Goal: Task Accomplishment & Management: Manage account settings

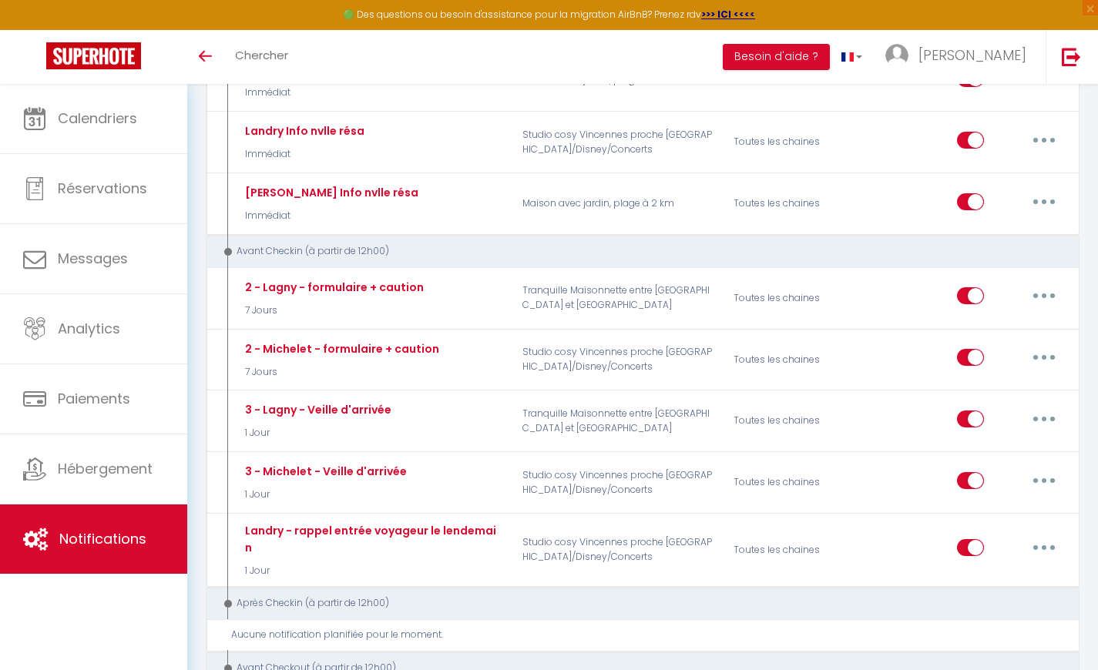
scroll to position [375, 0]
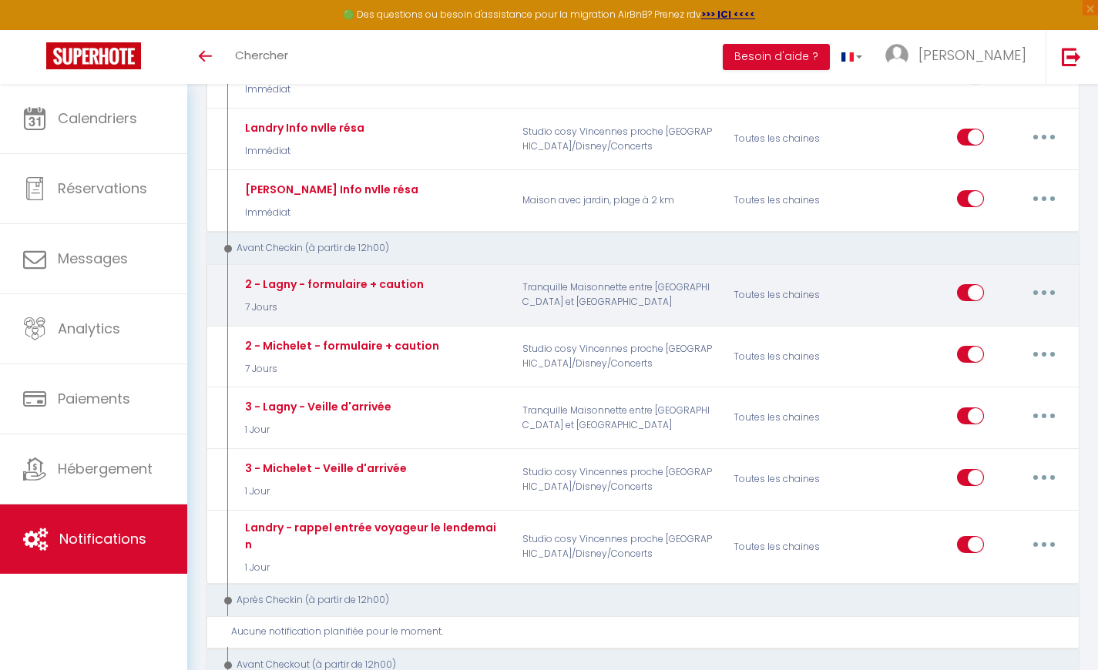
click at [958, 285] on input "checkbox" at bounding box center [970, 295] width 27 height 23
checkbox input "false"
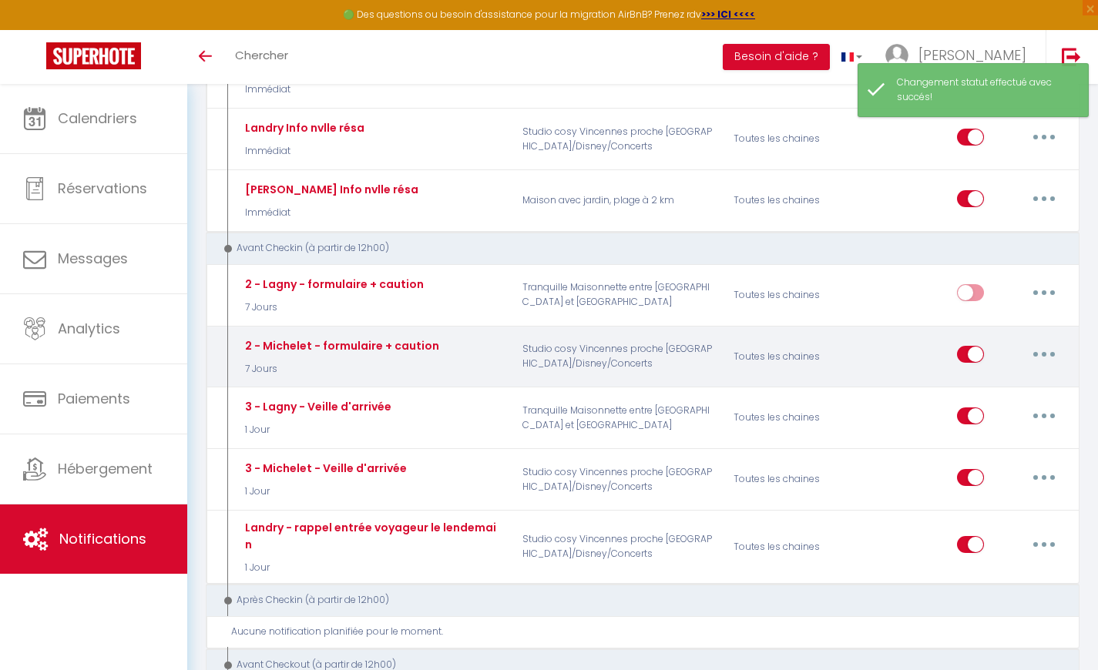
click at [962, 351] on input "checkbox" at bounding box center [970, 357] width 27 height 23
checkbox input "false"
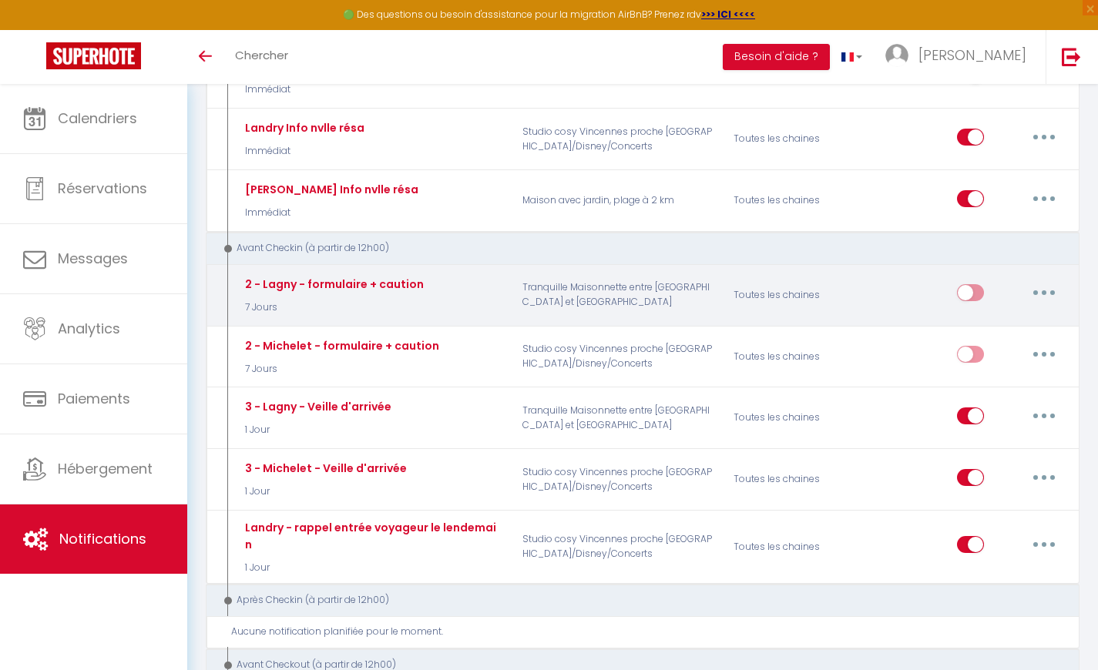
click at [1050, 296] on button "button" at bounding box center [1043, 292] width 43 height 25
click at [988, 358] on link "Dupliquer" at bounding box center [1004, 356] width 114 height 26
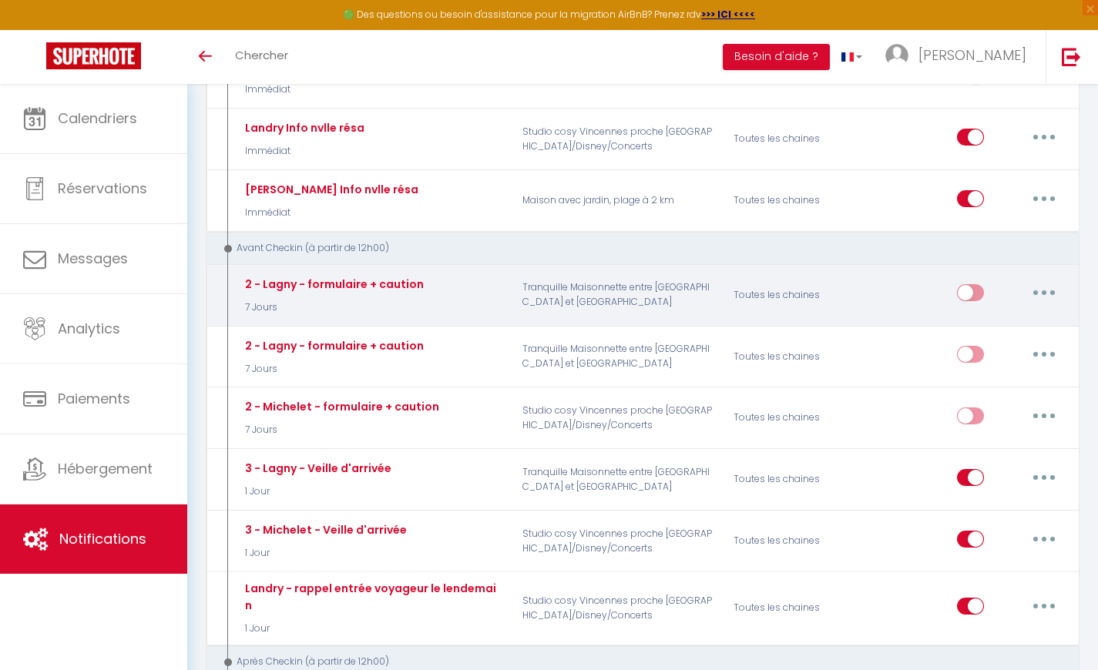
click at [1043, 295] on button "button" at bounding box center [1043, 292] width 43 height 25
click at [996, 324] on link "Editer" at bounding box center [1004, 328] width 114 height 26
type input "2 - Lagny - formulaire + caution"
select select "7 Jours"
select select "if_booking_is_paid"
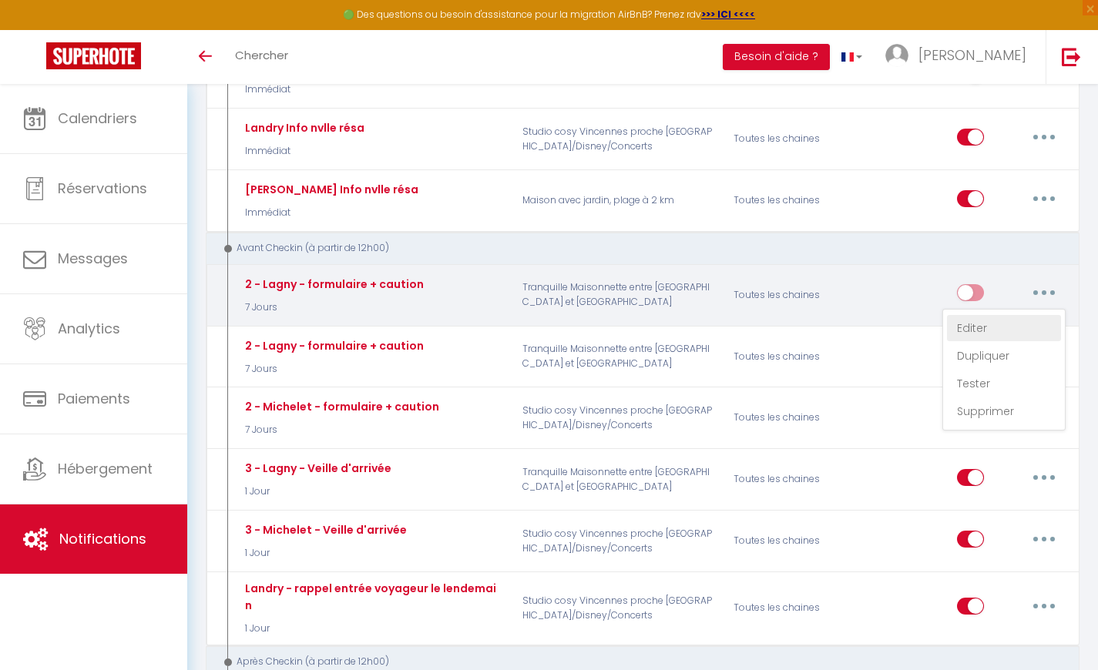
checkbox input "true"
checkbox input "false"
radio input "true"
type input "Important : Caution et demande d'information avant votre arrivée - [RENTAL:NAME]"
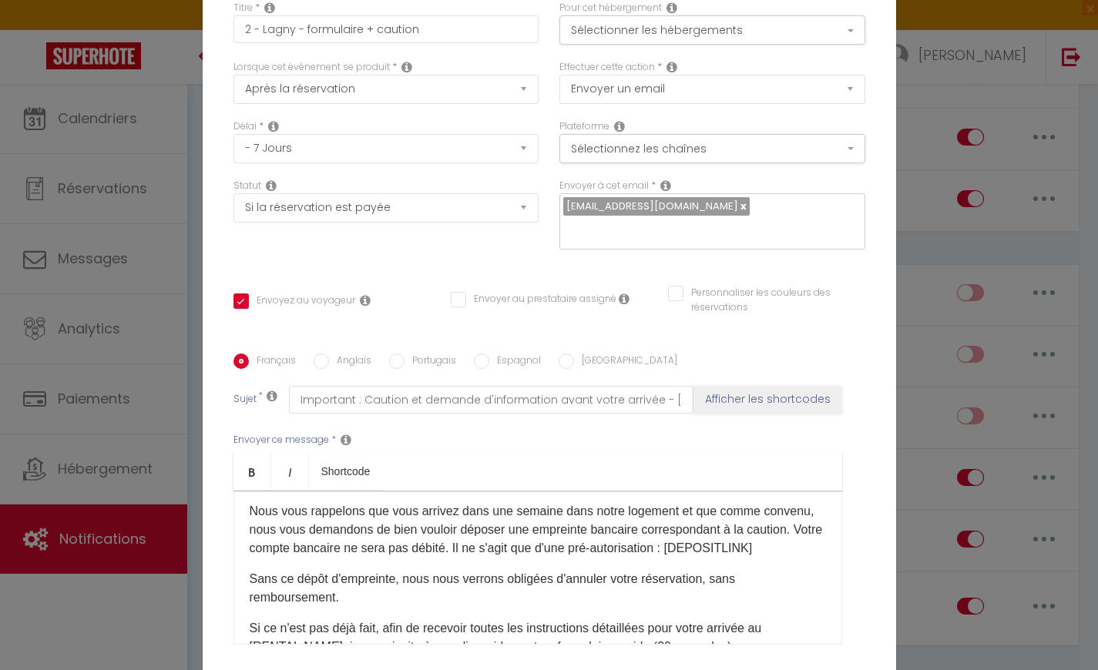
scroll to position [35, 0]
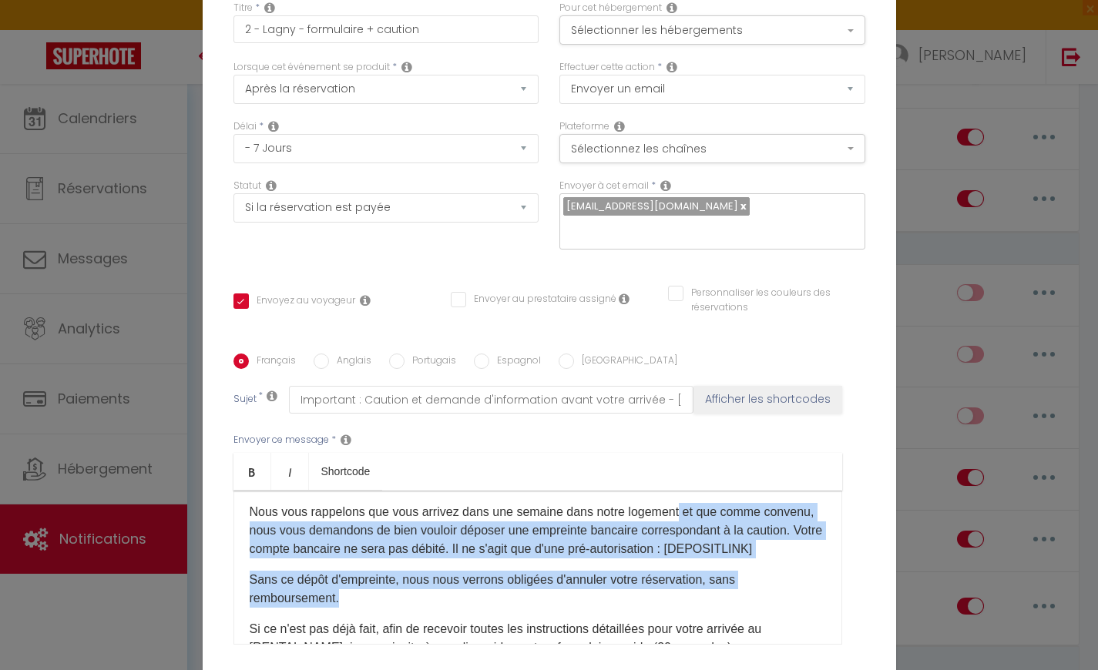
drag, startPoint x: 673, startPoint y: 498, endPoint x: 690, endPoint y: 577, distance: 80.2
click at [690, 577] on div "Bonjour [GUEST:FIRST_NAME], Nous vous rappelons que vous arrivez dans une semai…" at bounding box center [537, 568] width 609 height 154
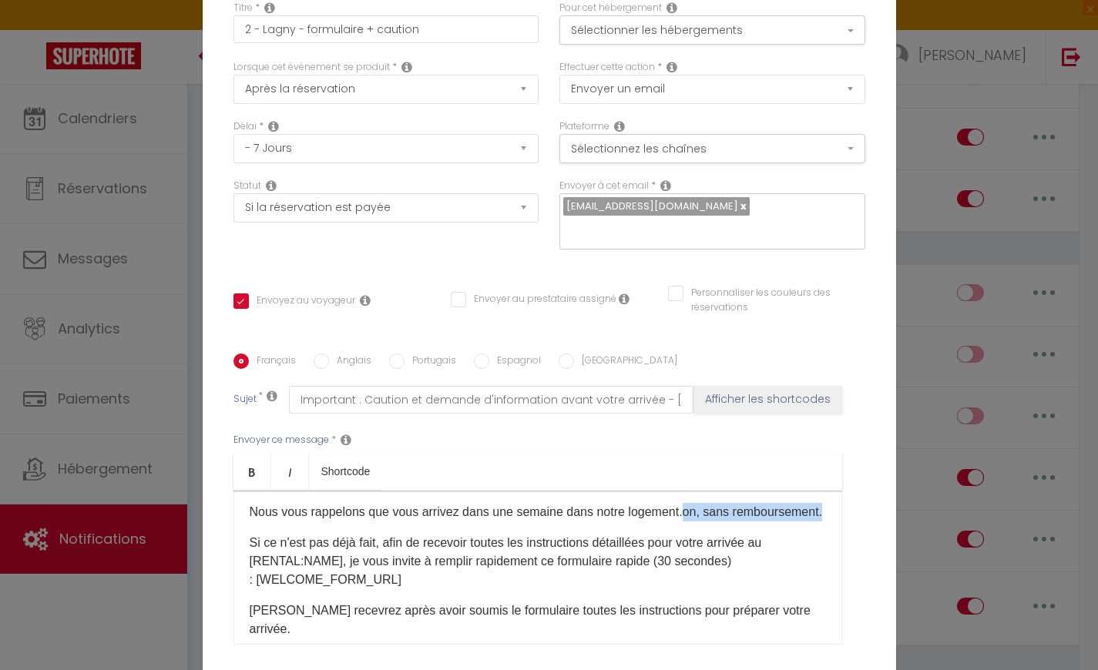
drag, startPoint x: 681, startPoint y: 501, endPoint x: 830, endPoint y: 506, distance: 148.8
click at [830, 506] on div "Bonjour [GUEST:FIRST_NAME], Nous vous rappelons que vous arrivez dans une semai…" at bounding box center [537, 568] width 609 height 154
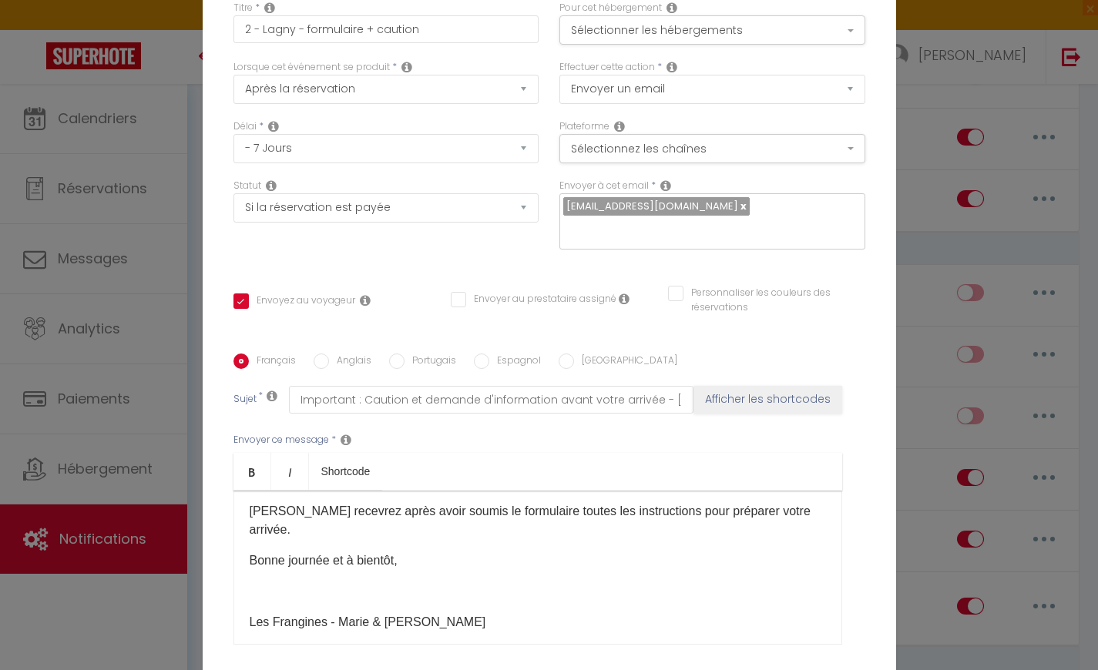
scroll to position [0, 0]
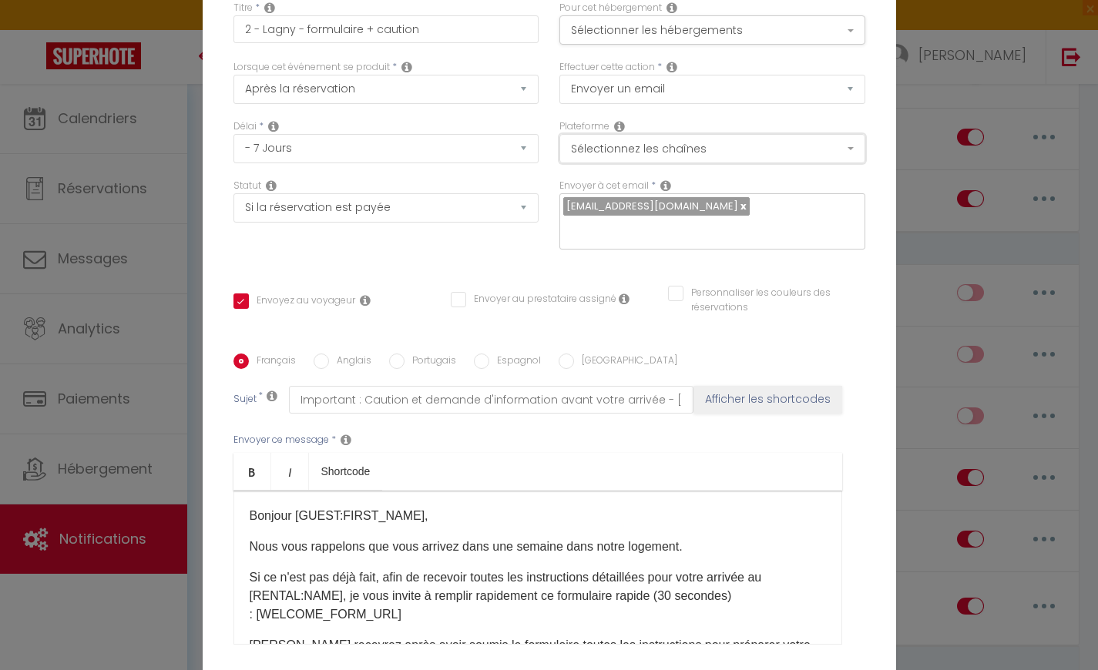
click at [623, 158] on button "Sélectionnez les chaînes" at bounding box center [712, 148] width 306 height 29
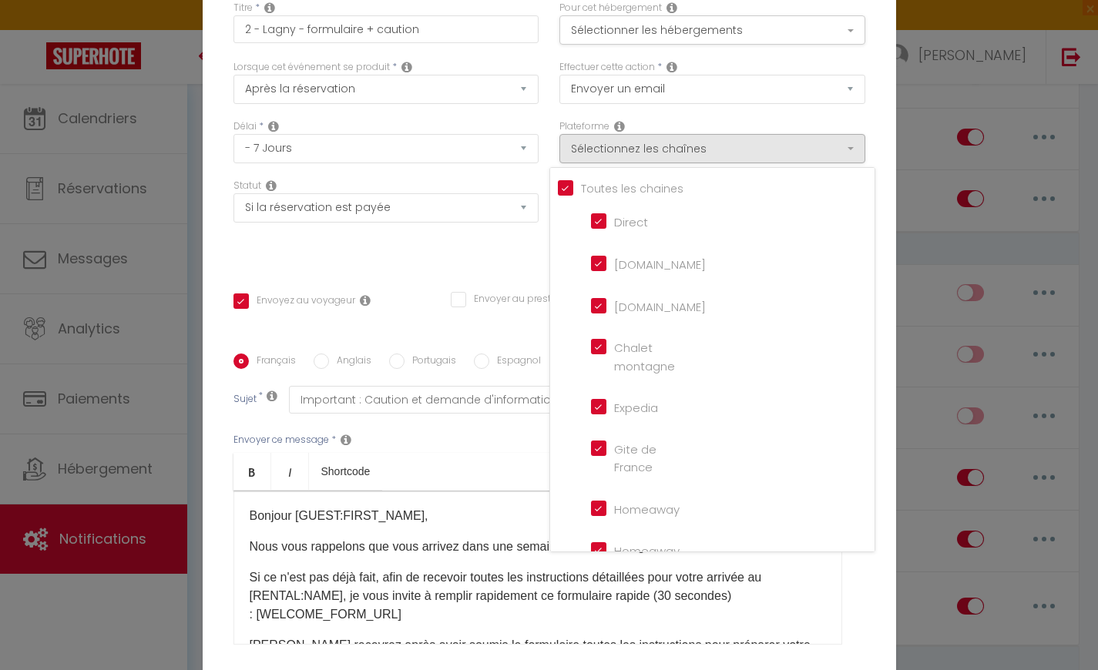
click at [598, 228] on input "Direct" at bounding box center [635, 220] width 88 height 15
checkbox input "false"
checkbox input "true"
checkbox input "false"
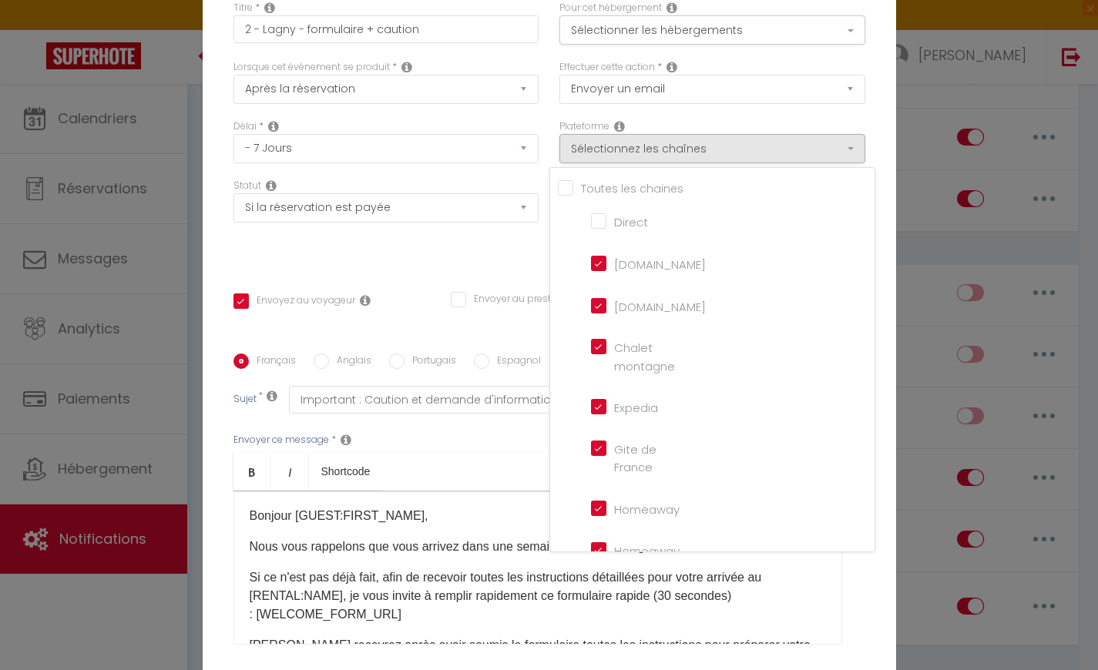
checkbox input "false"
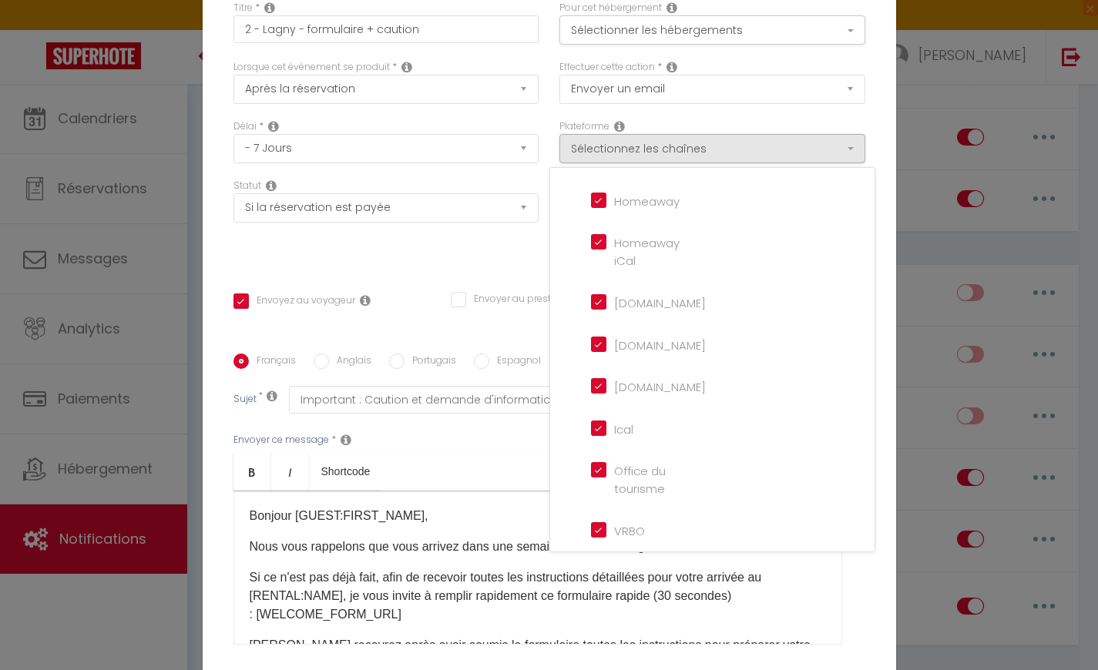
scroll to position [358, 0]
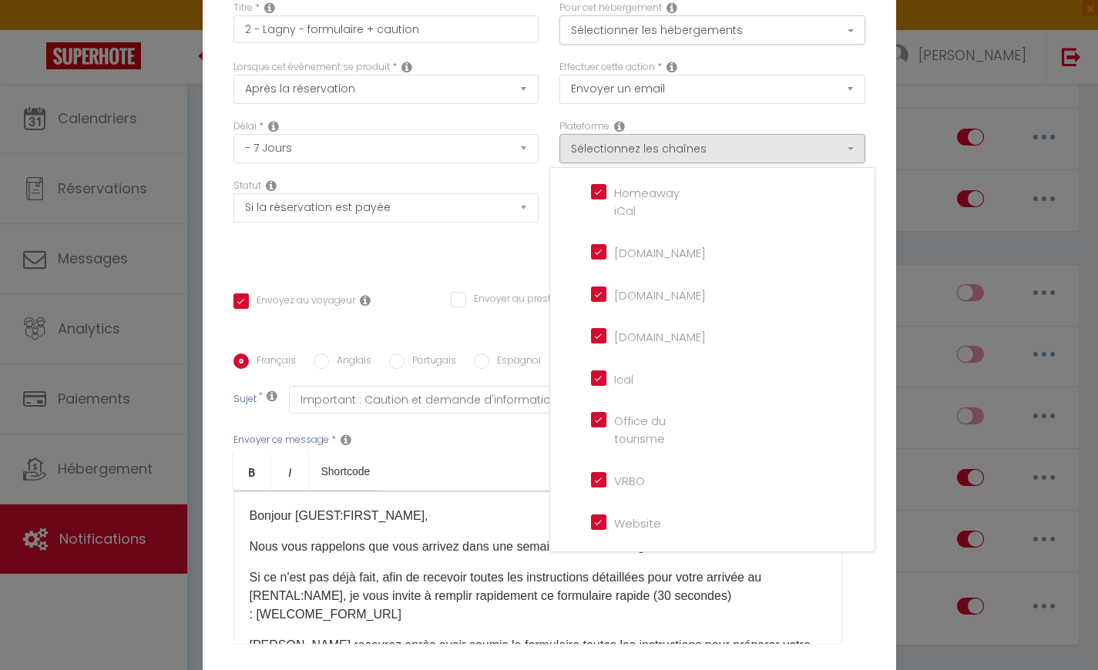
click at [602, 529] on input "Website" at bounding box center [635, 520] width 88 height 15
checkbox input "false"
checkbox input "true"
checkbox input "false"
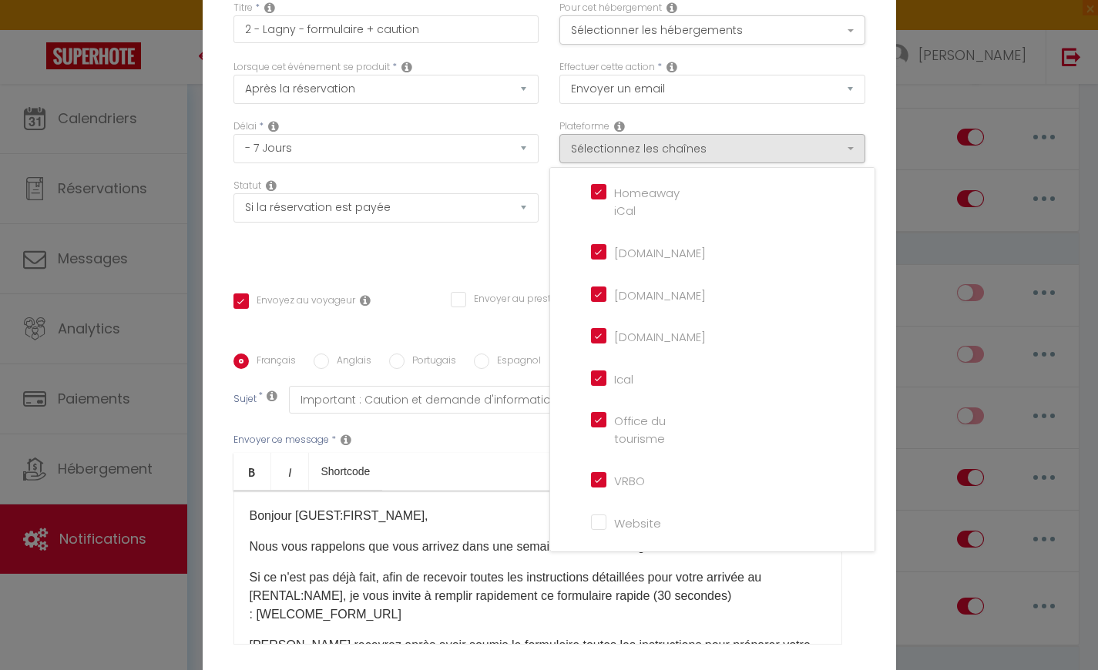
click at [443, 429] on div "Envoyer ce message * Bold Italic Shortcode Rich text editor Bonjour [GUEST:FIRS…" at bounding box center [549, 539] width 632 height 250
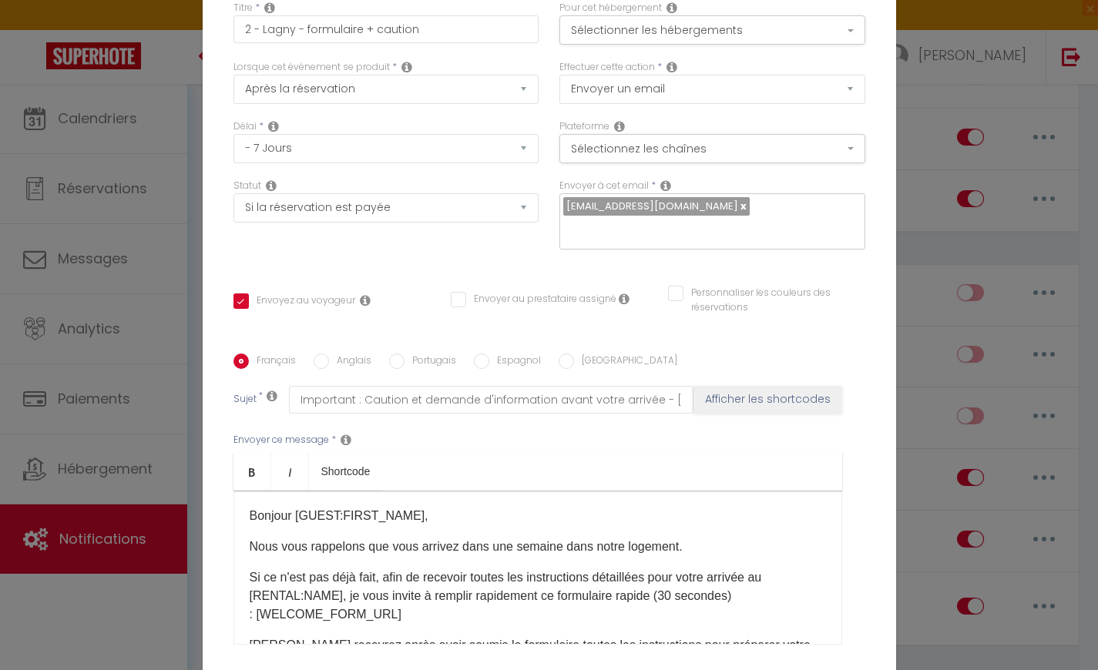
scroll to position [127, 0]
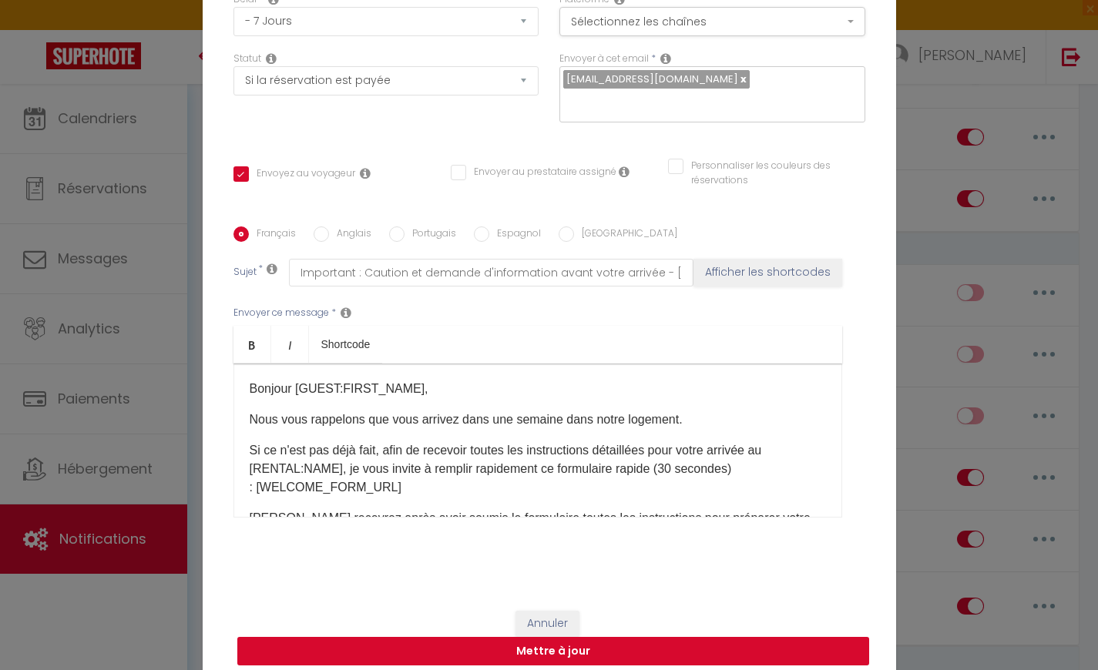
click at [549, 638] on button "Mettre à jour" at bounding box center [553, 651] width 632 height 29
checkbox input "true"
checkbox input "false"
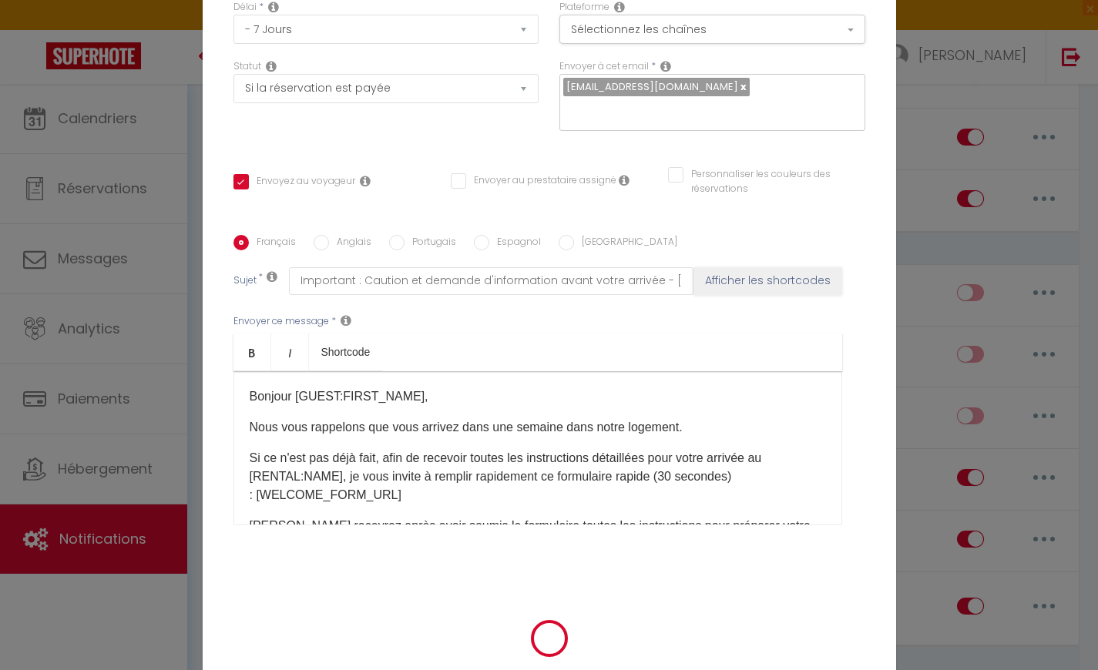
scroll to position [119, 0]
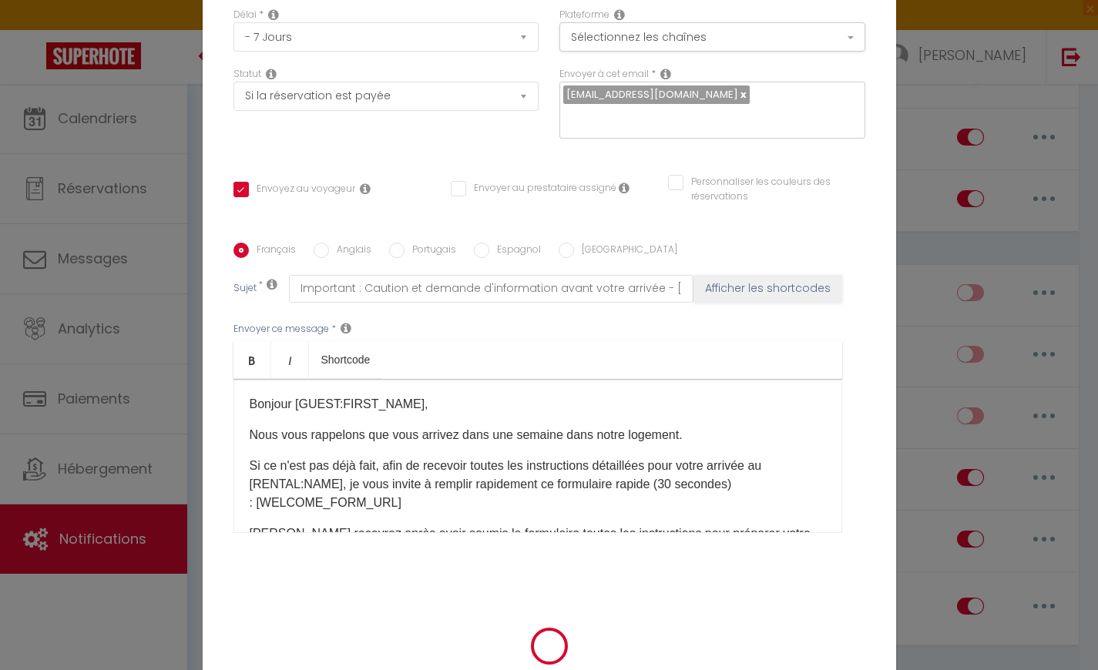
click at [351, 243] on label "Anglais" at bounding box center [350, 251] width 42 height 17
click at [329, 243] on input "Anglais" at bounding box center [321, 250] width 15 height 15
radio input "true"
checkbox input "true"
checkbox input "false"
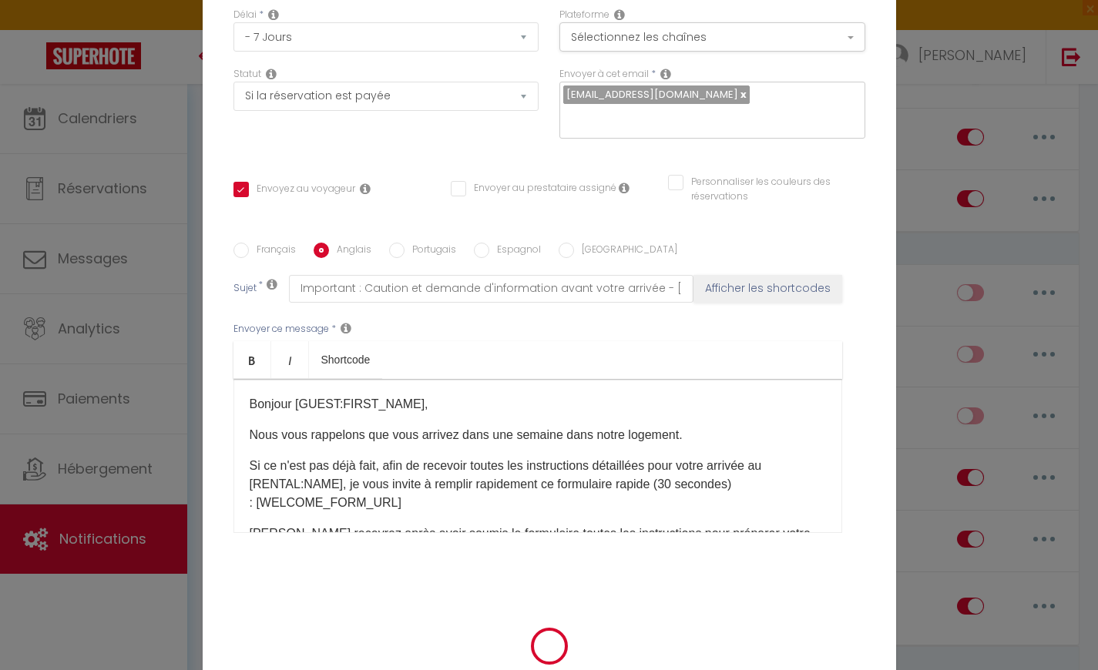
checkbox input "false"
type input "Important : Deposit and request information before your arrival - [RENTAL:NAME]"
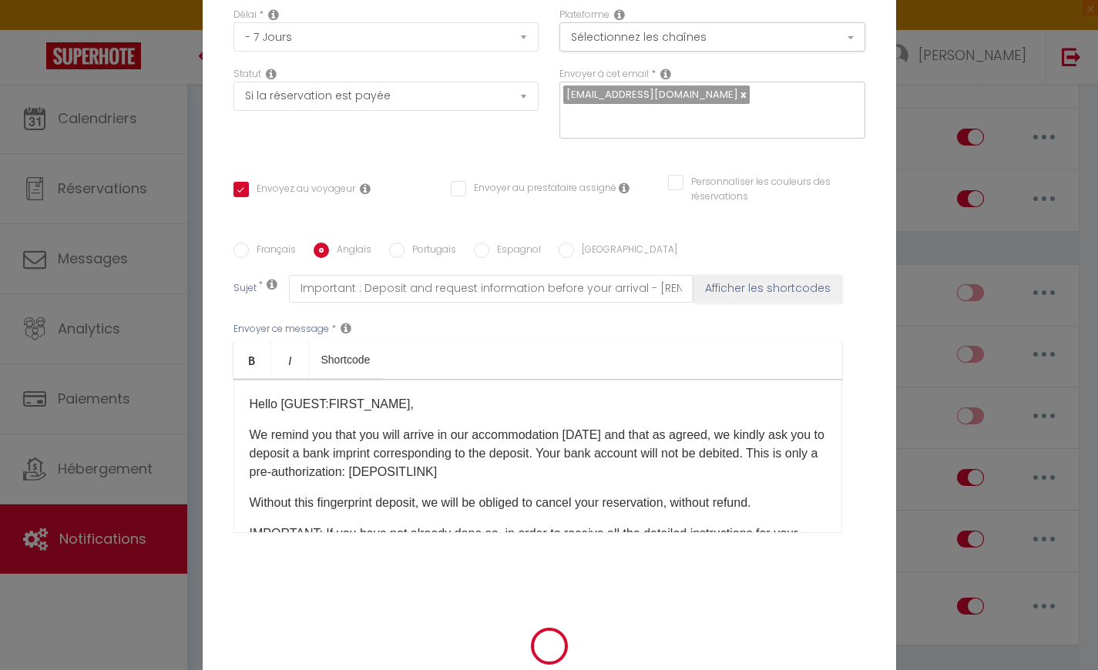
click at [260, 243] on label "Français" at bounding box center [272, 251] width 47 height 17
click at [249, 243] on input "Français" at bounding box center [240, 250] width 15 height 15
radio input "true"
checkbox input "true"
checkbox input "false"
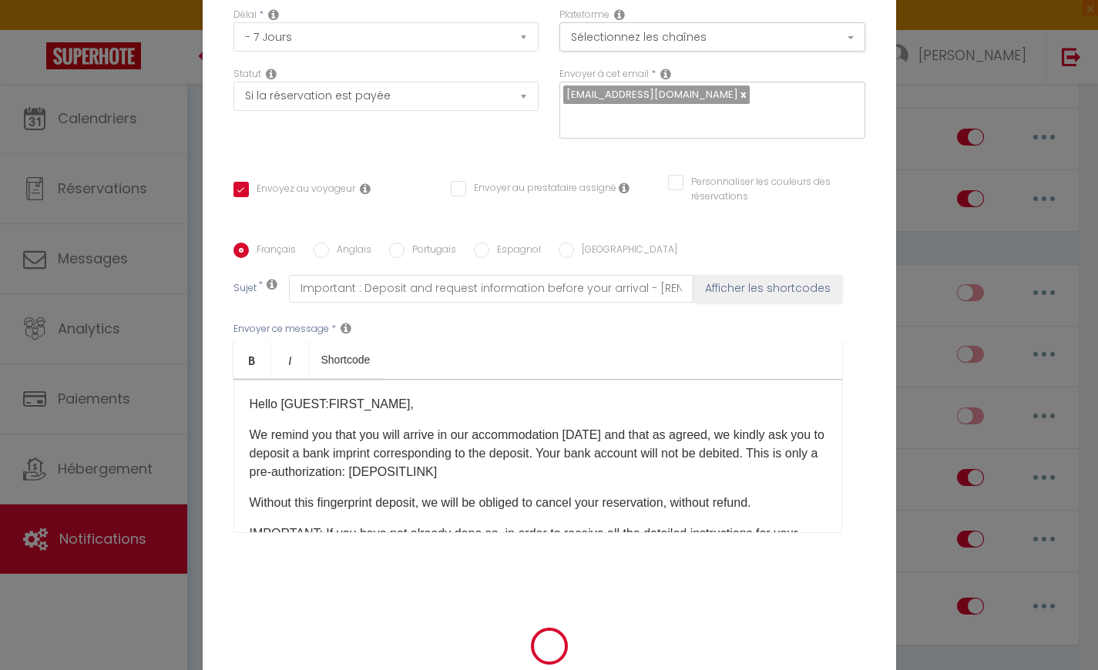
checkbox input "false"
type input "Important : Caution et demande d'information avant votre arrivée - [RENTAL:NAME]"
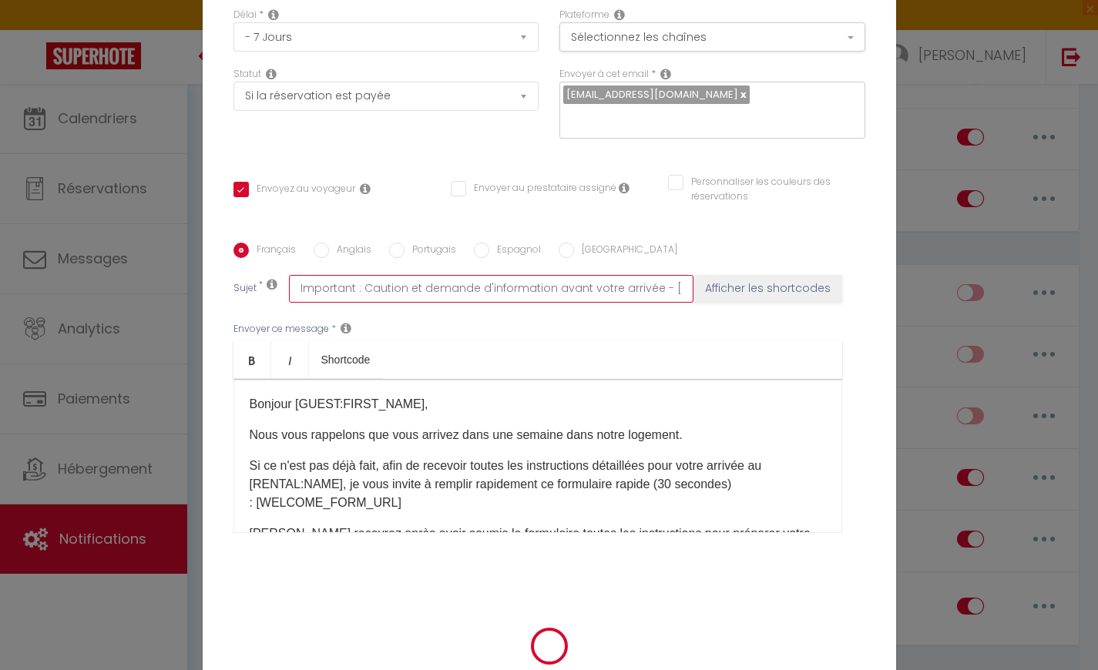
drag, startPoint x: 421, startPoint y: 277, endPoint x: 359, endPoint y: 274, distance: 61.7
click at [359, 275] on input "Important : Caution et demande d'information avant votre arrivée - [RENTAL:NAME]" at bounding box center [491, 289] width 405 height 28
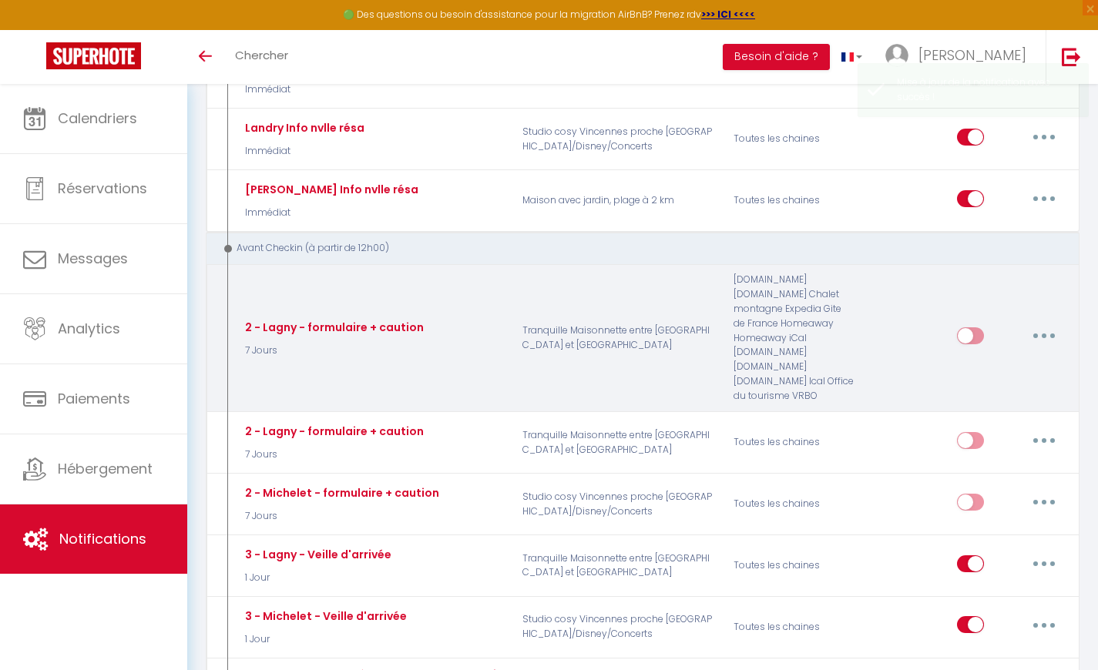
click at [1049, 330] on button "button" at bounding box center [1043, 336] width 43 height 25
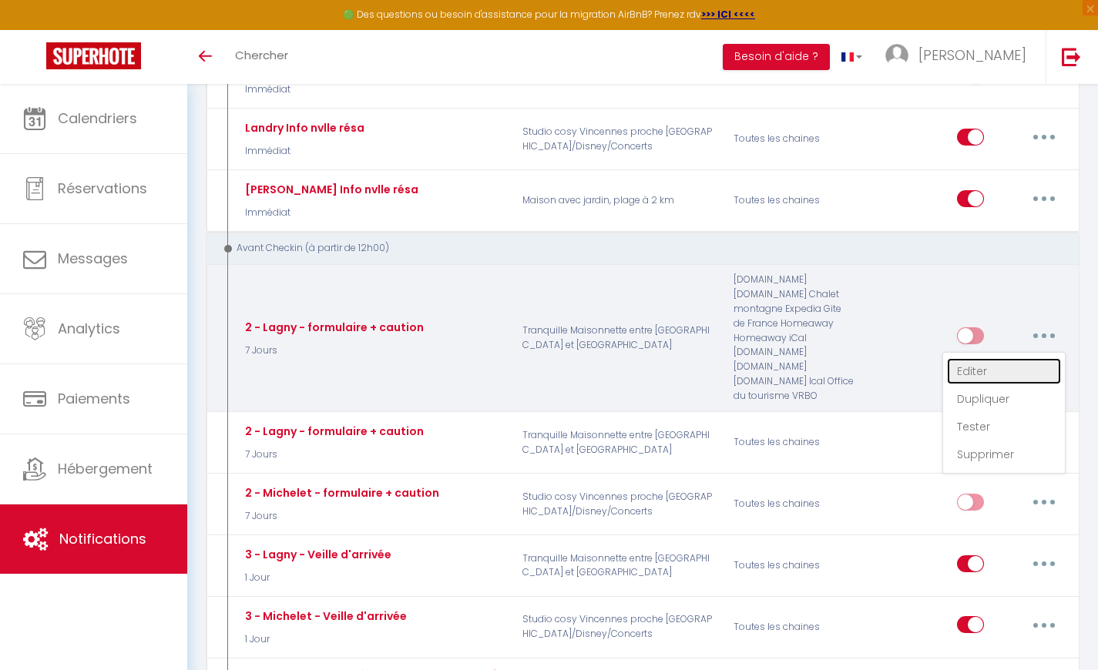
click at [986, 361] on link "Editer" at bounding box center [1004, 371] width 114 height 26
type input "2 - Lagny - formulaire + caution"
select select "7 Jours"
select select "if_booking_is_paid"
checkbox input "true"
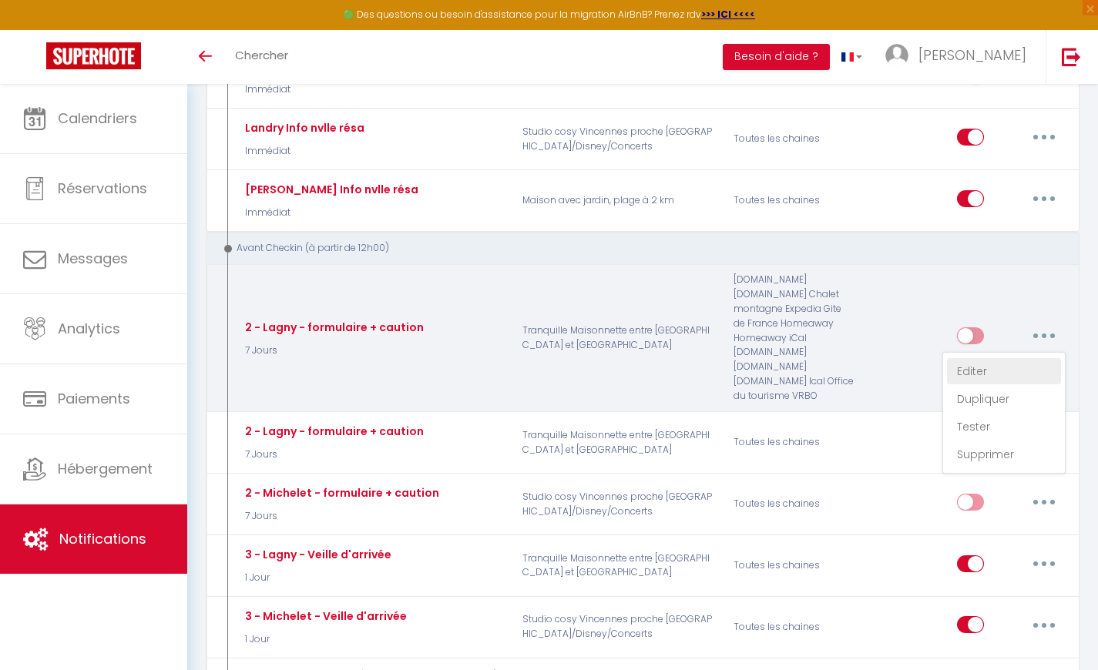
checkbox input "false"
radio input "true"
type input "Important : Caution et demande d'information avant votre arrivée - [RENTAL:NAME]"
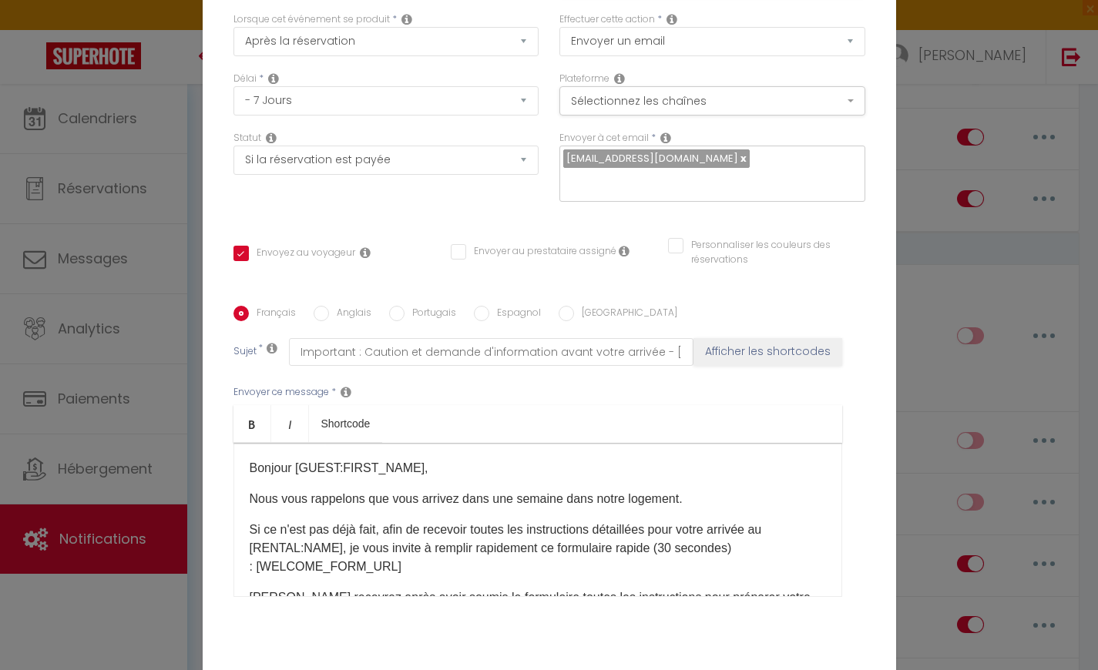
scroll to position [0, 0]
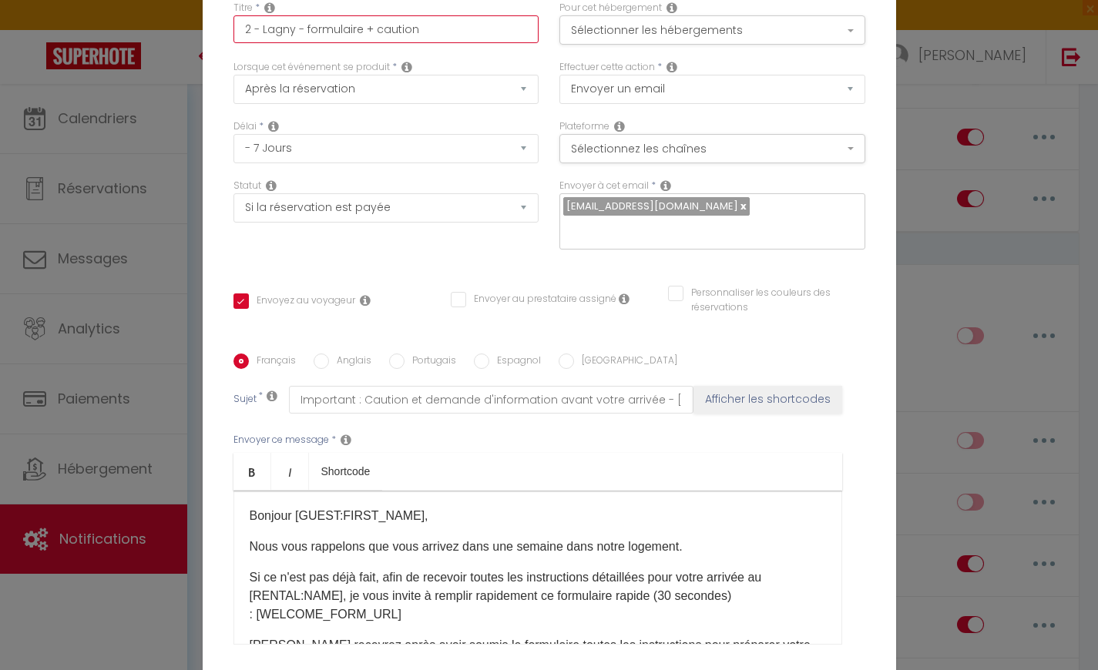
click at [437, 41] on input "2 - Lagny - formulaire + caution" at bounding box center [386, 29] width 306 height 28
type input "2 - Lagny - formulaire + cautio"
checkbox input "true"
checkbox input "false"
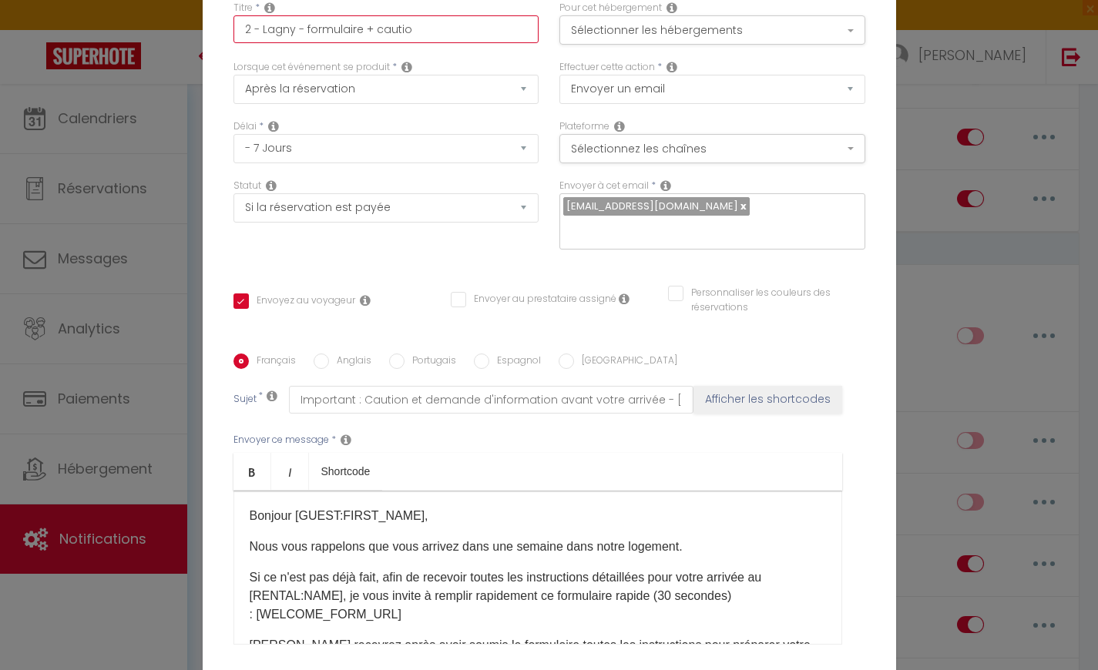
type input "2 - Lagny - formulaire + cauti"
checkbox input "true"
checkbox input "false"
type input "2 - Lagny - formulaire + caut"
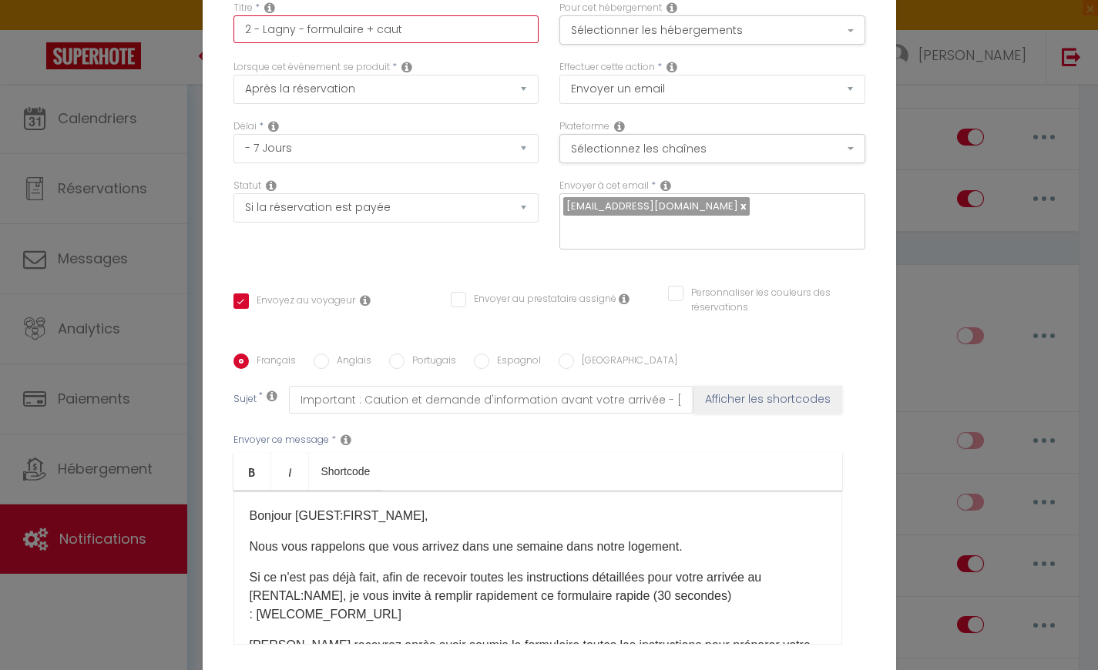
checkbox input "true"
checkbox input "false"
type input "2 - Lagny - formulaire + cau"
checkbox input "true"
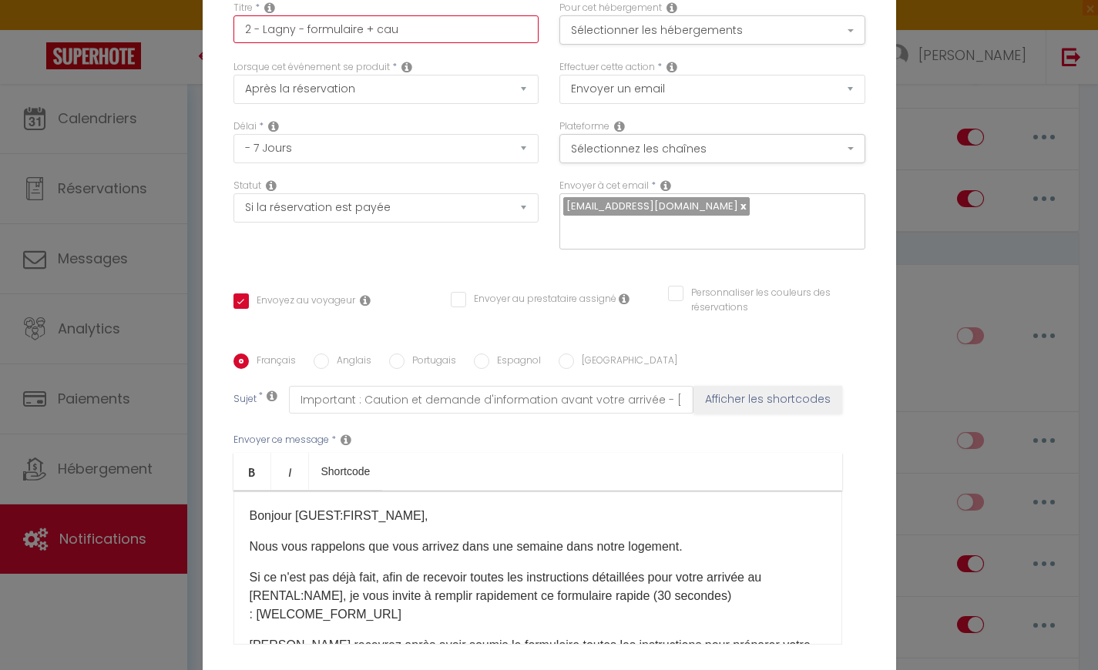
checkbox input "false"
type input "2 - Lagny - formulaire + ca"
checkbox input "true"
checkbox input "false"
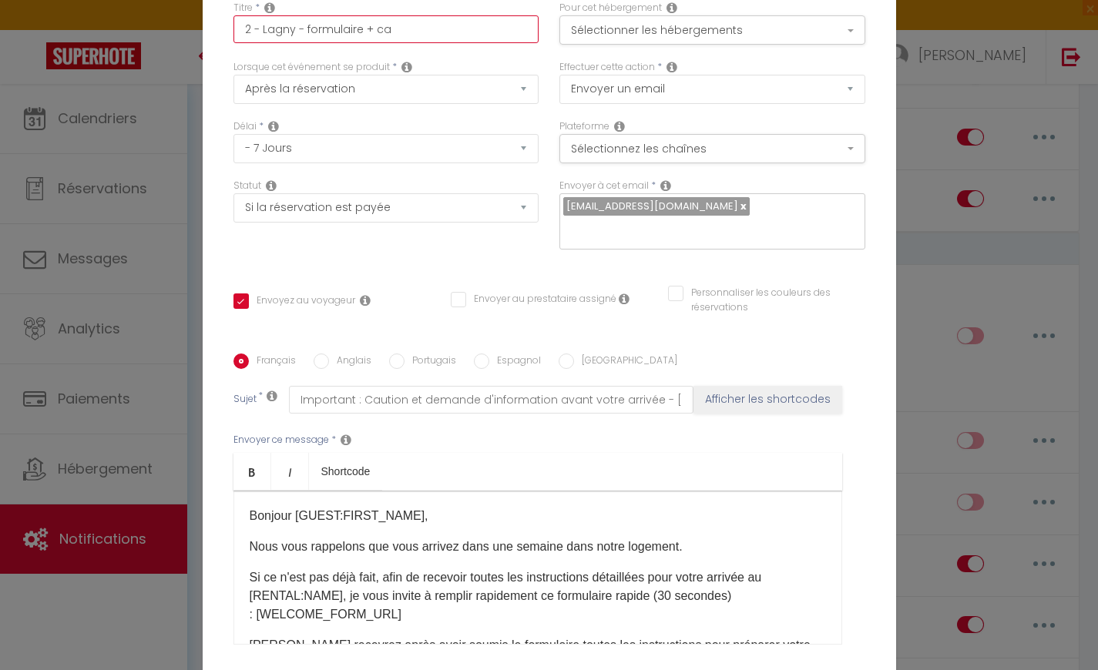
checkbox input "false"
type input "2 - Lagny - formulaire + c"
checkbox input "true"
checkbox input "false"
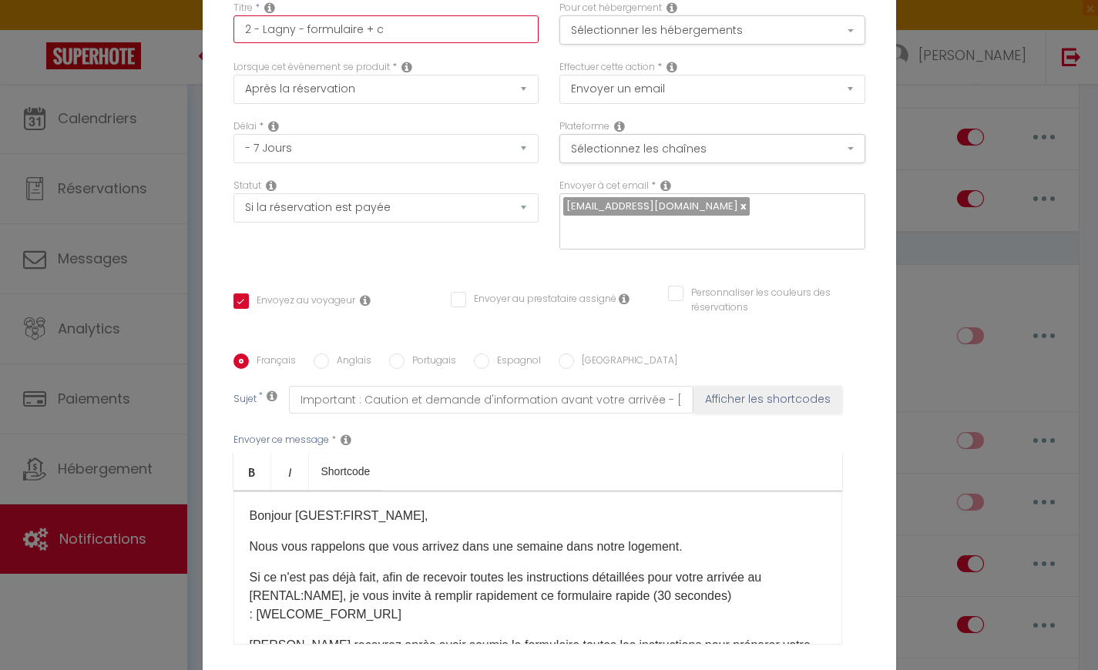
type input "2 - Lagny - formulaire +"
checkbox input "true"
checkbox input "false"
type input "2 - Lagny - formulaire +"
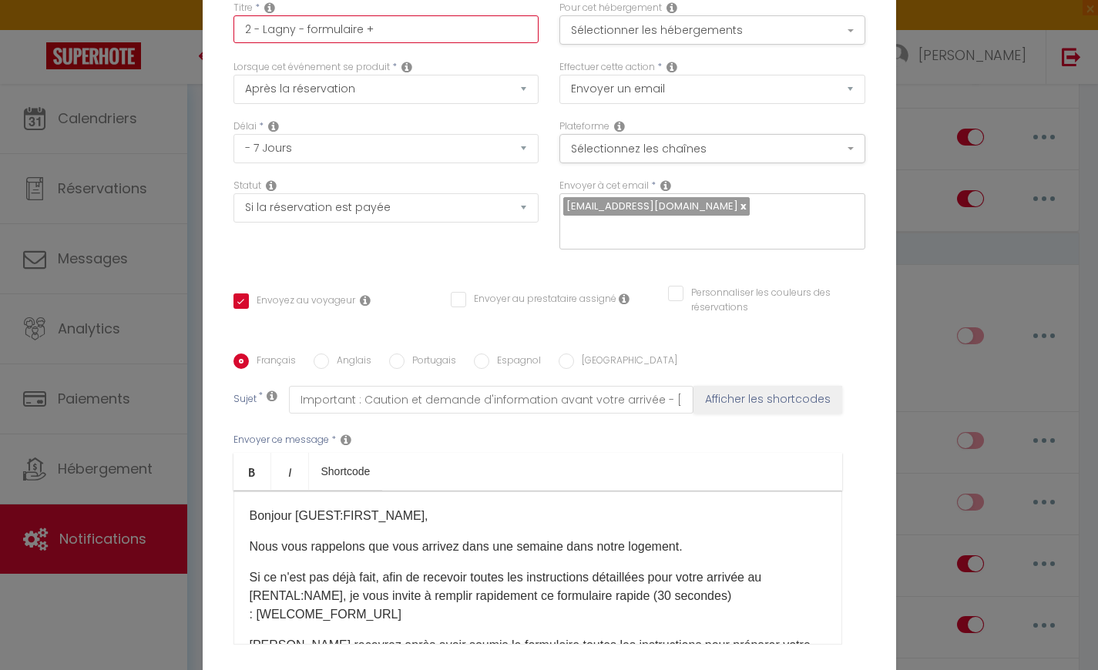
checkbox input "true"
checkbox input "false"
type input "2 - Lagny - formulaire"
checkbox input "true"
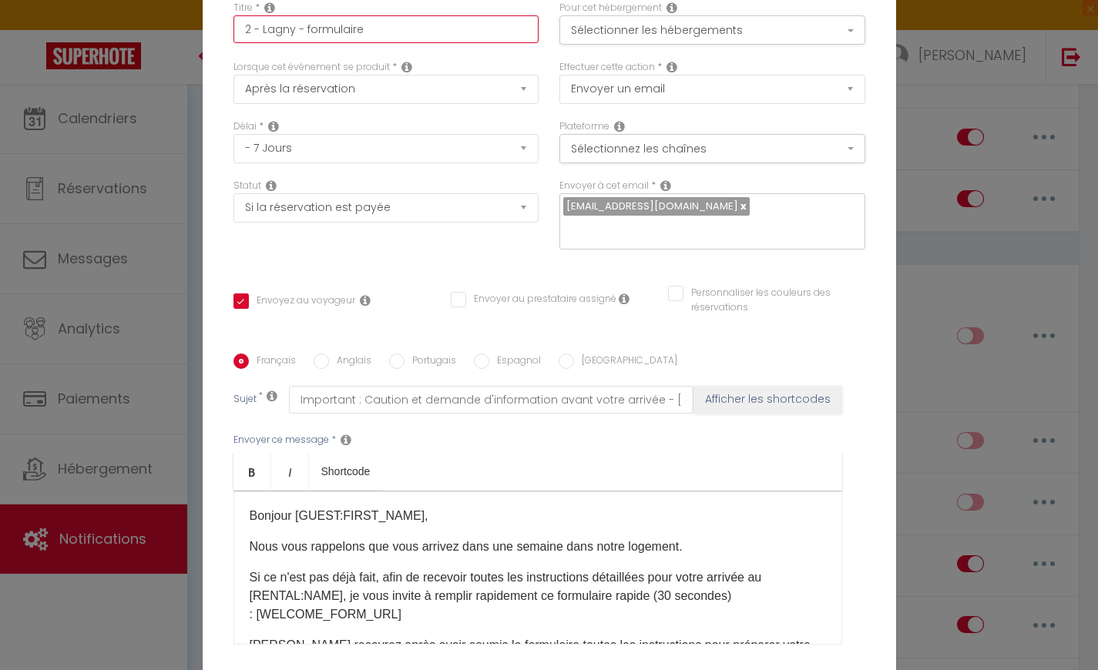
checkbox input "false"
type input "2 - Lagny - formulaire"
checkbox input "true"
checkbox input "false"
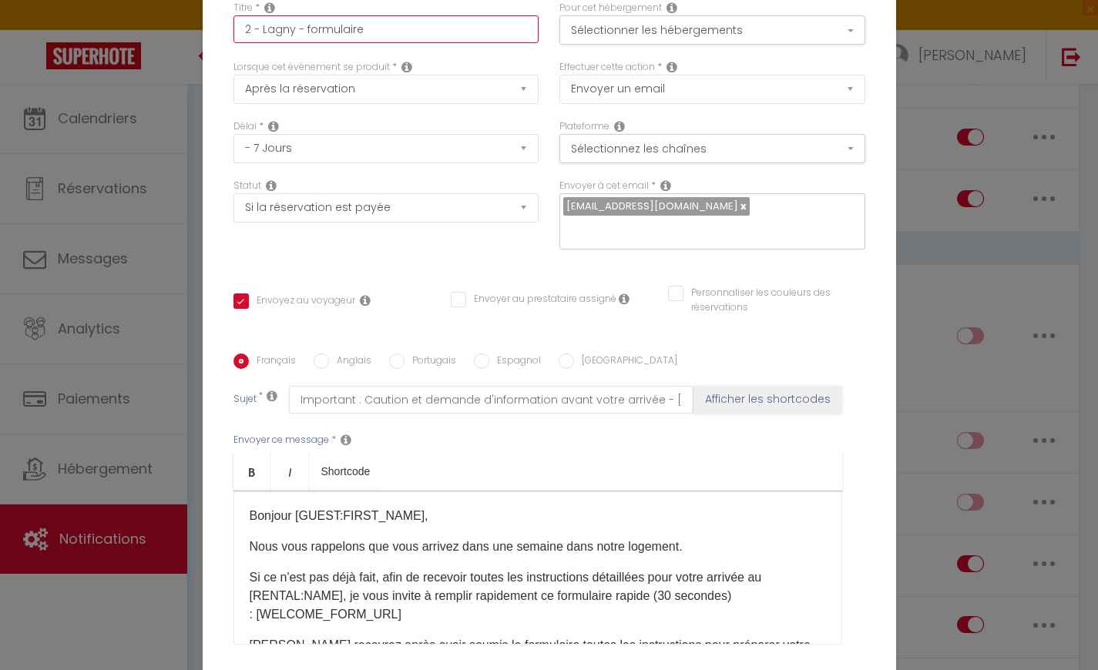
checkbox input "false"
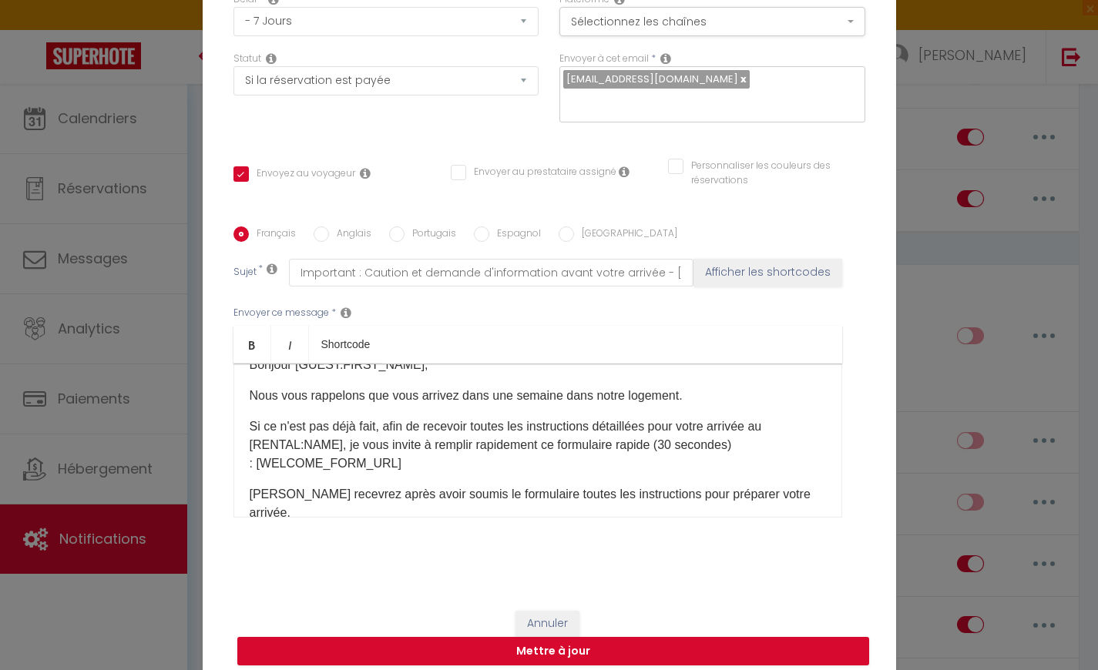
scroll to position [31, 0]
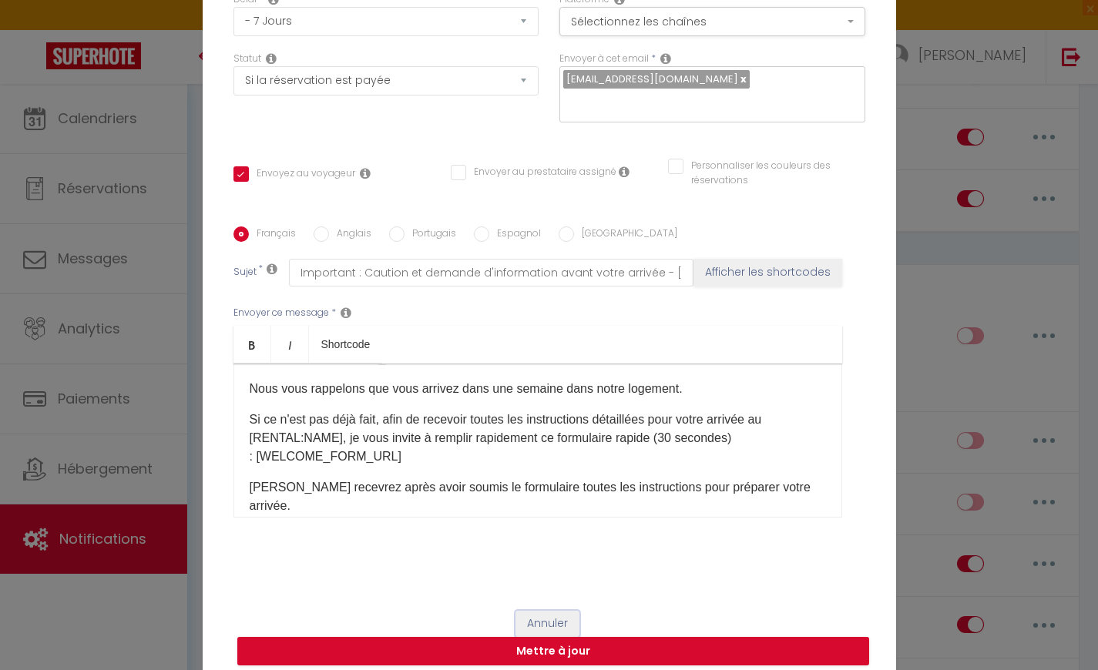
click at [561, 614] on button "Annuler" at bounding box center [547, 624] width 64 height 26
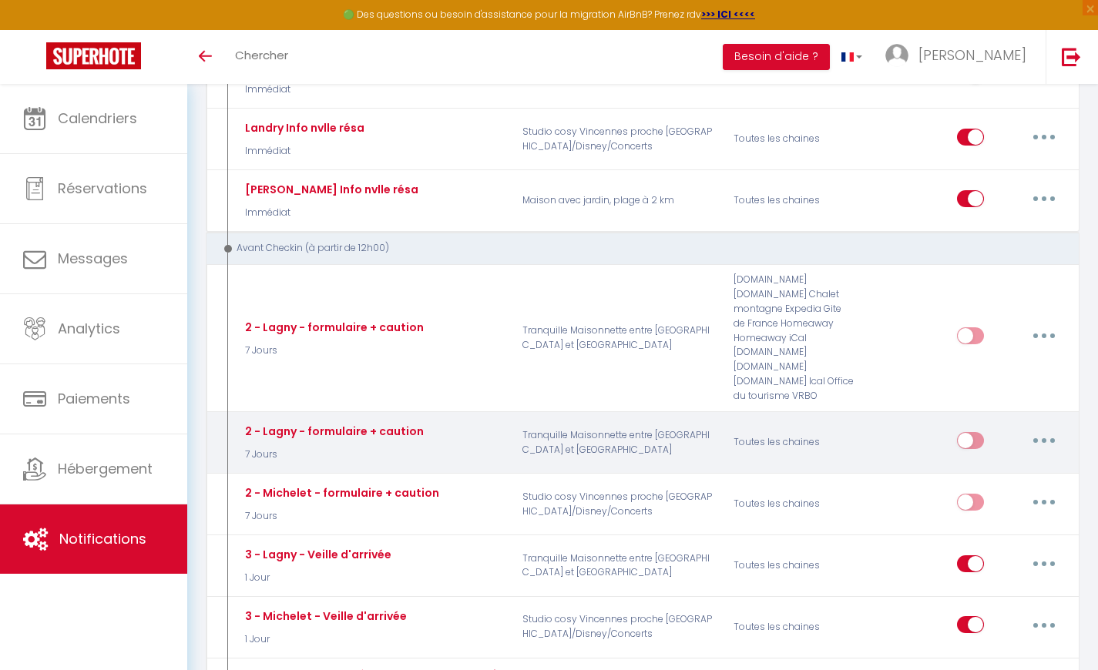
click at [1040, 428] on button "button" at bounding box center [1043, 440] width 43 height 25
click at [1016, 471] on link "Editer" at bounding box center [1004, 475] width 114 height 26
type input "2 - Lagny - formulaire + caution"
checkbox input "true"
checkbox input "false"
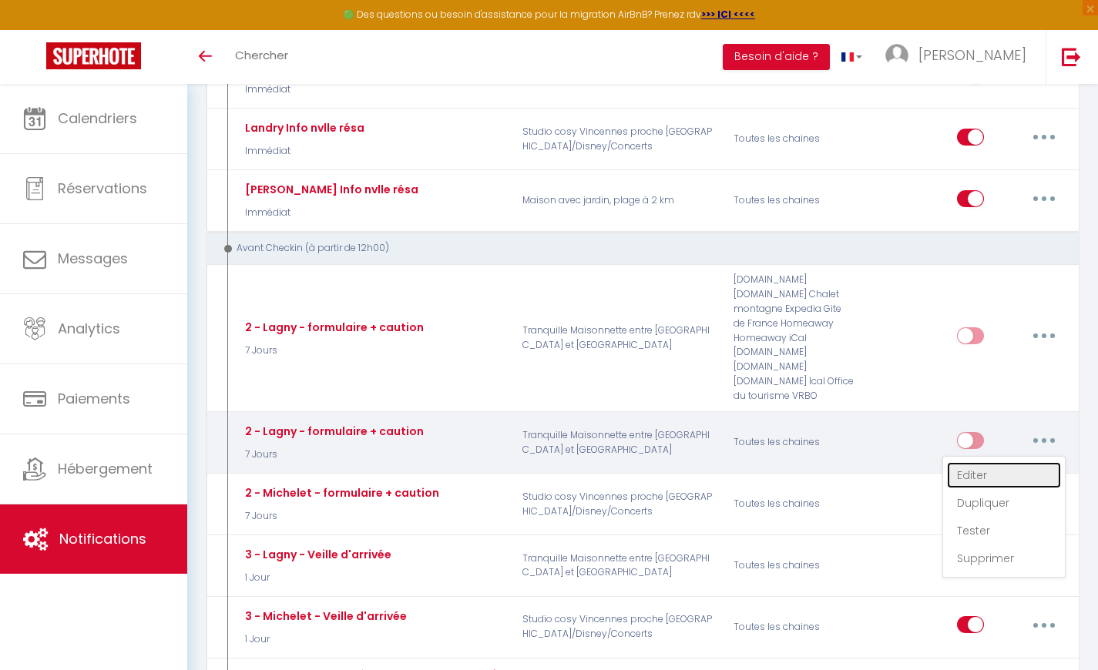
checkbox input "false"
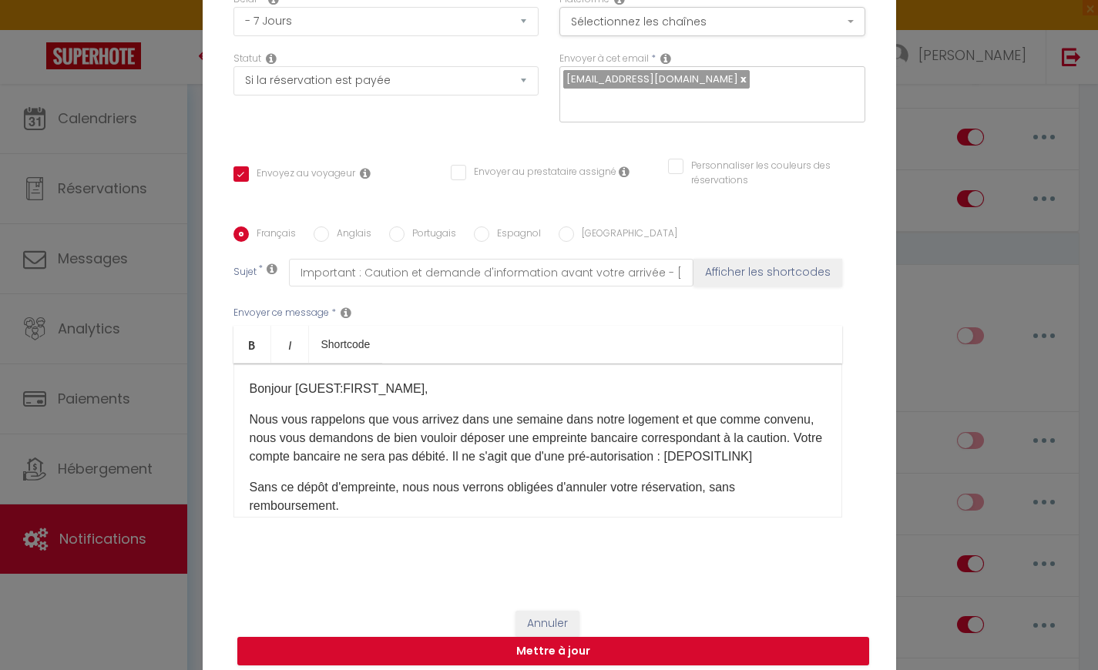
scroll to position [0, 0]
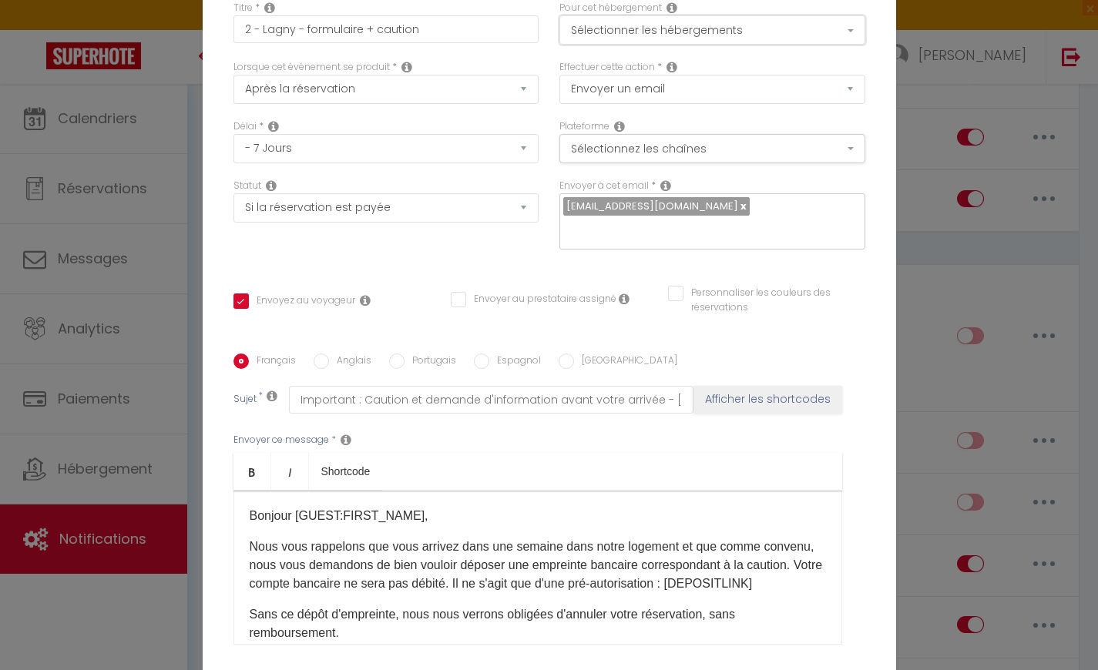
click at [677, 35] on button "Sélectionner les hébergements" at bounding box center [712, 29] width 306 height 29
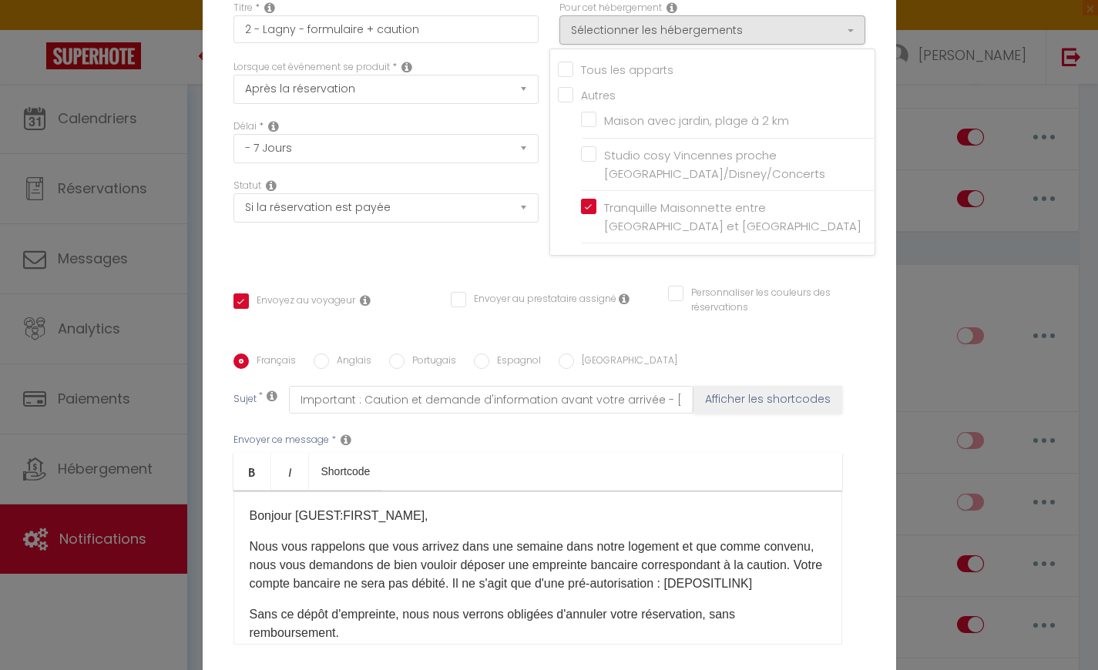
click at [603, 316] on div "Envoyez au voyageur Envoyer au prestataire assigné Personnaliser les couleurs d…" at bounding box center [549, 308] width 652 height 45
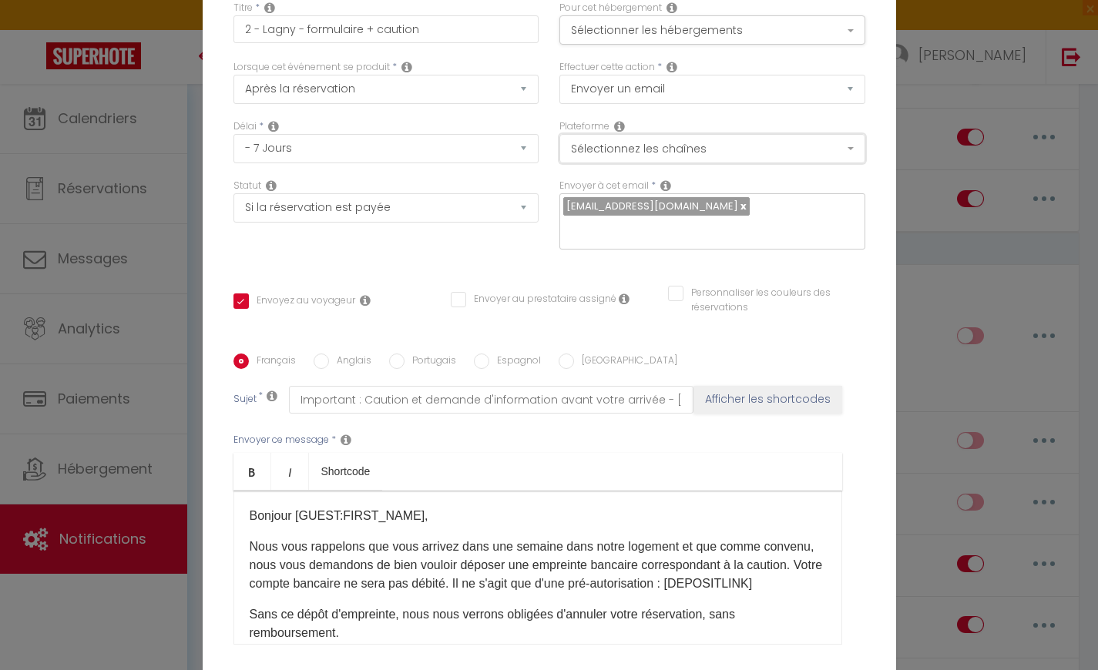
click at [636, 154] on button "Sélectionnez les chaînes" at bounding box center [712, 148] width 306 height 29
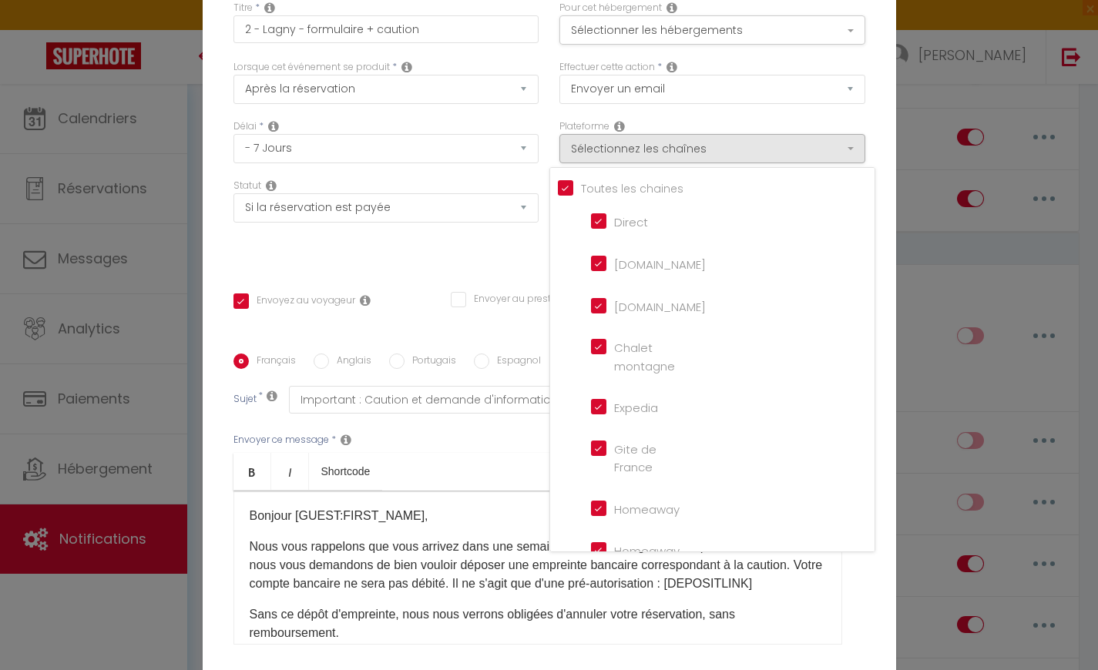
click at [559, 195] on input "Tous les apparts" at bounding box center [716, 187] width 317 height 15
checkbox input "false"
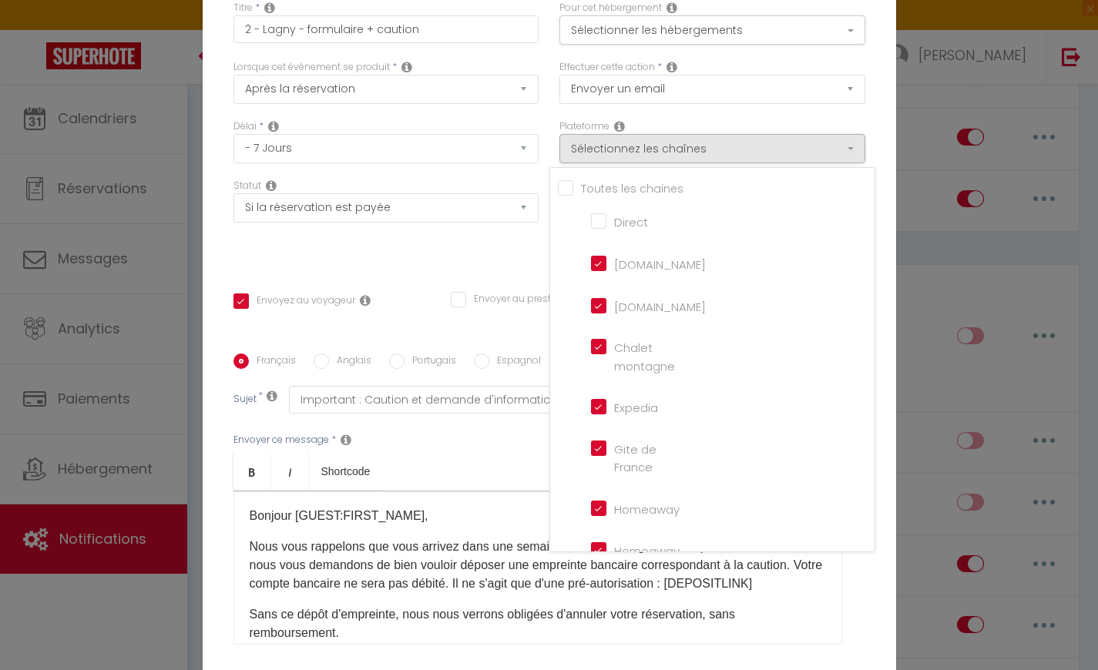
checkbox montagne "false"
checkbox input "false"
checkbox France "false"
checkbox input "false"
checkbox iCal "false"
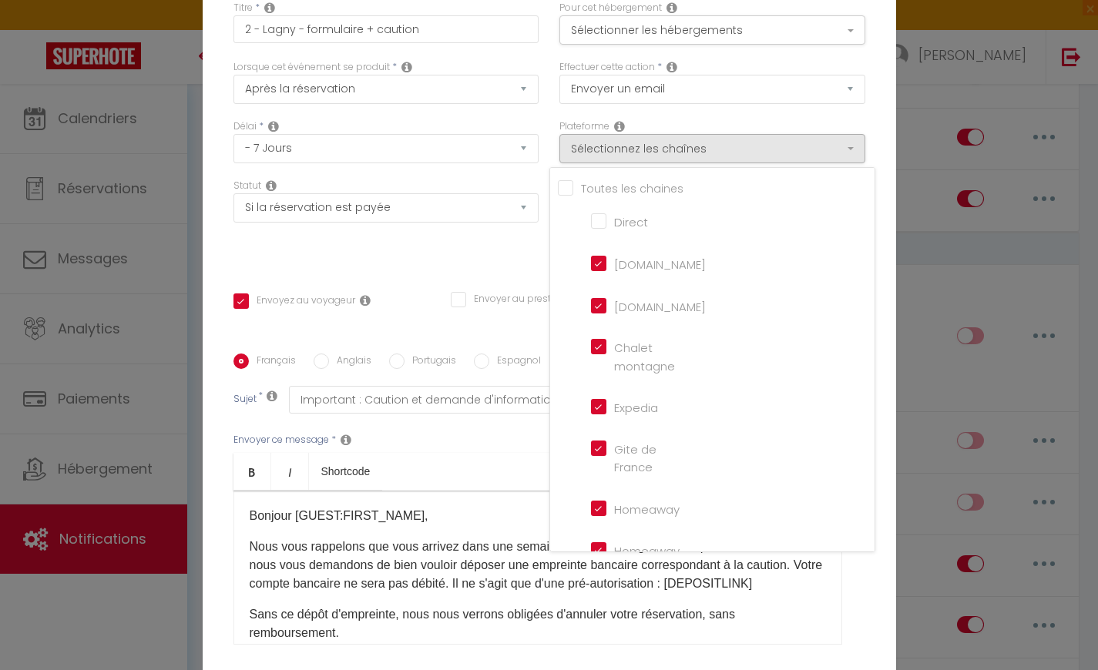
checkbox input "false"
checkbox tourisme "false"
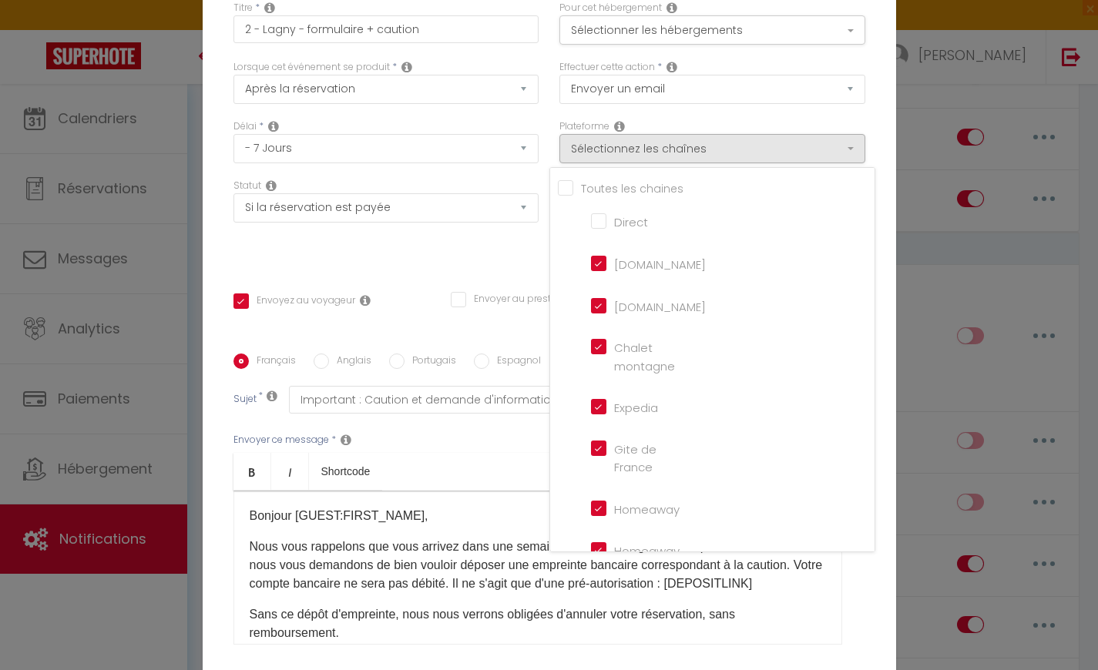
checkbox input "false"
checkbox input "true"
checkbox input "false"
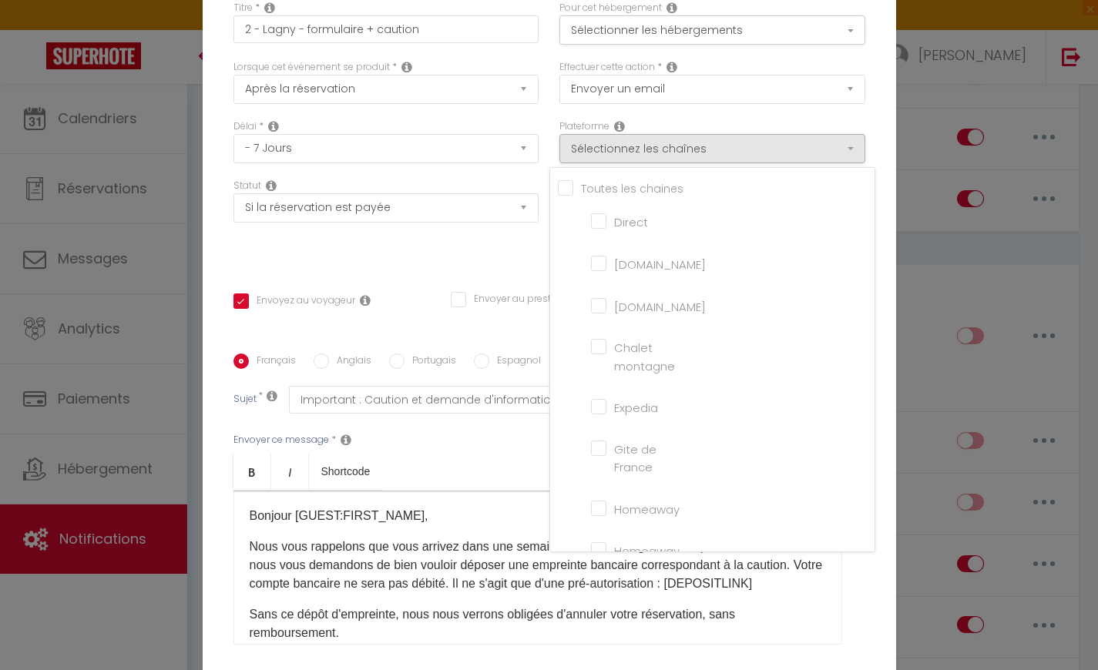
click at [598, 227] on input "Direct" at bounding box center [635, 220] width 88 height 15
checkbox input "true"
checkbox input "false"
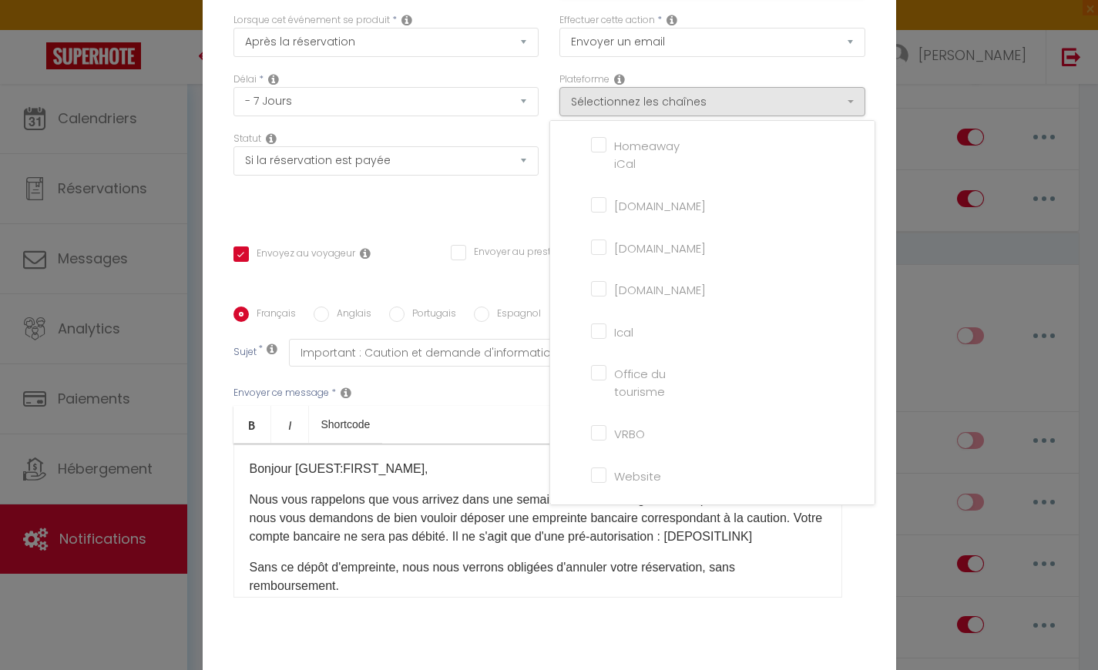
scroll to position [127, 0]
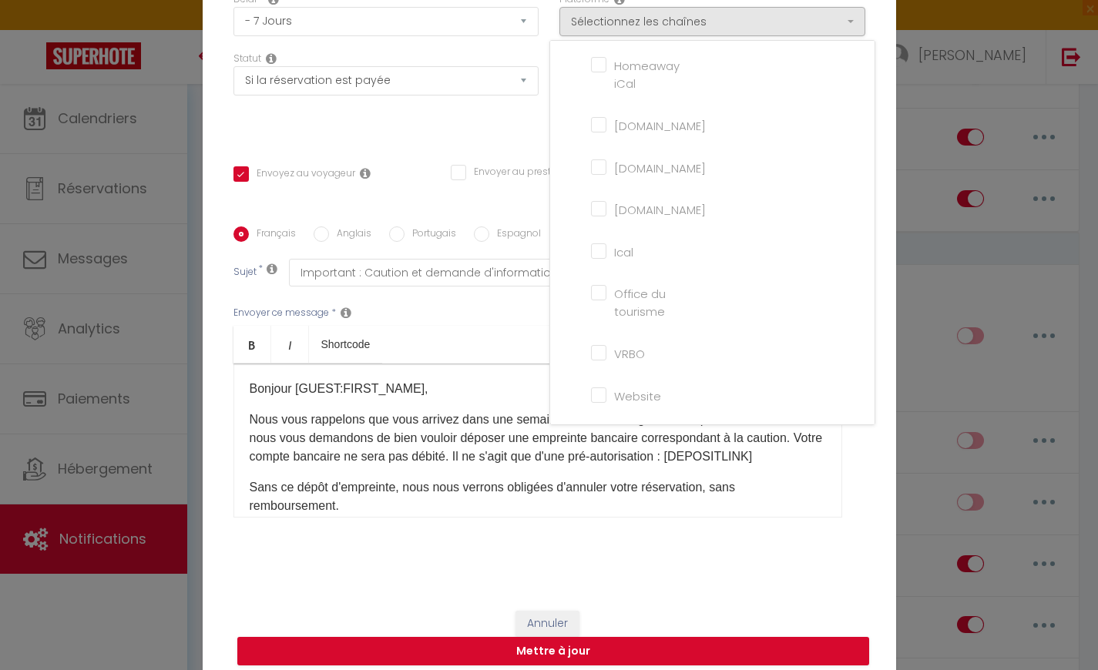
click at [601, 401] on input "Website" at bounding box center [635, 393] width 88 height 15
checkbox input "true"
checkbox input "false"
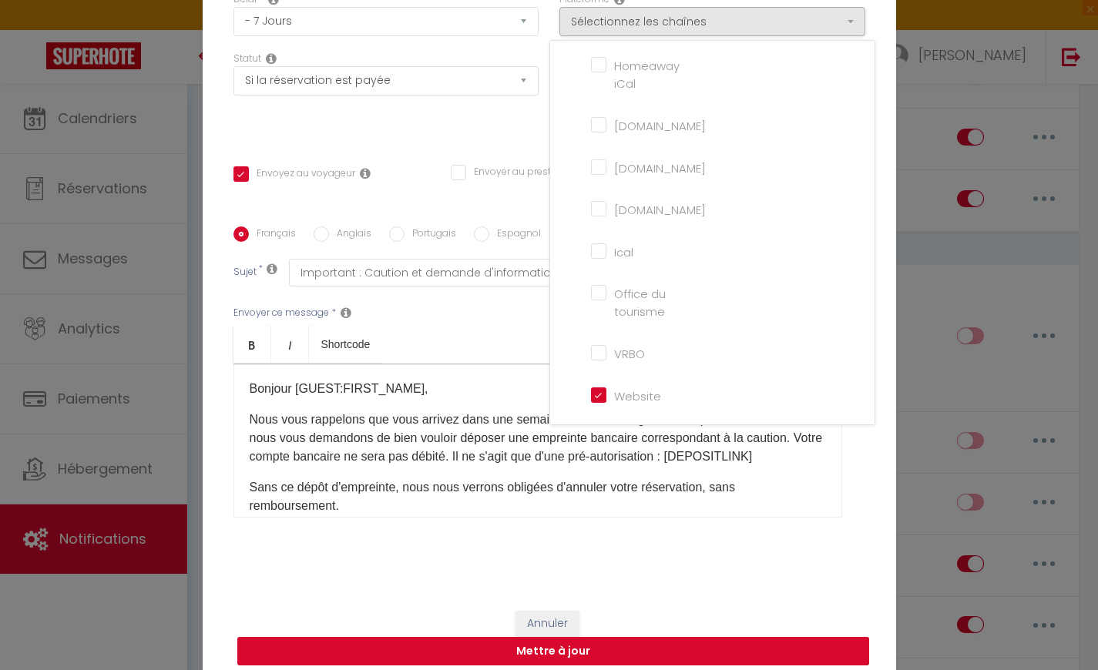
click at [547, 641] on button "Mettre à jour" at bounding box center [553, 651] width 632 height 29
checkbox input "true"
checkbox input "false"
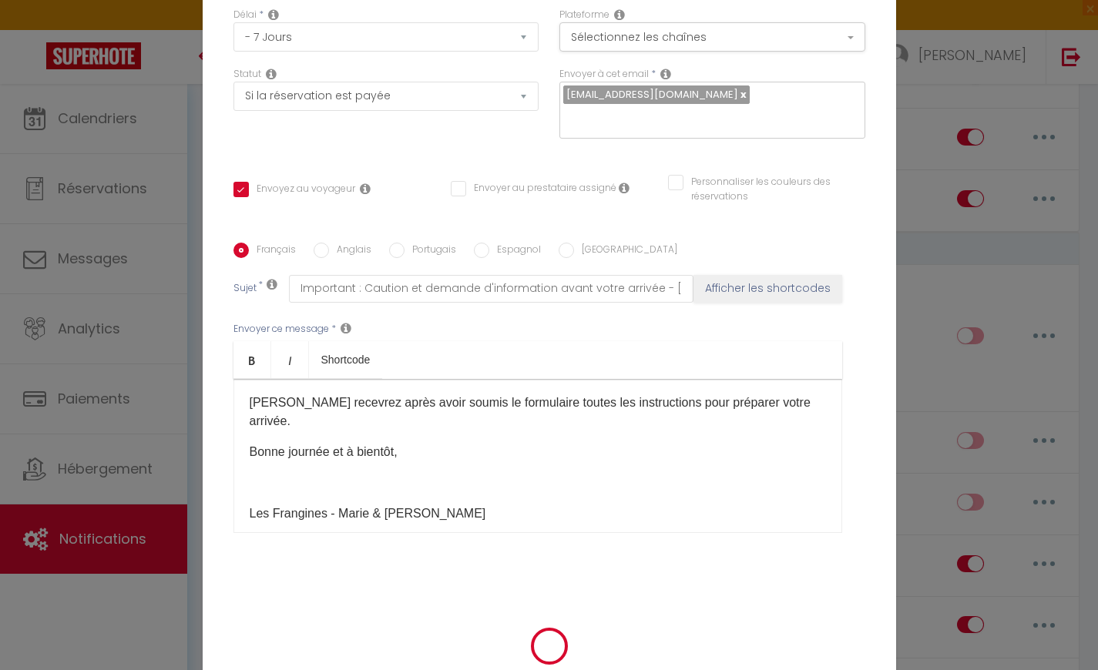
scroll to position [220, 0]
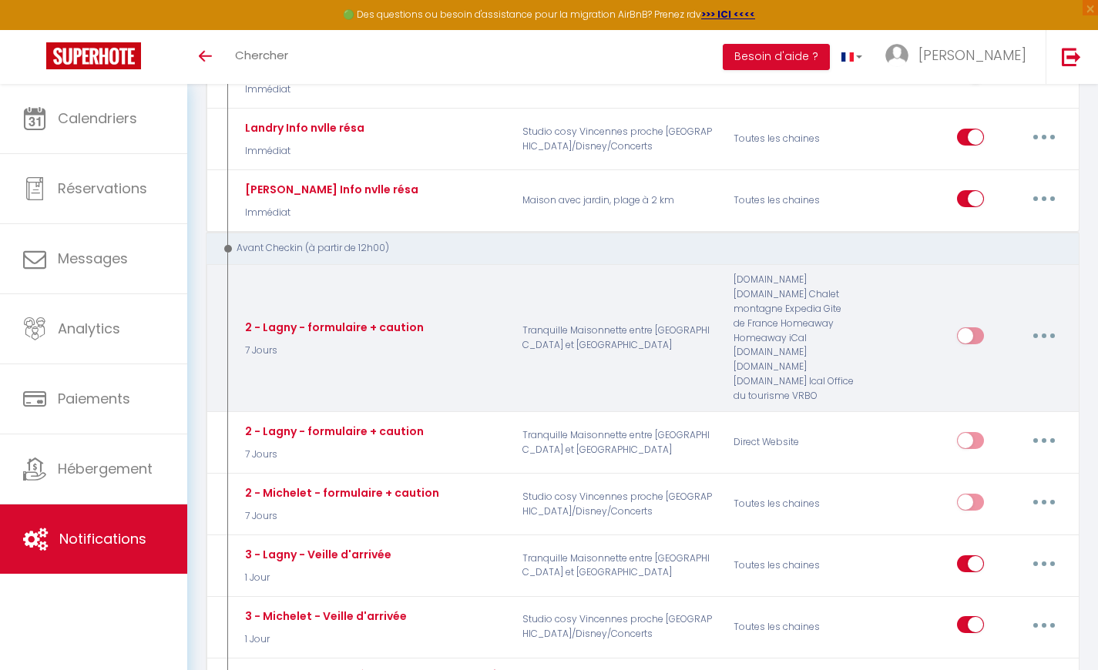
click at [1041, 331] on button "button" at bounding box center [1043, 336] width 43 height 25
click at [996, 363] on link "Editer" at bounding box center [1004, 371] width 114 height 26
type input "2 - Lagny - formulaire + caution"
select select "7 Jours"
select select "if_booking_is_paid"
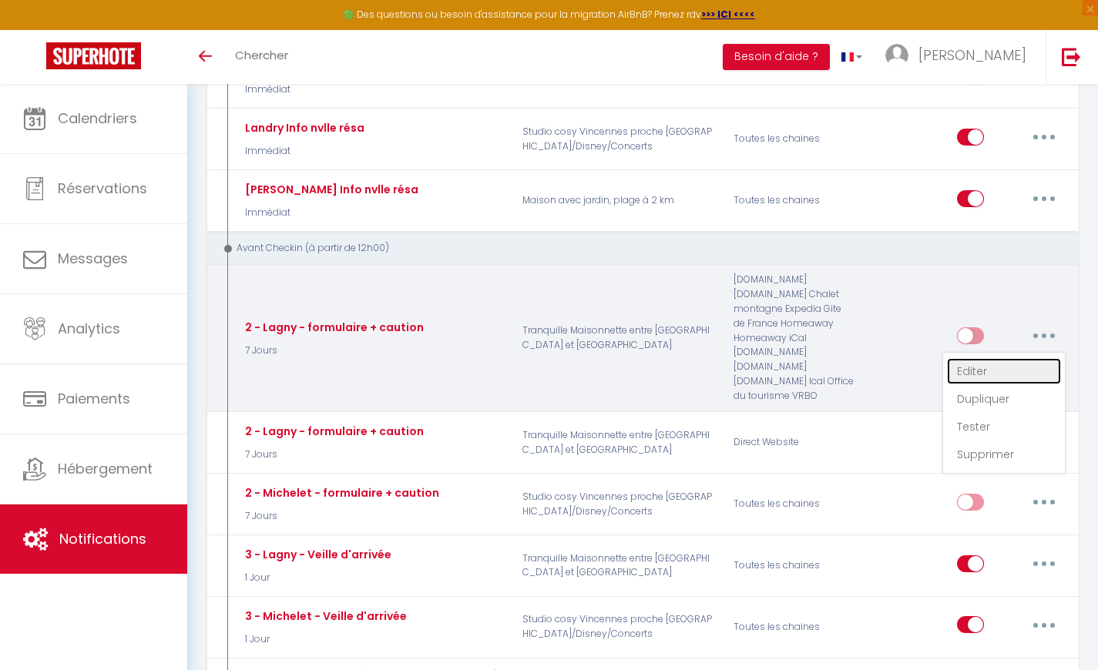
checkbox input "true"
checkbox input "false"
radio input "true"
type input "Important : Caution et demande d'information avant votre arrivée - [RENTAL:NAME]"
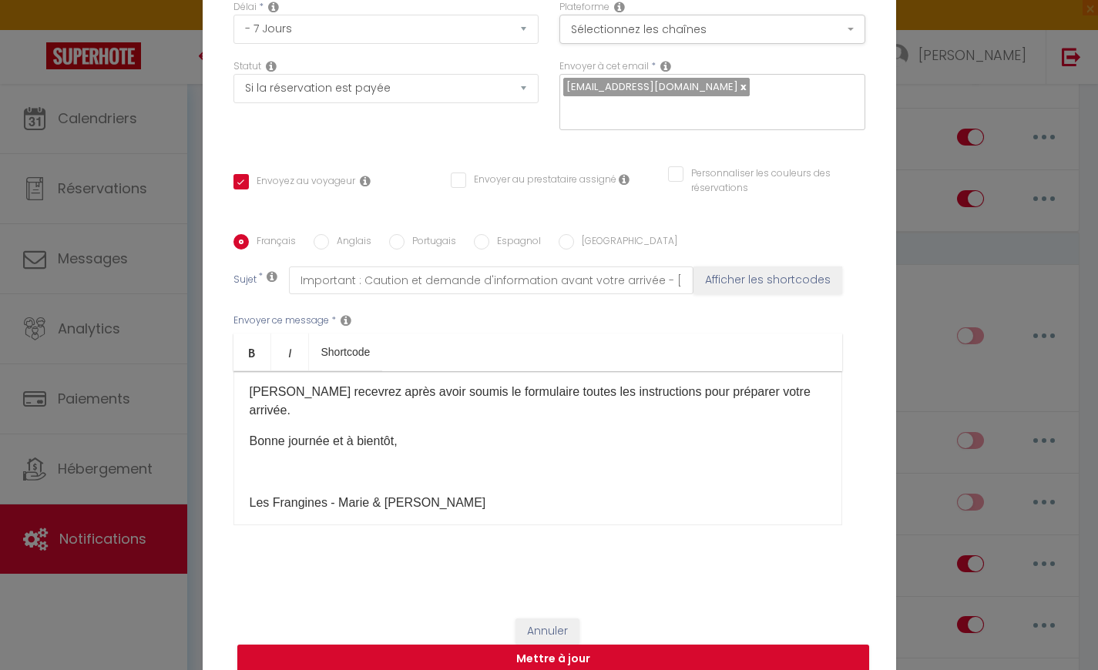
scroll to position [0, 0]
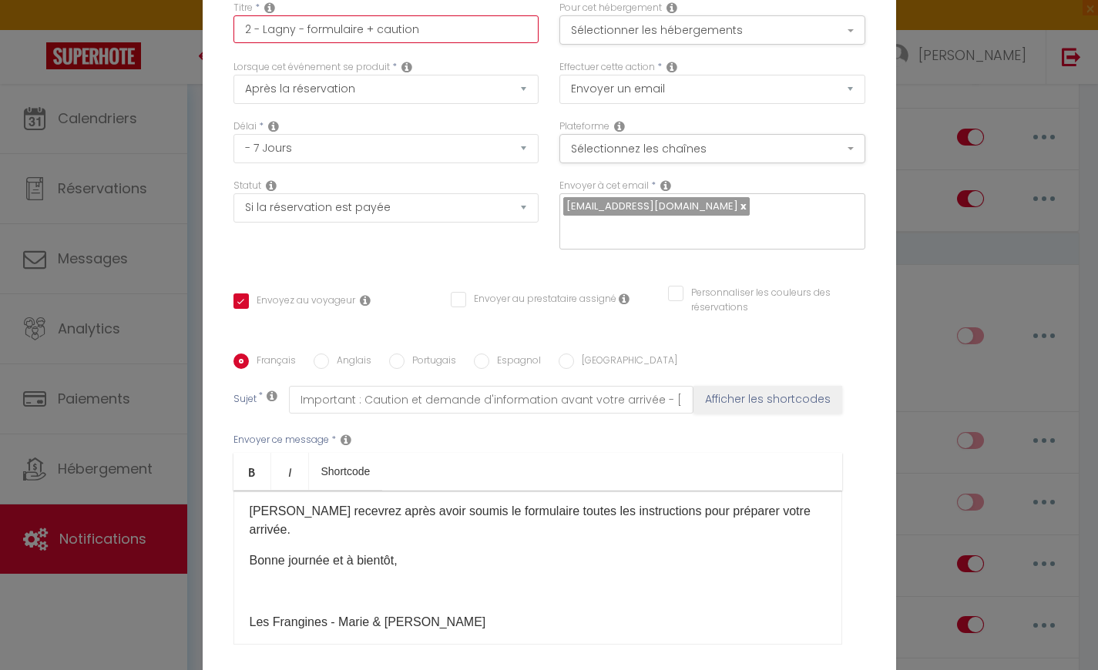
click at [429, 39] on input "2 - Lagny - formulaire + caution" at bounding box center [386, 29] width 306 height 28
type input "2 - Lagny - formulaire + cautio"
checkbox input "true"
checkbox input "false"
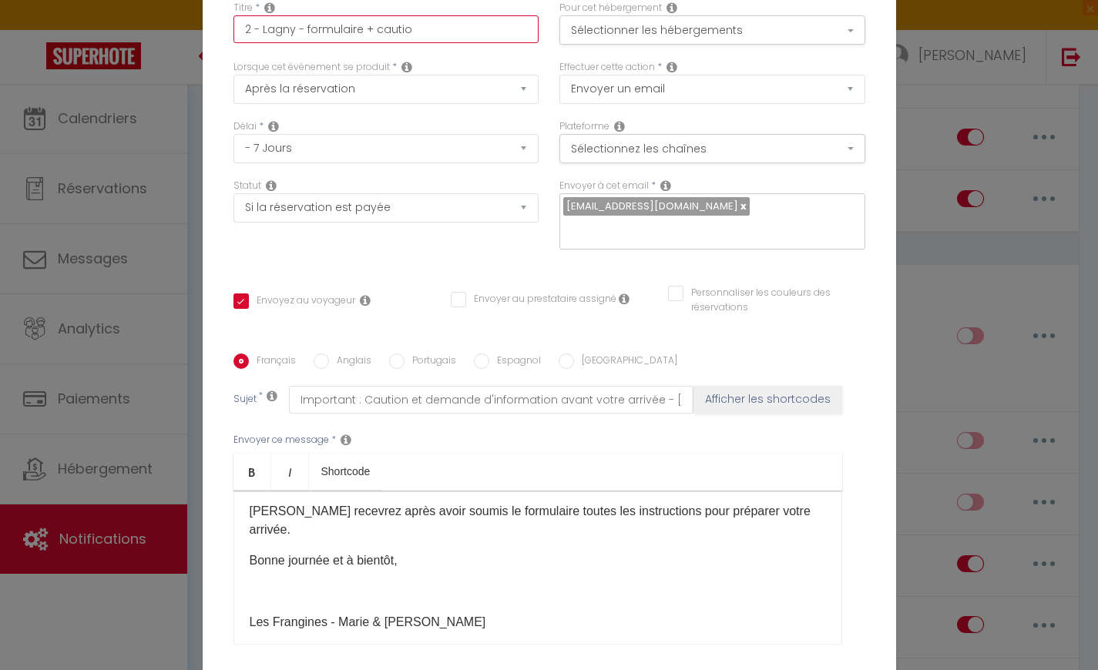
type input "2 - Lagny - formulaire + cauti"
checkbox input "true"
checkbox input "false"
type input "2 - Lagny - formulaire + caut"
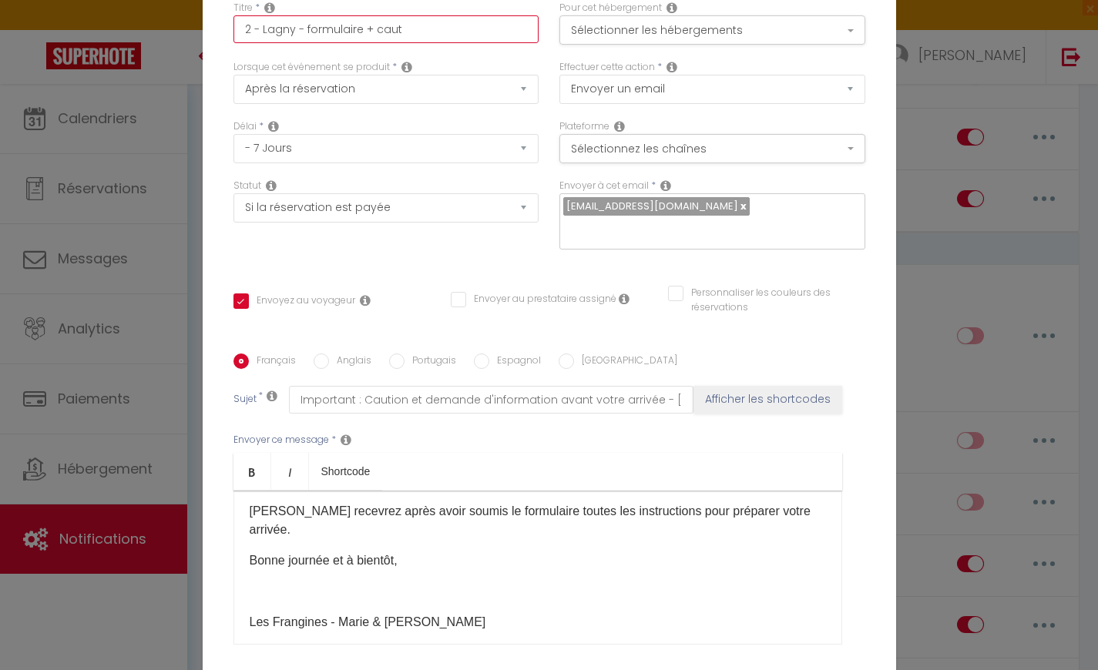
checkbox input "true"
checkbox input "false"
type input "2 - Lagny - formulaire + cau"
checkbox input "true"
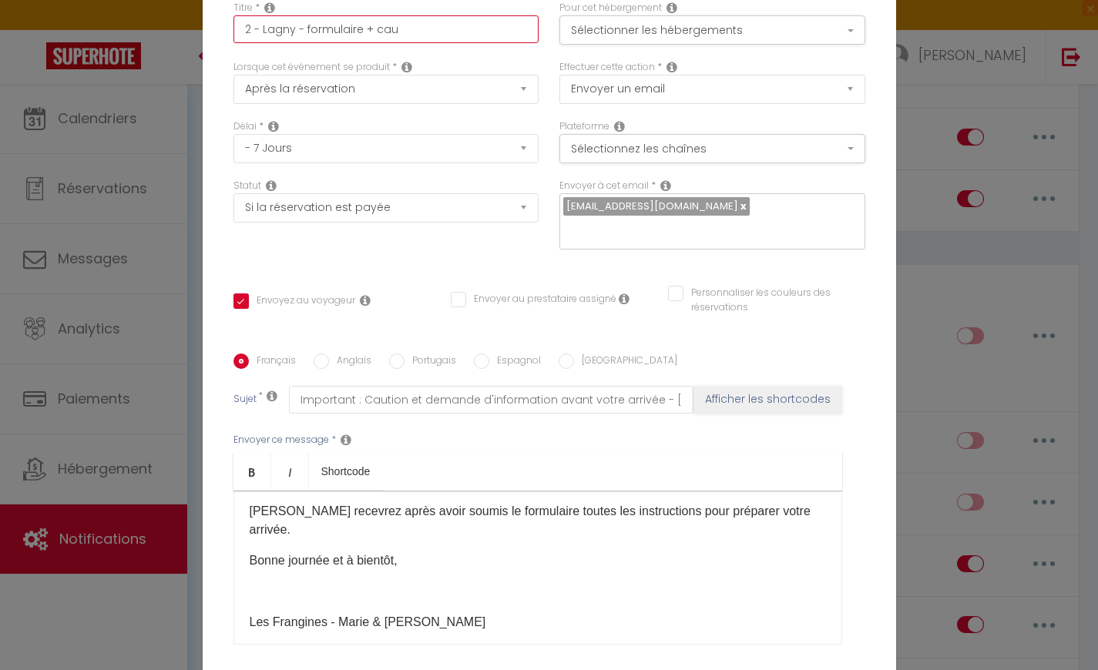
checkbox input "false"
type input "2 - Lagny - formulaire + ca"
checkbox input "true"
checkbox input "false"
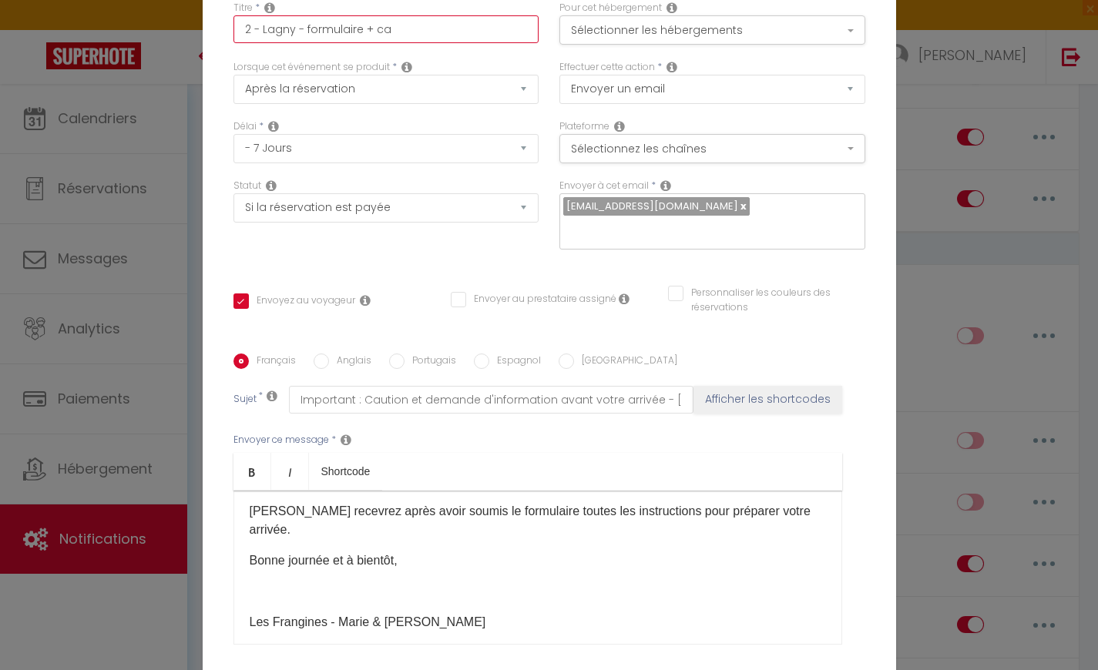
checkbox input "false"
type input "2 - Lagny - formulaire + c"
checkbox input "true"
checkbox input "false"
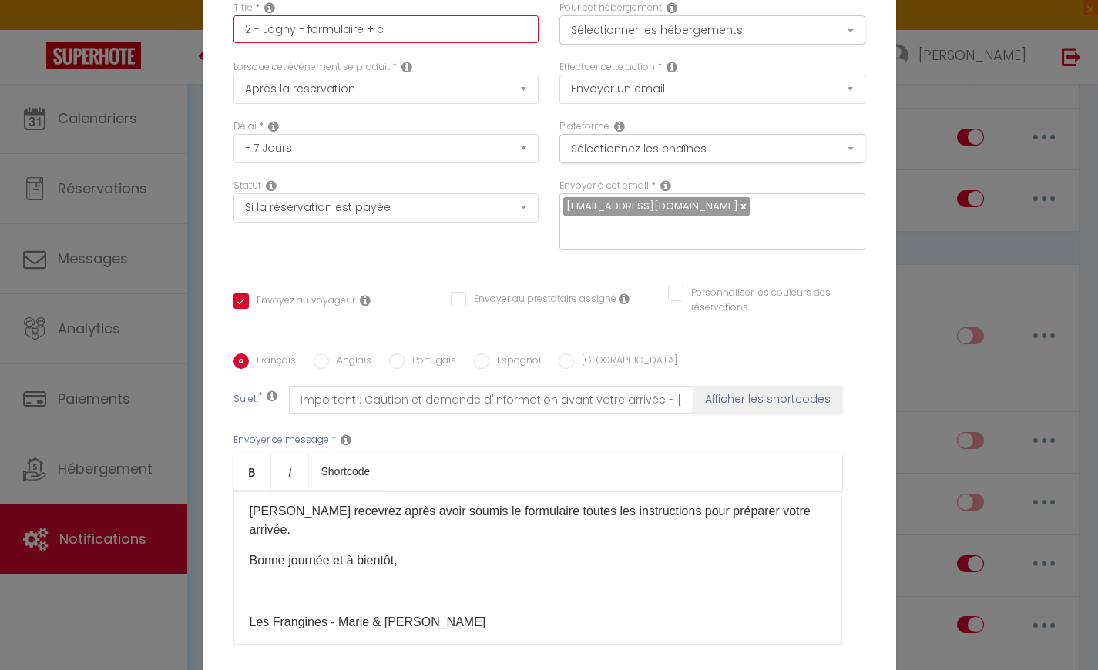
type input "2 - Lagny - formulaire +"
checkbox input "true"
checkbox input "false"
type input "2 - Lagny - formulaire +"
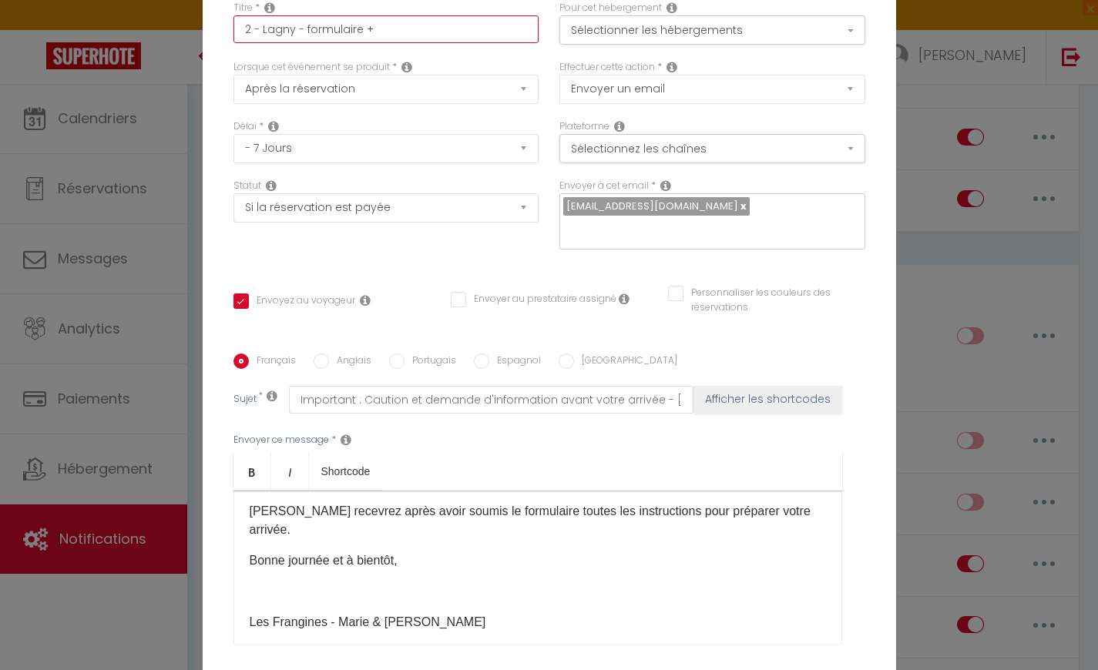
checkbox input "true"
checkbox input "false"
type input "2 - Lagny - formulaire"
checkbox input "true"
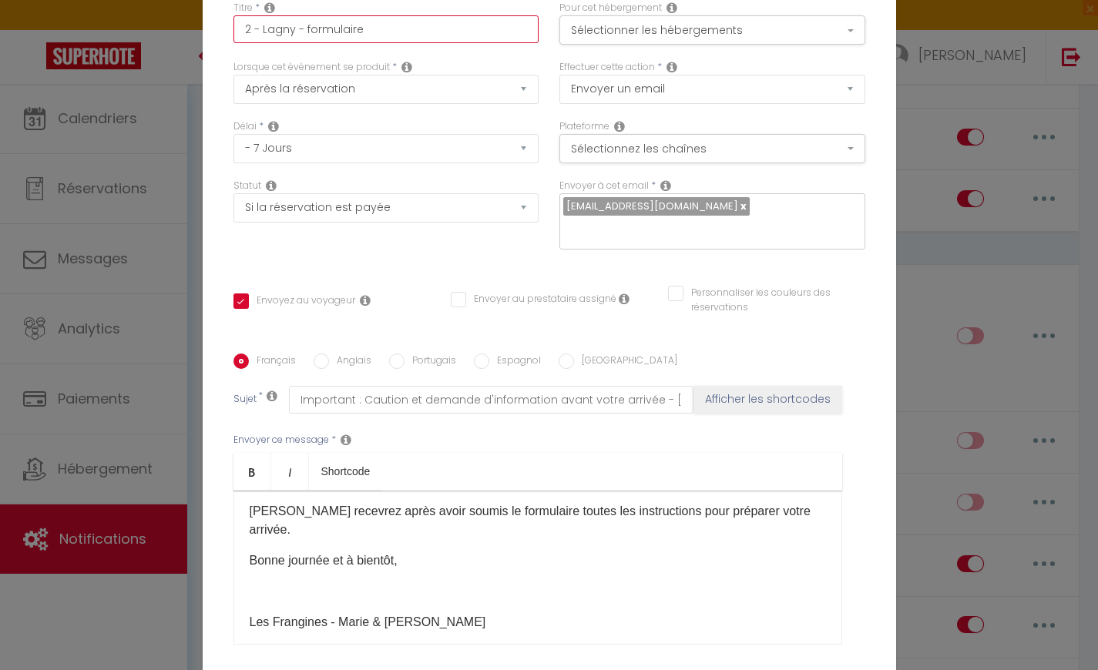
checkbox input "false"
type input "2 - Lagny - formulaire"
checkbox input "true"
checkbox input "false"
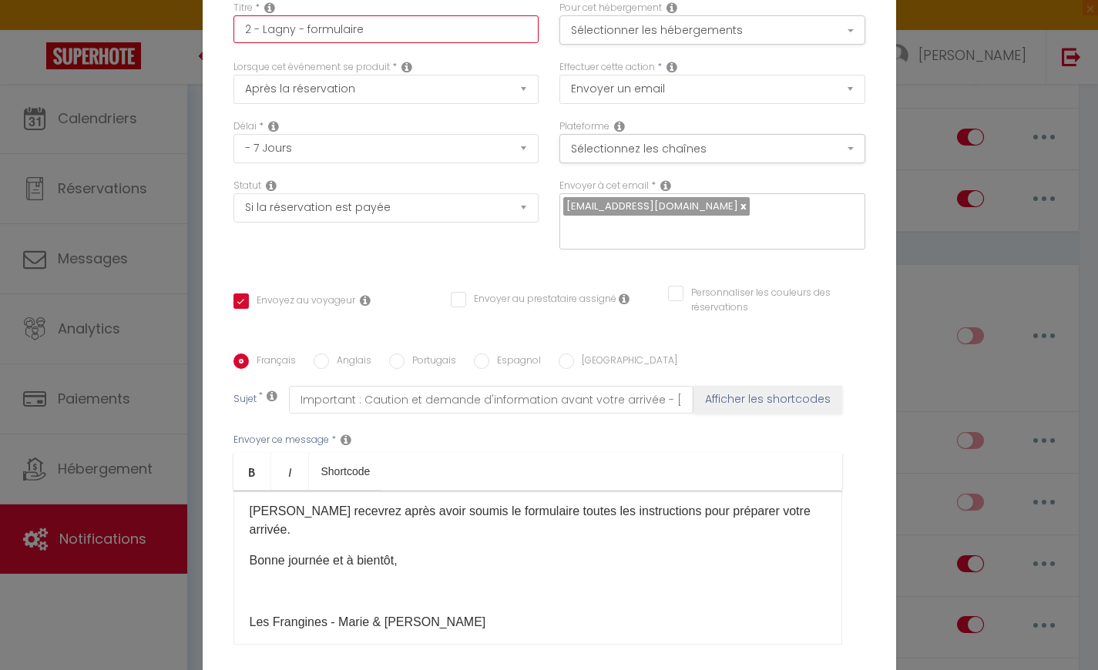
checkbox input "false"
type input "2 - Lagny - formulaire"
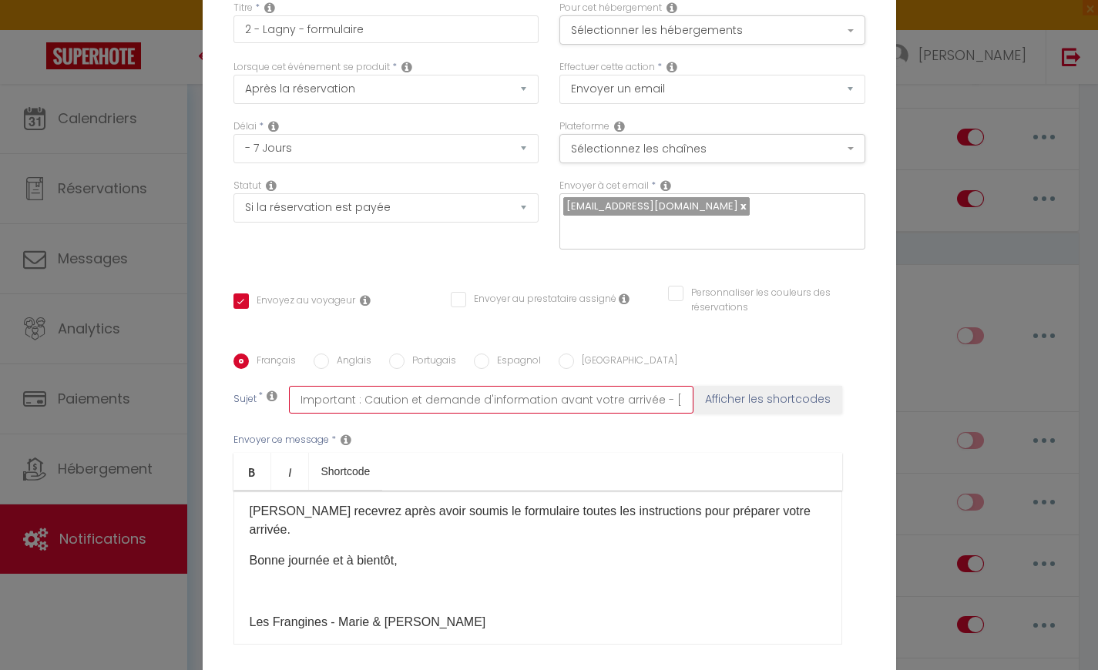
drag, startPoint x: 420, startPoint y: 388, endPoint x: 362, endPoint y: 388, distance: 57.8
click at [362, 388] on input "Important : Caution et demande d'information avant votre arrivée - [RENTAL:NAME]" at bounding box center [491, 400] width 405 height 28
type input "Important : demande d'information avant votre arrivée - [RENTAL:NAME]"
checkbox input "true"
checkbox input "false"
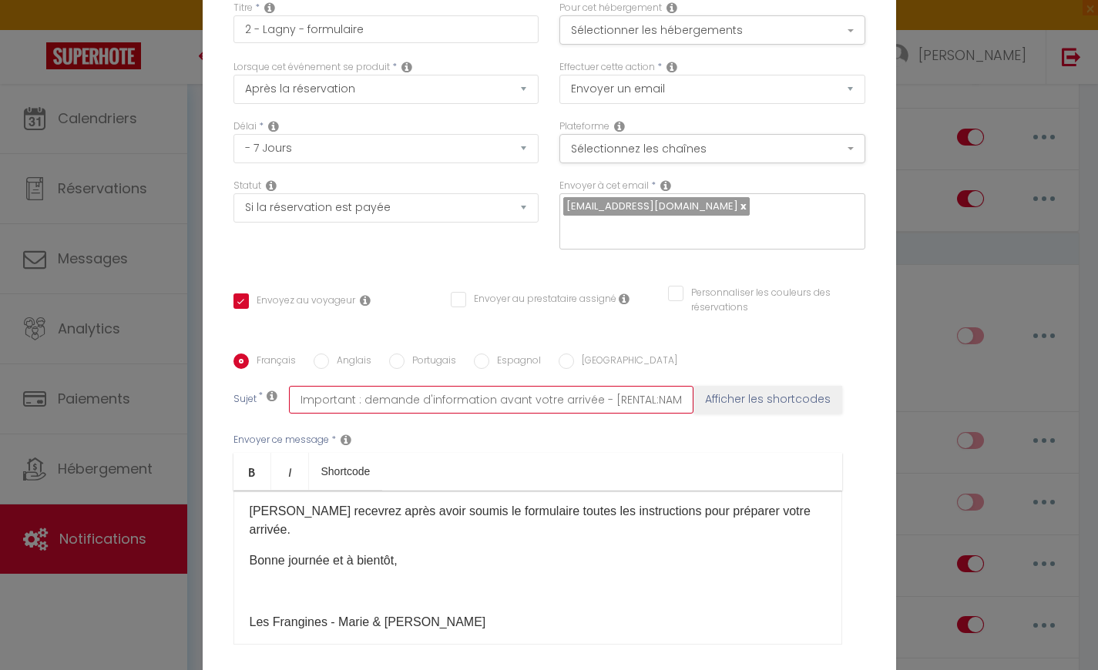
checkbox input "false"
type input "Important : demande d'information avant votre arrivée - [RENTAL:NAME]"
click at [348, 354] on label "Anglais" at bounding box center [350, 362] width 42 height 17
click at [329, 354] on input "Anglais" at bounding box center [321, 361] width 15 height 15
radio input "true"
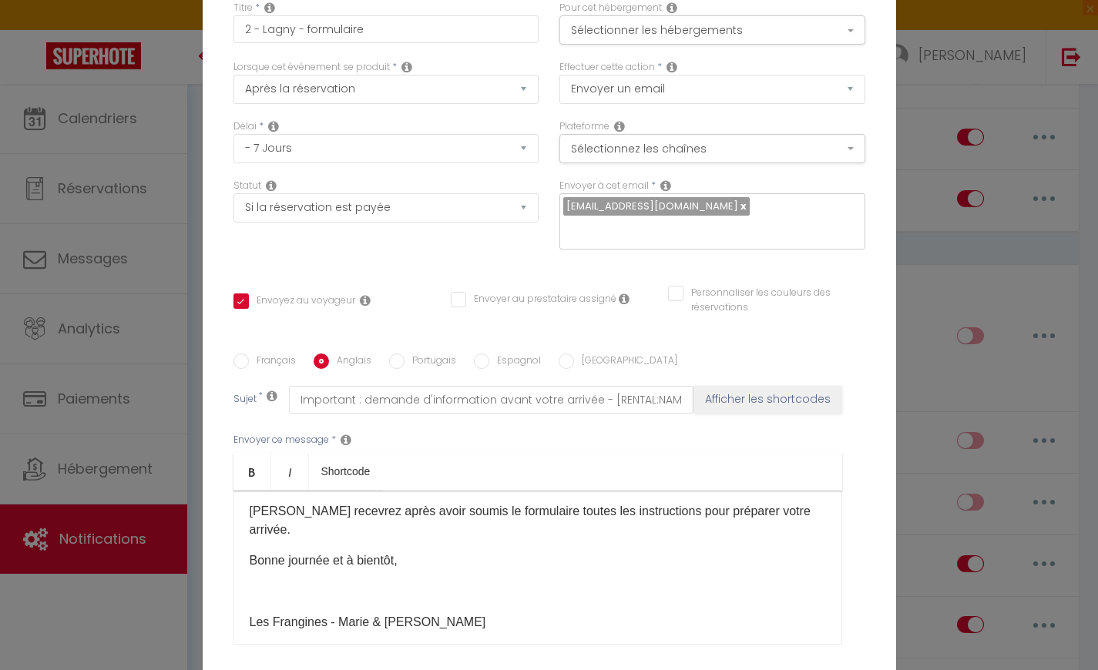
checkbox input "true"
checkbox input "false"
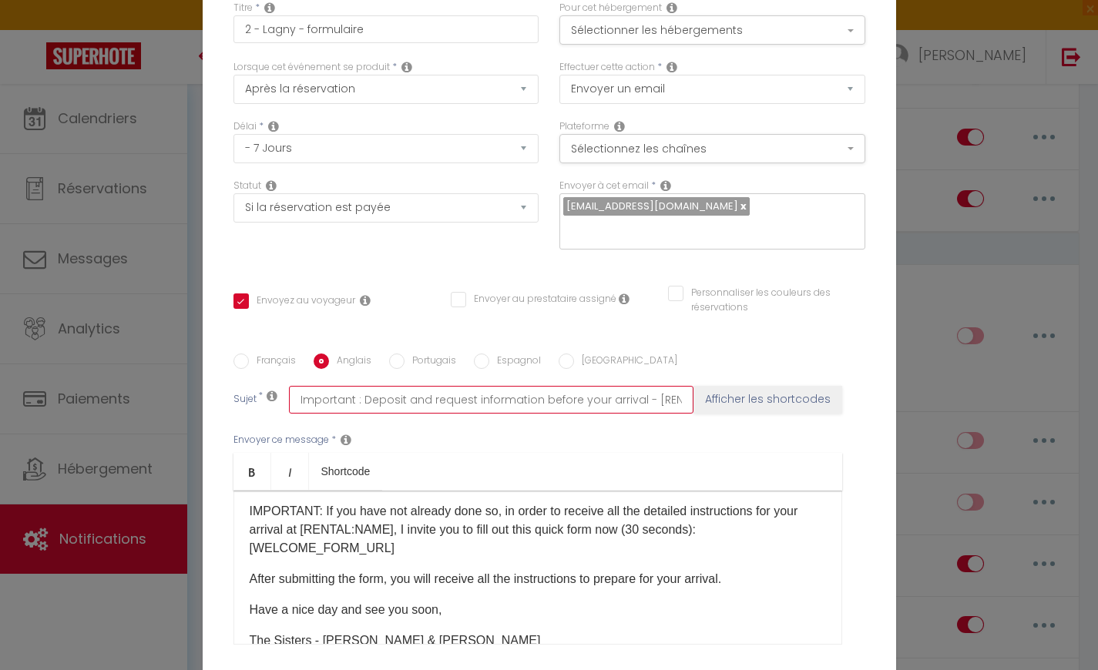
drag, startPoint x: 428, startPoint y: 390, endPoint x: 359, endPoint y: 389, distance: 68.6
click at [359, 389] on input "Important : Deposit and request information before your arrival - [RENTAL:NAME]" at bounding box center [491, 400] width 405 height 28
type input "Important : request information before your arrival - [RENTAL:NAME]"
checkbox input "true"
checkbox input "false"
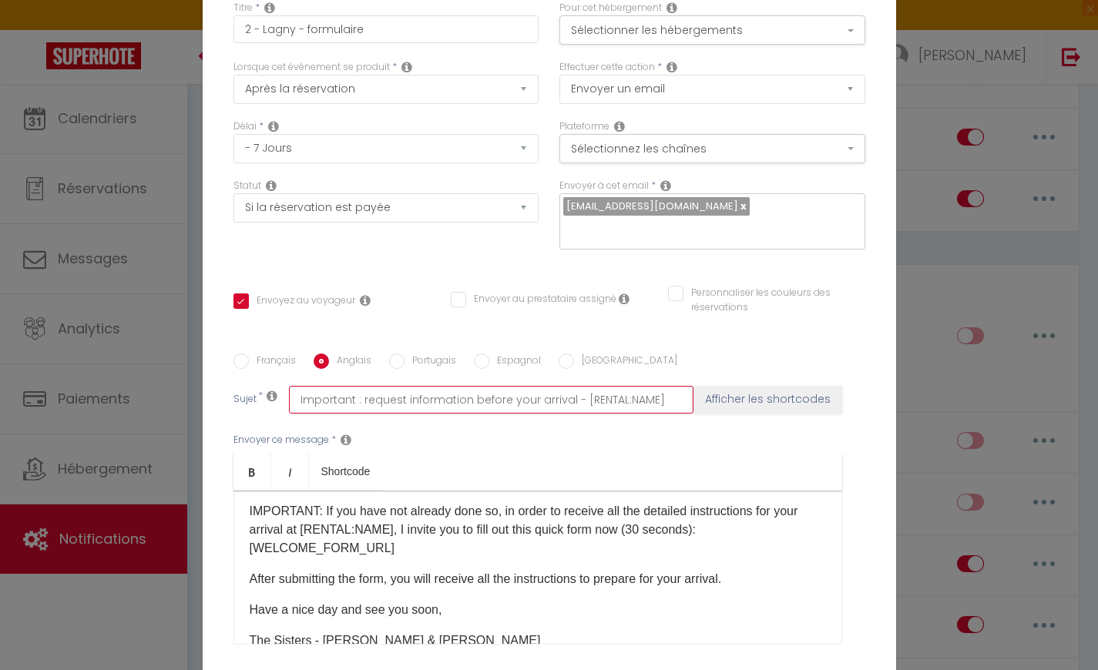
checkbox input "false"
type input "Important : request information before your arrival - [RENTAL:NAME]"
click at [481, 354] on input "Espagnol" at bounding box center [481, 361] width 15 height 15
radio input "true"
checkbox input "true"
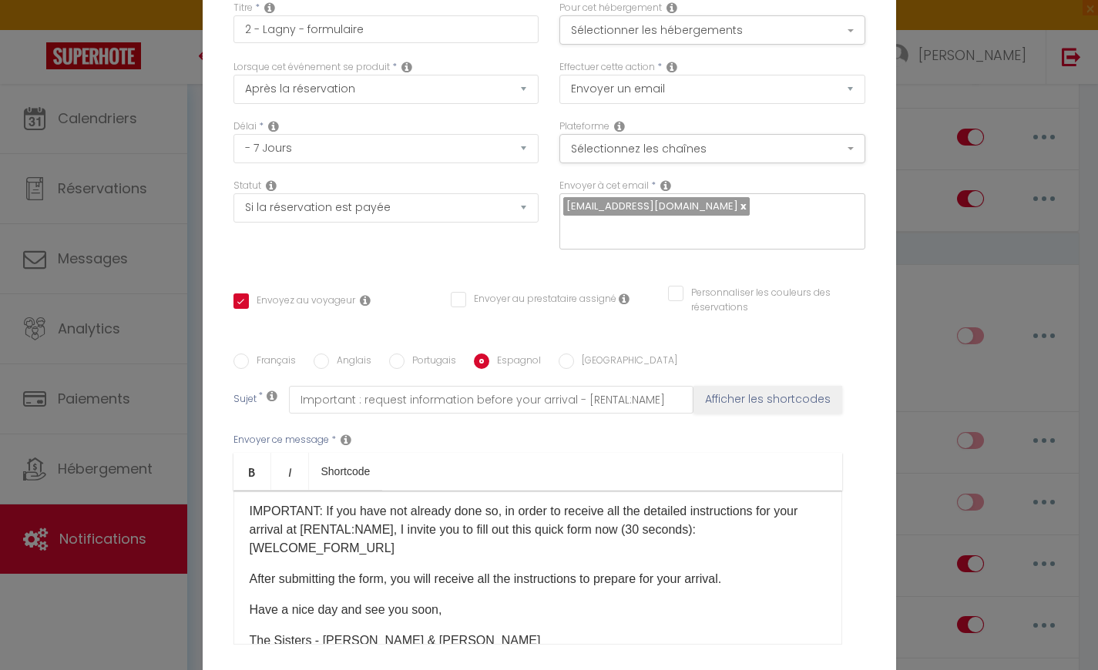
checkbox input "false"
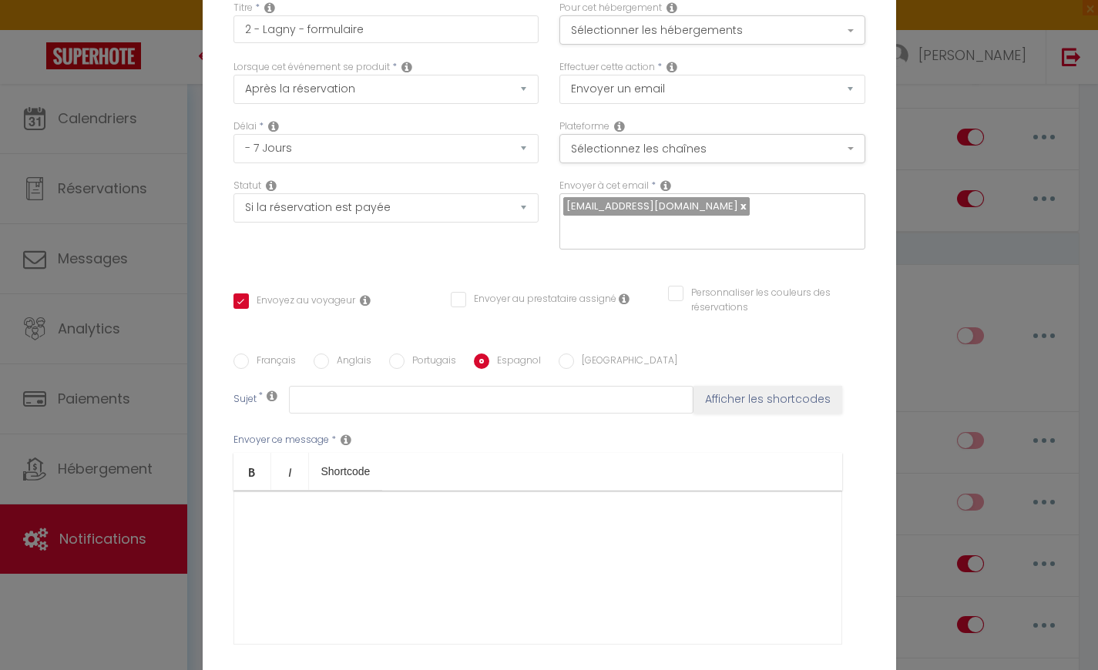
click at [569, 354] on input "[GEOGRAPHIC_DATA]" at bounding box center [566, 361] width 15 height 15
radio input "true"
checkbox input "true"
checkbox input "false"
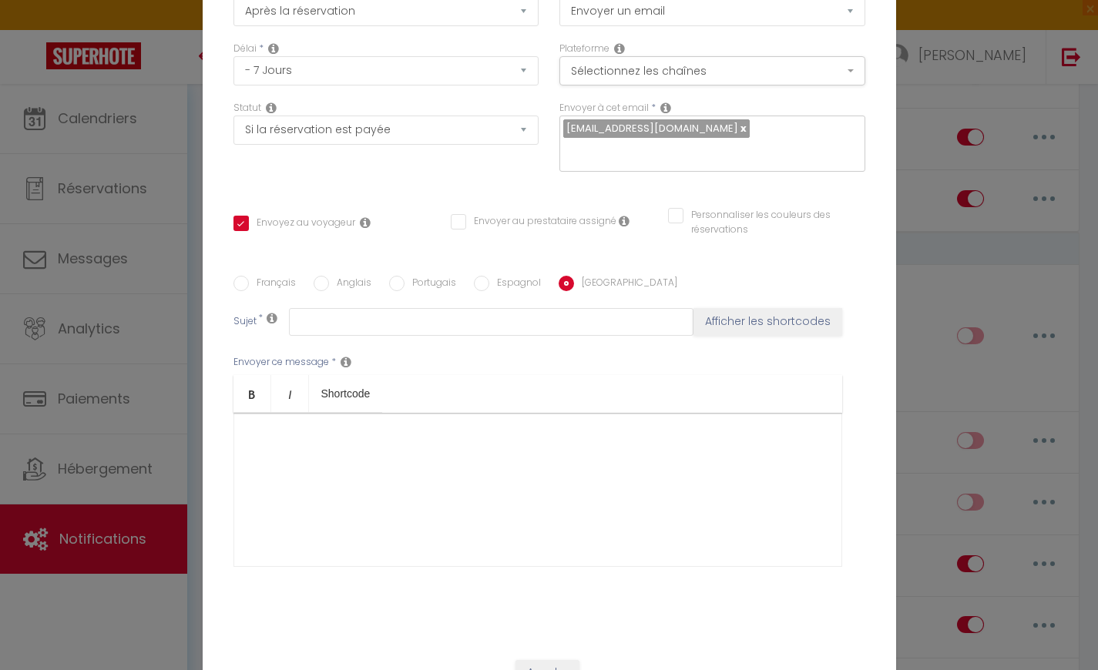
scroll to position [127, 0]
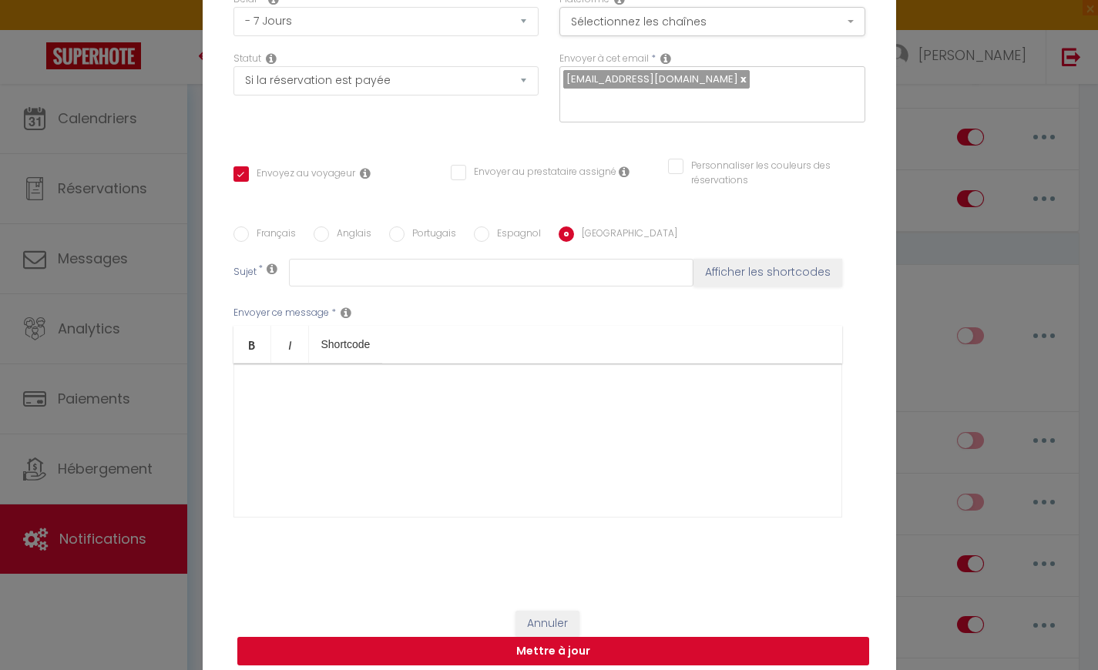
click at [549, 643] on button "Mettre à jour" at bounding box center [553, 651] width 632 height 29
checkbox input "true"
checkbox input "false"
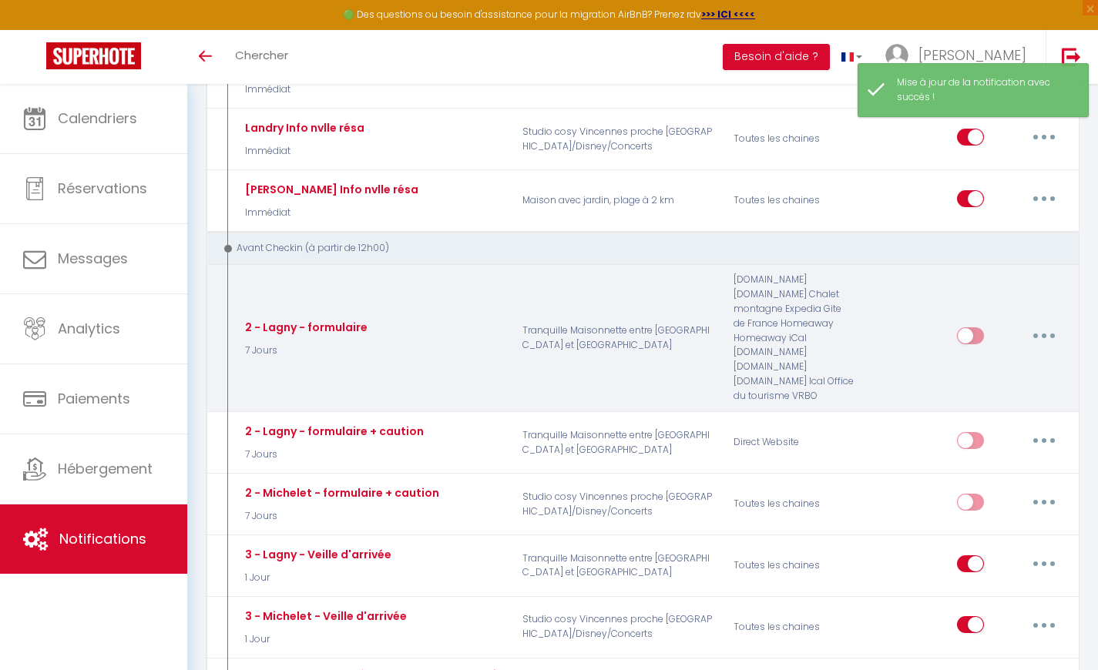
click at [975, 328] on input "checkbox" at bounding box center [970, 338] width 27 height 23
checkbox input "true"
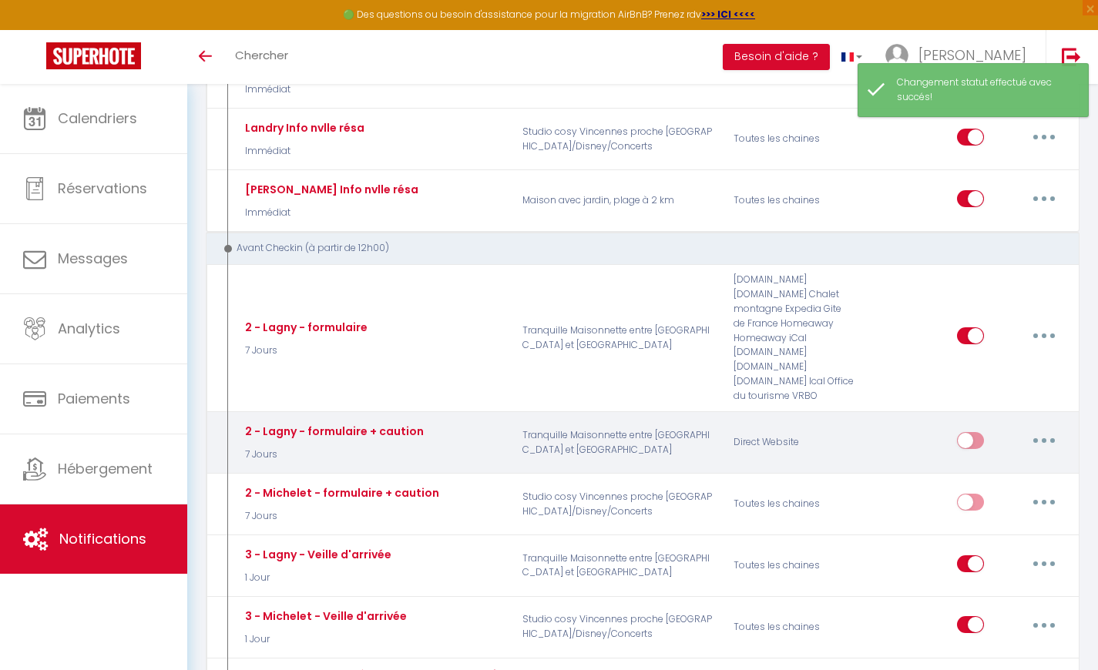
click at [1042, 438] on icon "button" at bounding box center [1044, 440] width 5 height 5
click at [994, 462] on link "Editer" at bounding box center [1004, 475] width 114 height 26
type input "2 - Lagny - formulaire + caution"
select select "7 Jours"
select select "if_booking_is_paid"
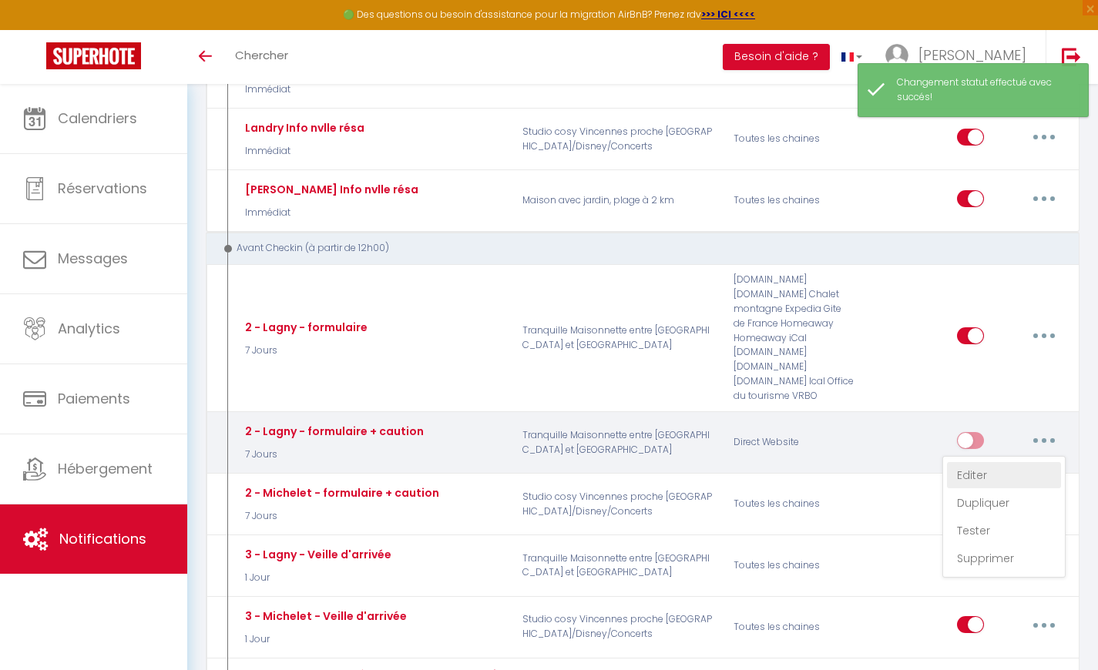
checkbox input "true"
checkbox input "false"
radio input "true"
type input "Important : Caution et demande d'information avant votre arrivée - [RENTAL:NAME]"
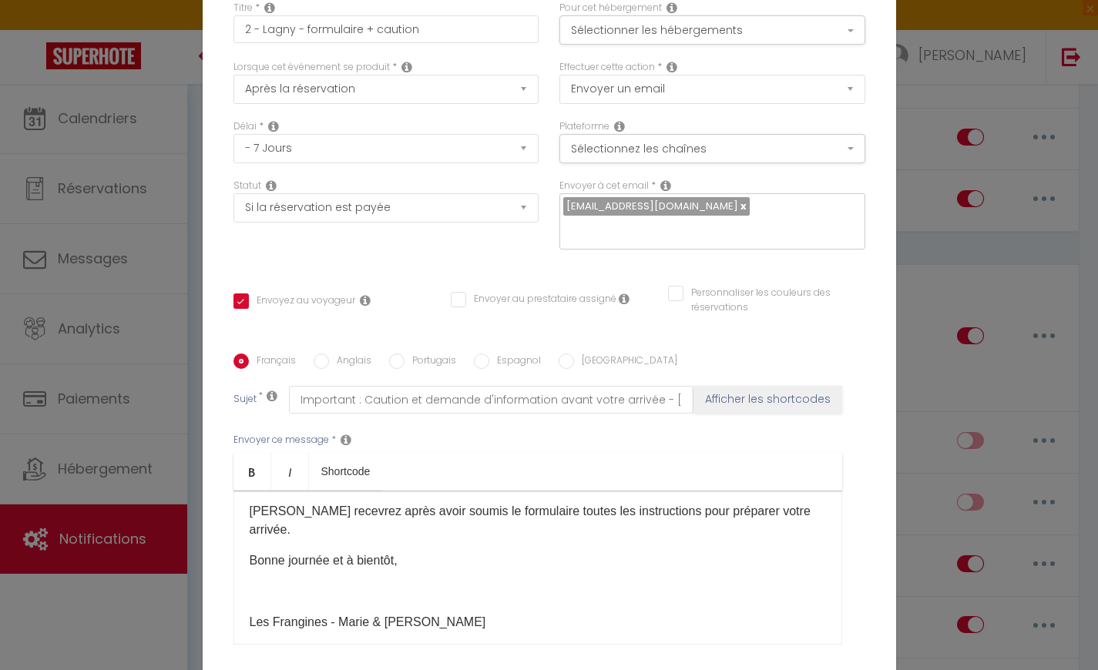
scroll to position [127, 0]
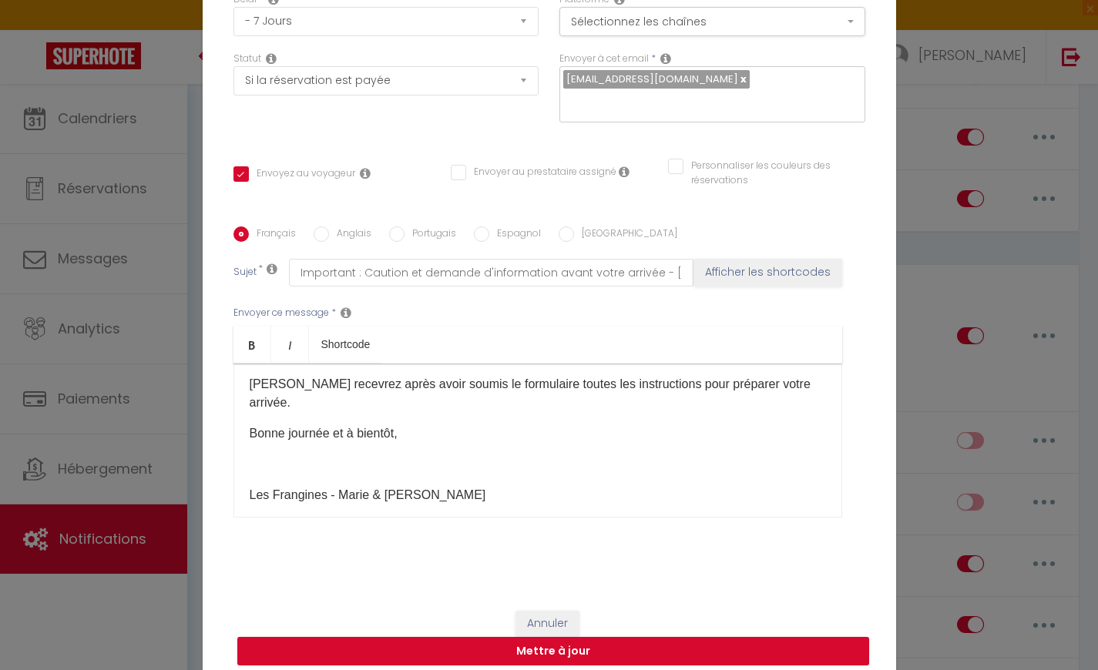
click at [333, 227] on label "Anglais" at bounding box center [350, 235] width 42 height 17
click at [329, 227] on input "Anglais" at bounding box center [321, 234] width 15 height 15
radio input "true"
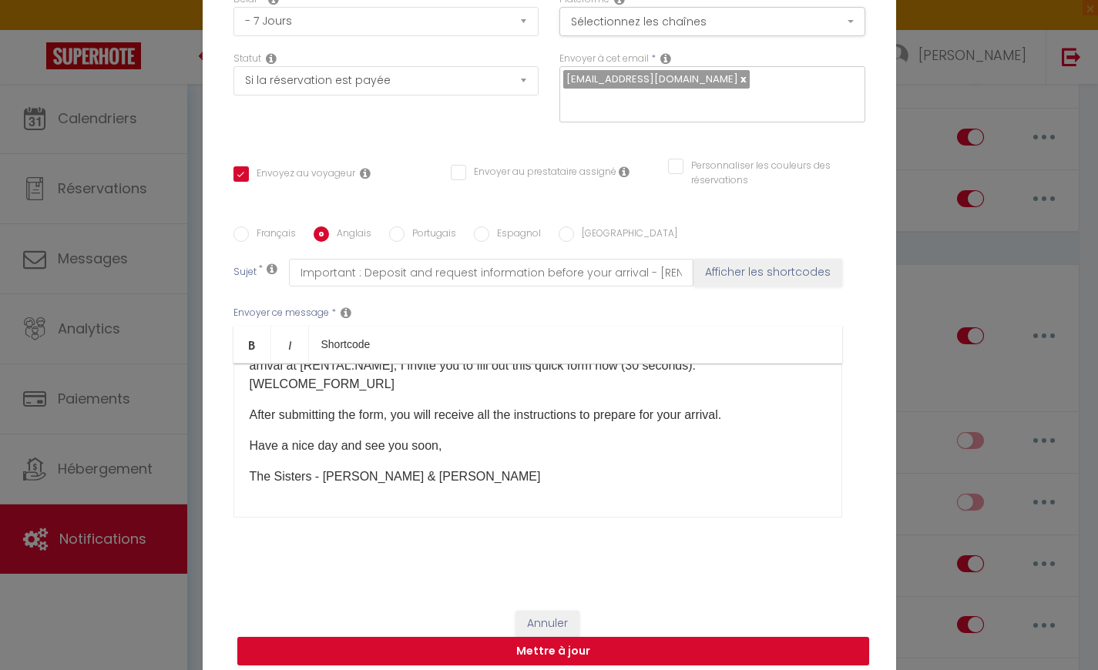
click at [501, 227] on label "Espagnol" at bounding box center [515, 235] width 52 height 17
click at [489, 227] on input "Espagnol" at bounding box center [481, 234] width 15 height 15
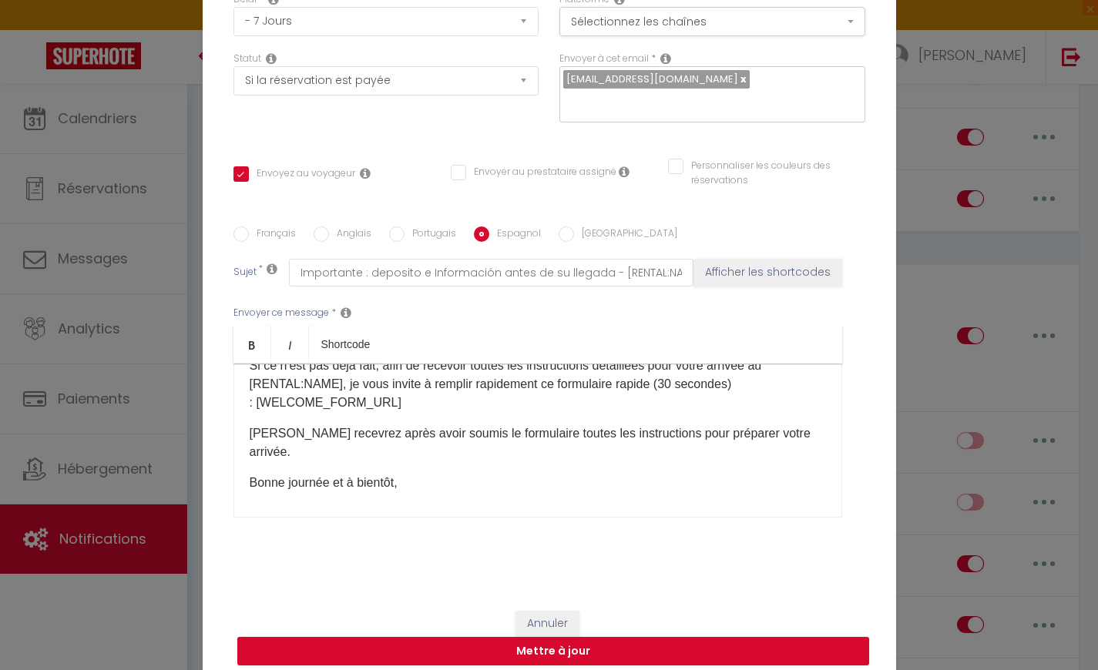
click at [574, 227] on label "[GEOGRAPHIC_DATA]" at bounding box center [625, 235] width 103 height 17
click at [570, 227] on input "[GEOGRAPHIC_DATA]" at bounding box center [566, 234] width 15 height 15
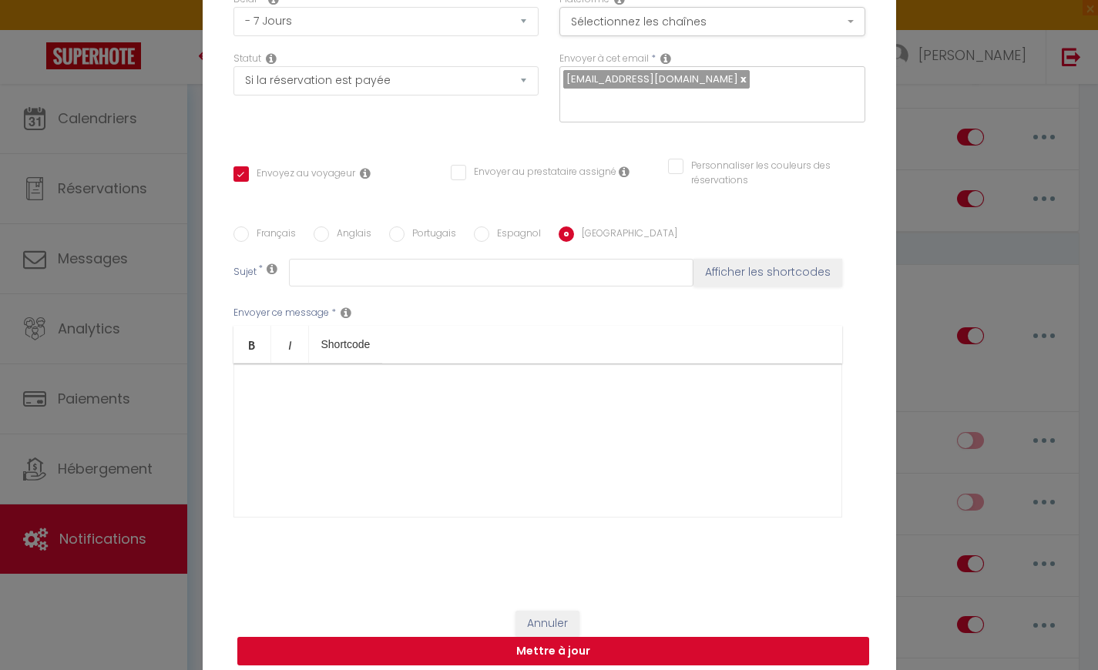
click at [518, 637] on button "Mettre à jour" at bounding box center [553, 651] width 632 height 29
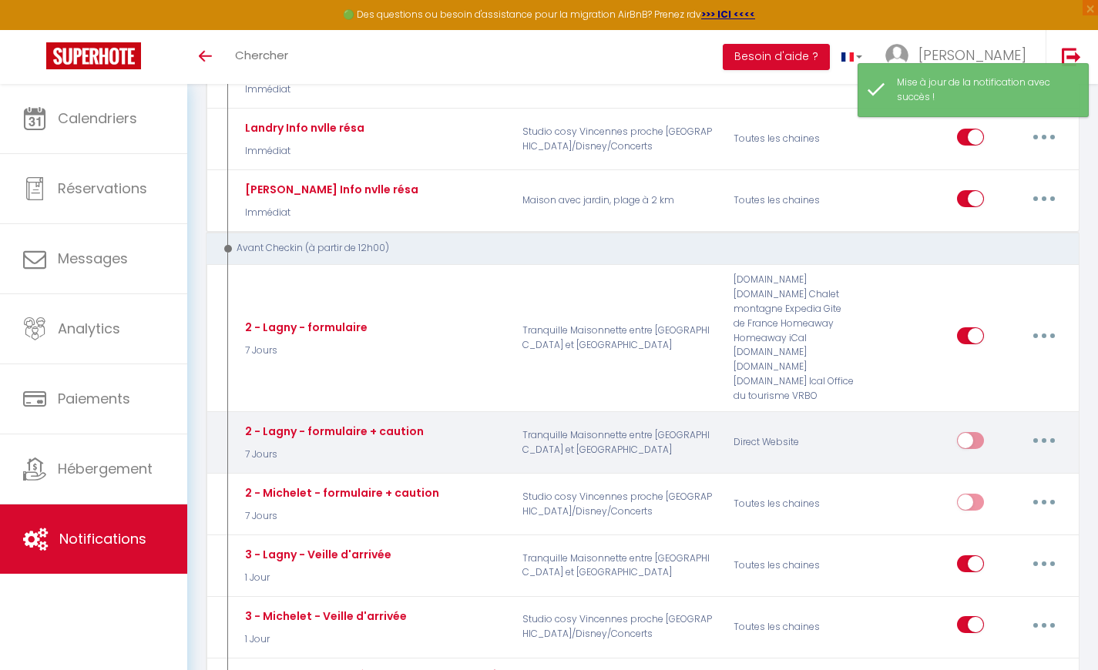
click at [982, 432] on input "checkbox" at bounding box center [970, 443] width 27 height 23
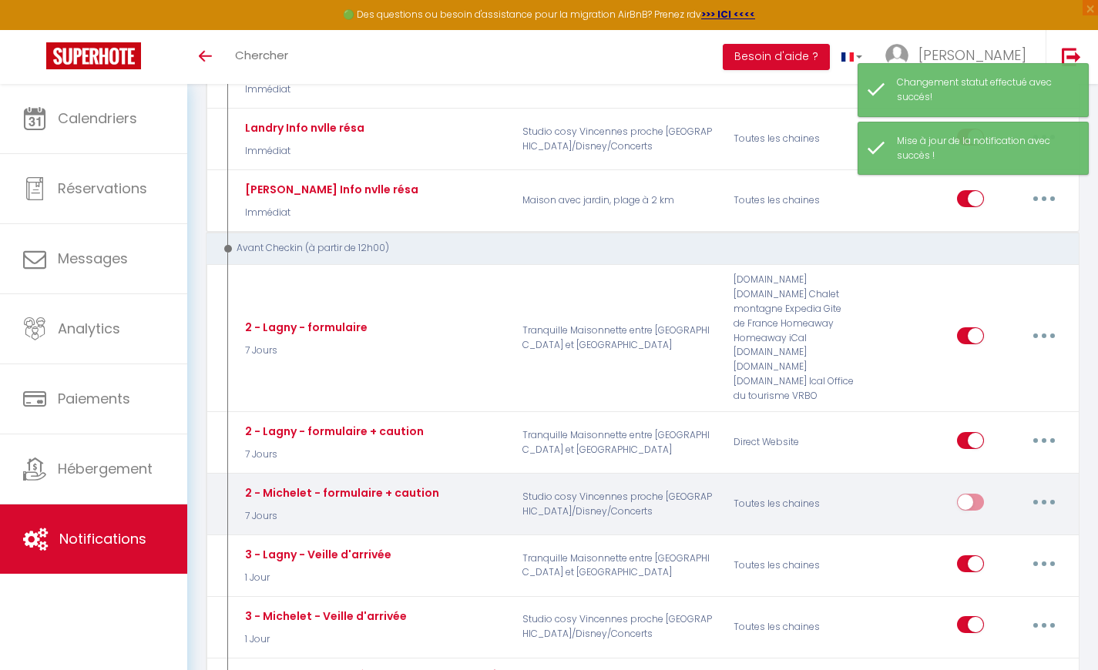
click at [1032, 490] on button "button" at bounding box center [1043, 502] width 43 height 25
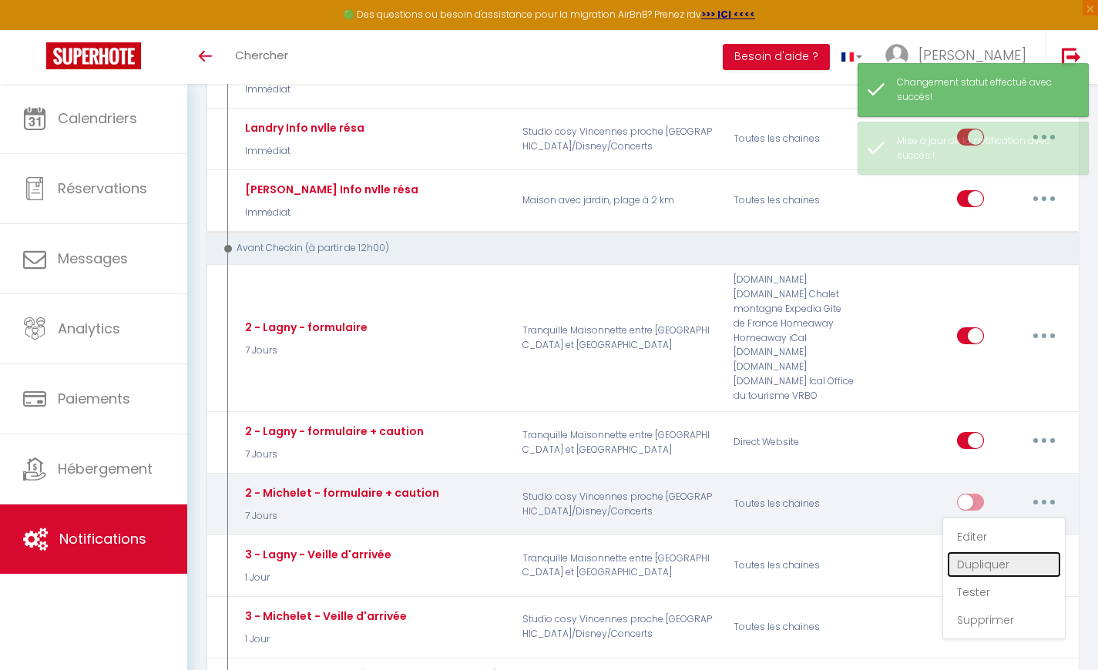
click at [977, 555] on link "Dupliquer" at bounding box center [1004, 565] width 114 height 26
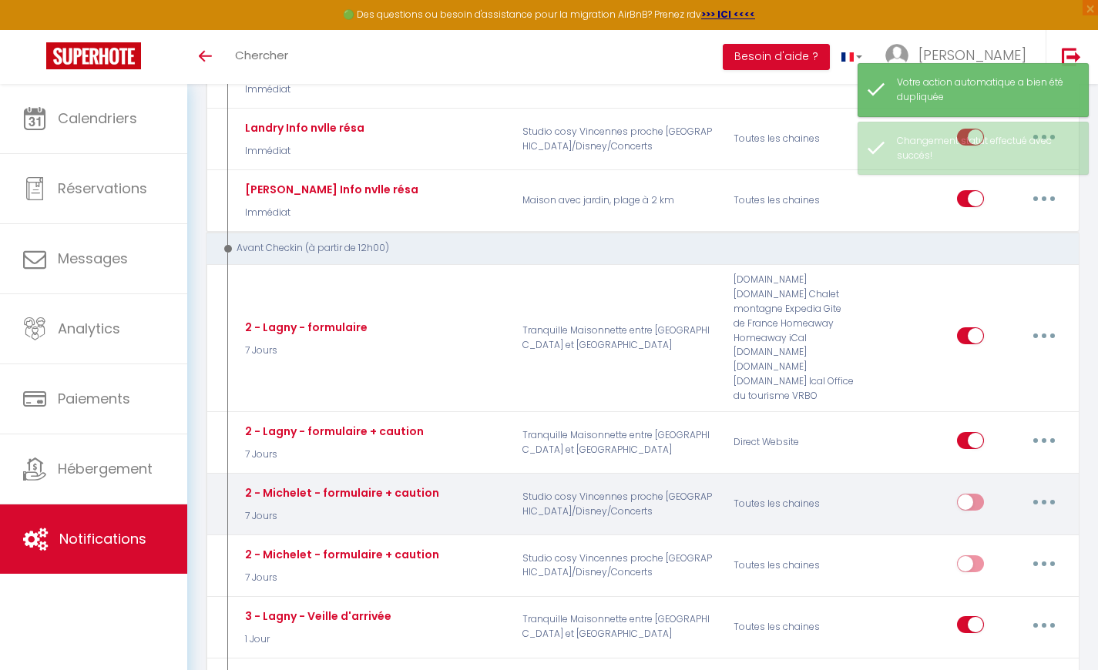
click at [1049, 490] on button "button" at bounding box center [1043, 502] width 43 height 25
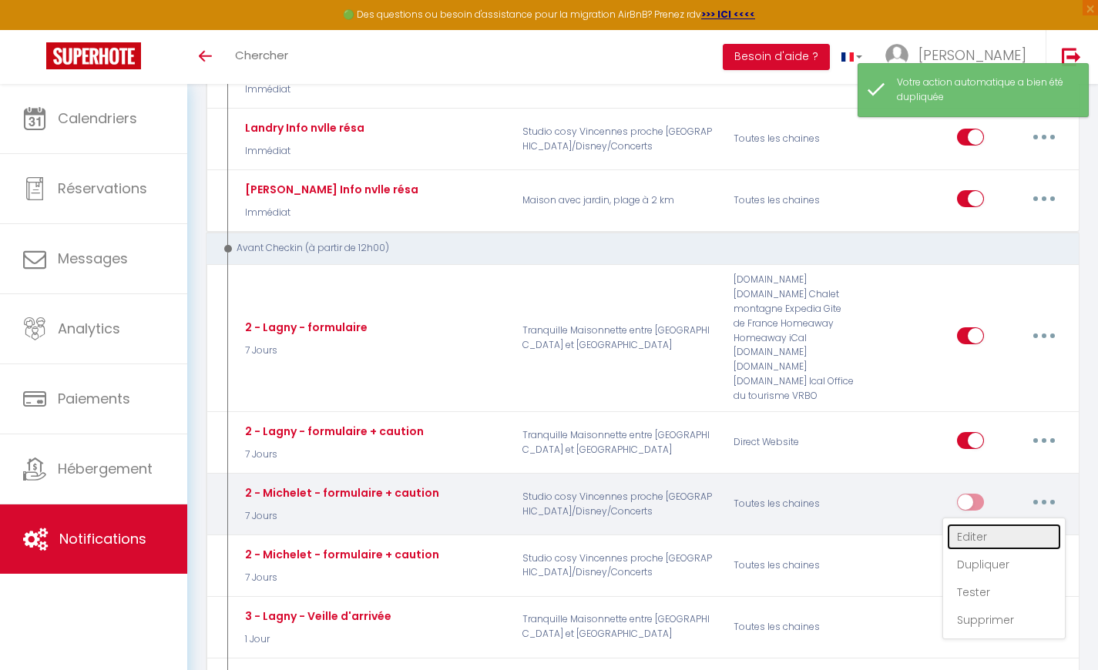
click at [996, 524] on link "Editer" at bounding box center [1004, 537] width 114 height 26
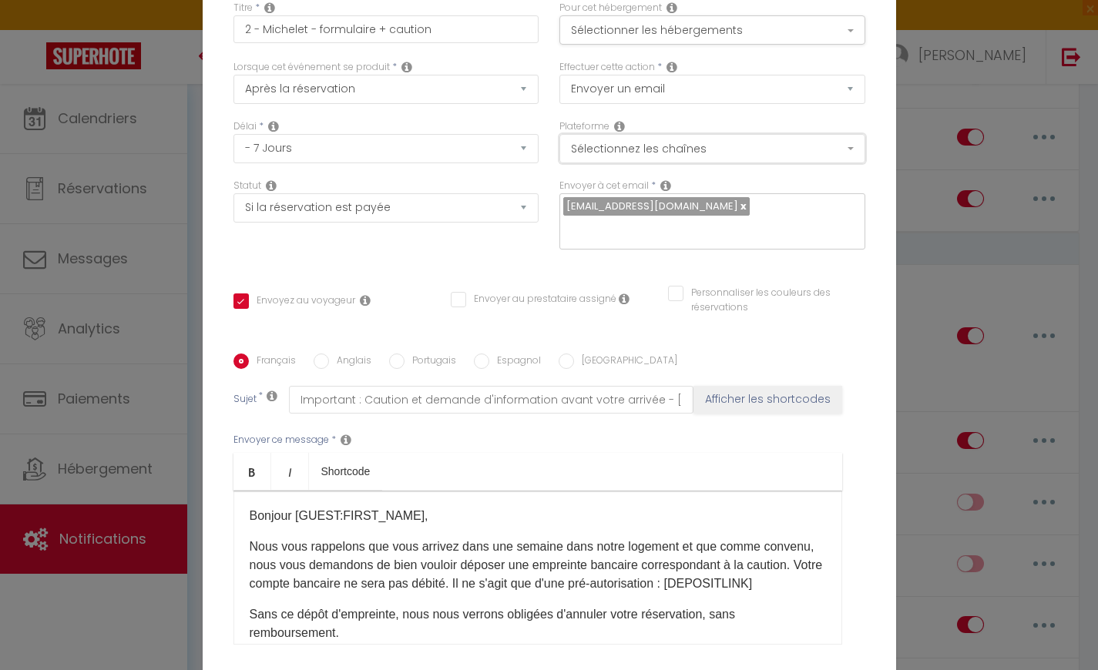
click at [670, 162] on button "Sélectionnez les chaînes" at bounding box center [712, 148] width 306 height 29
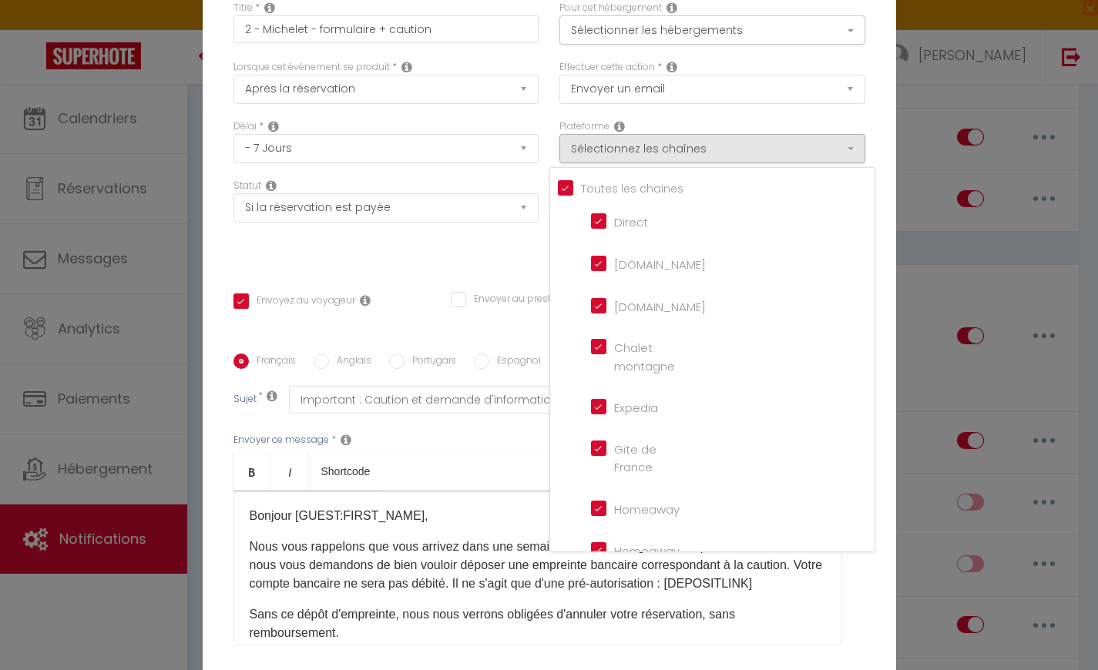
click at [571, 195] on input "Tous les apparts" at bounding box center [716, 187] width 317 height 15
click at [604, 228] on input "Direct" at bounding box center [635, 220] width 88 height 15
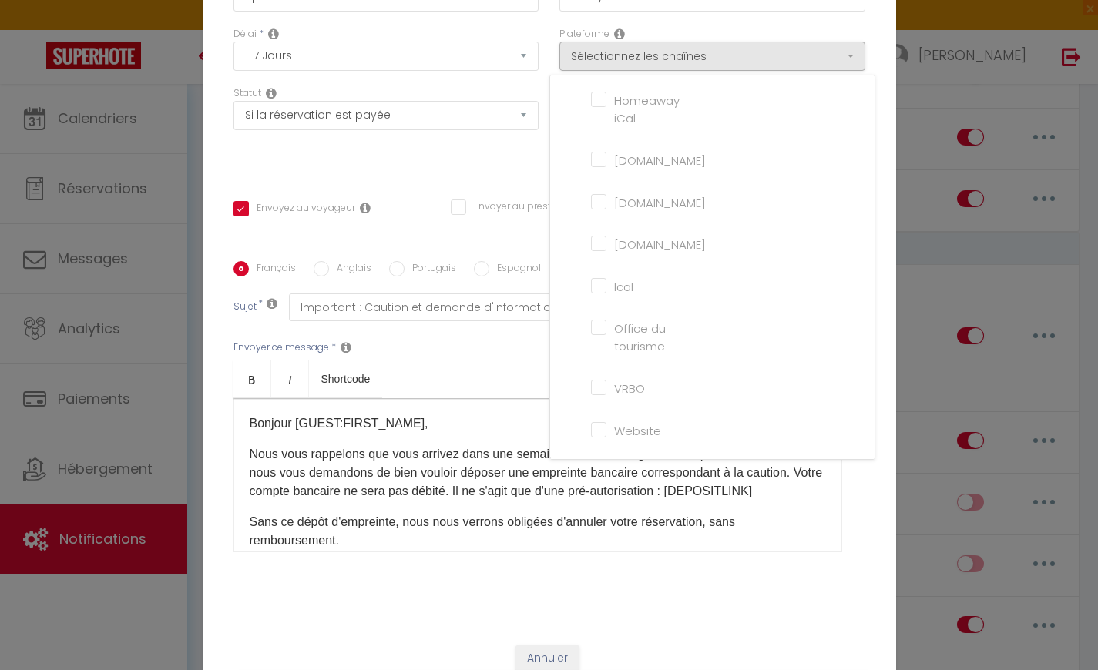
scroll to position [127, 0]
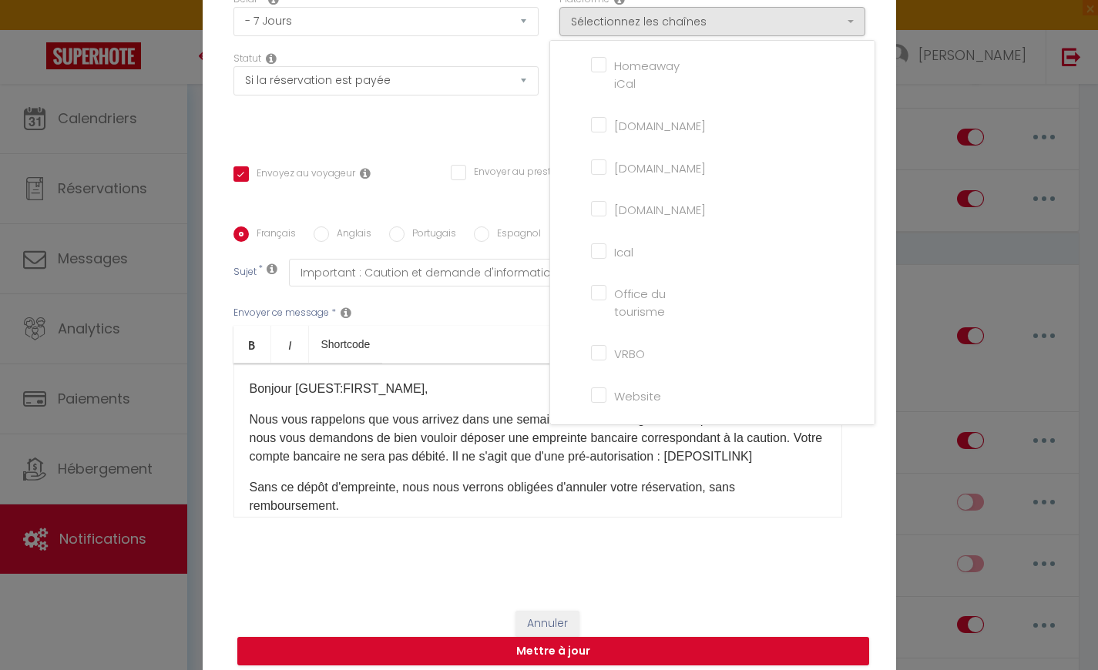
click at [603, 401] on input "Website" at bounding box center [635, 393] width 88 height 15
click at [472, 441] on p "Nous vous rappelons que vous arrivez dans une semaine dans notre logement et qu…" at bounding box center [538, 438] width 576 height 55
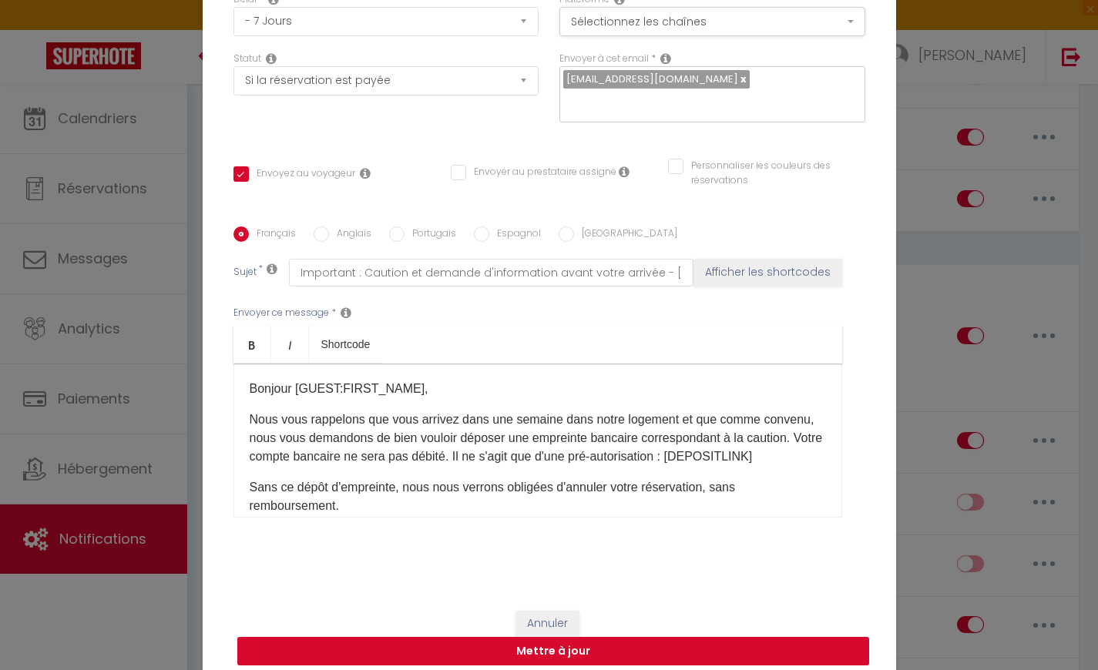
click at [542, 643] on button "Mettre à jour" at bounding box center [553, 651] width 632 height 29
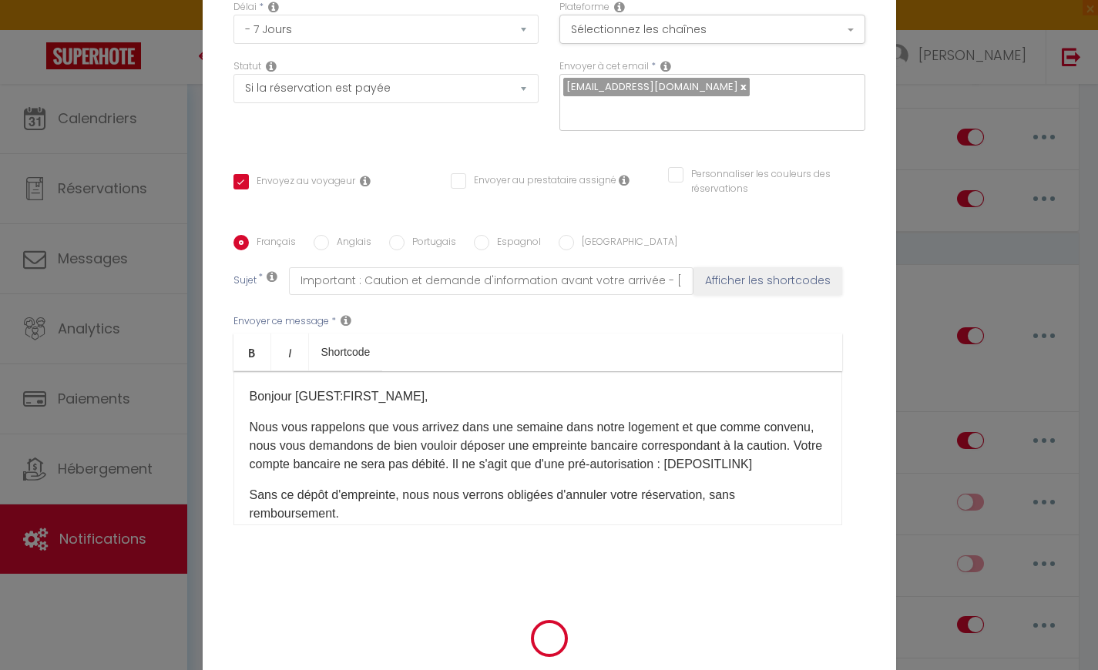
scroll to position [119, 0]
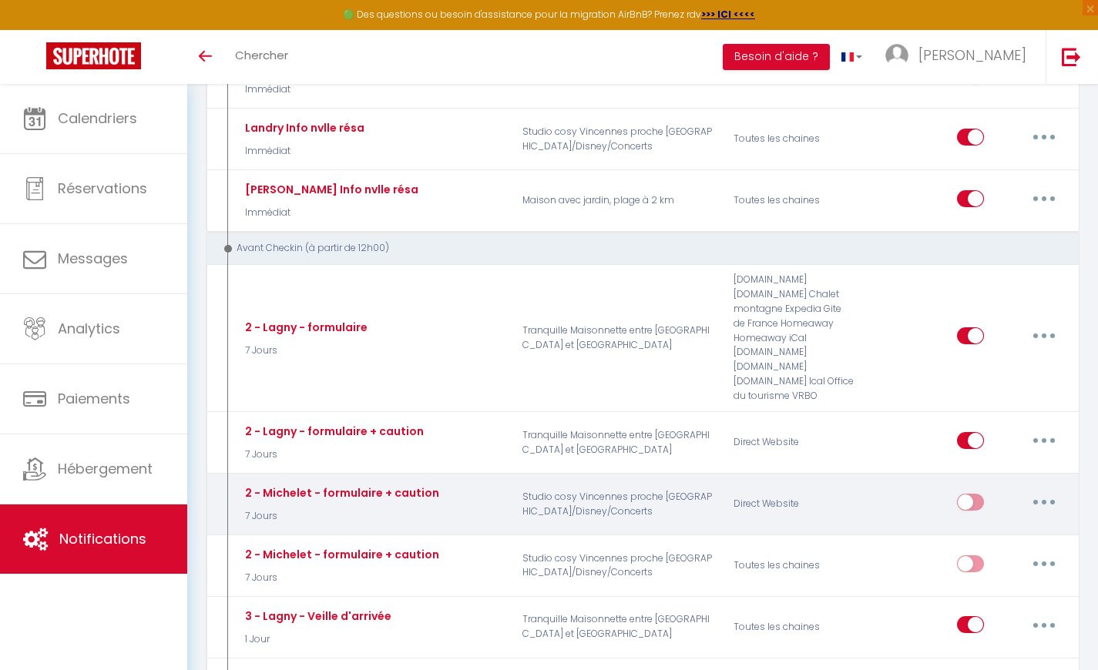
click at [977, 494] on input "checkbox" at bounding box center [970, 505] width 27 height 23
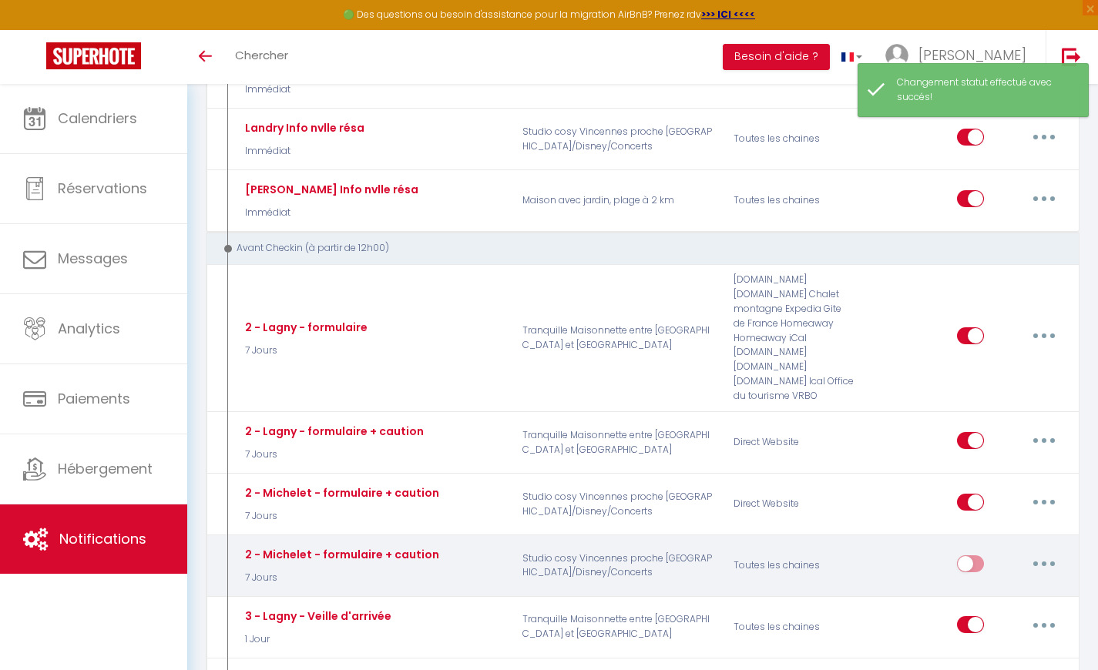
click at [1035, 552] on button "button" at bounding box center [1043, 564] width 43 height 25
click at [963, 586] on link "Editer" at bounding box center [1004, 599] width 114 height 26
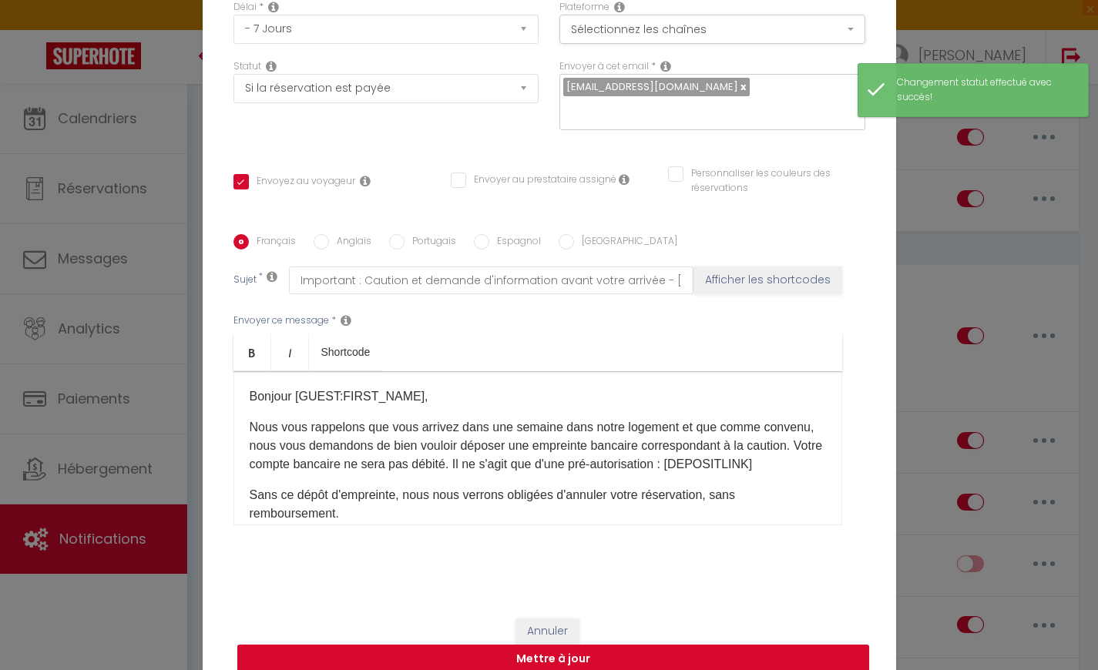
scroll to position [0, 0]
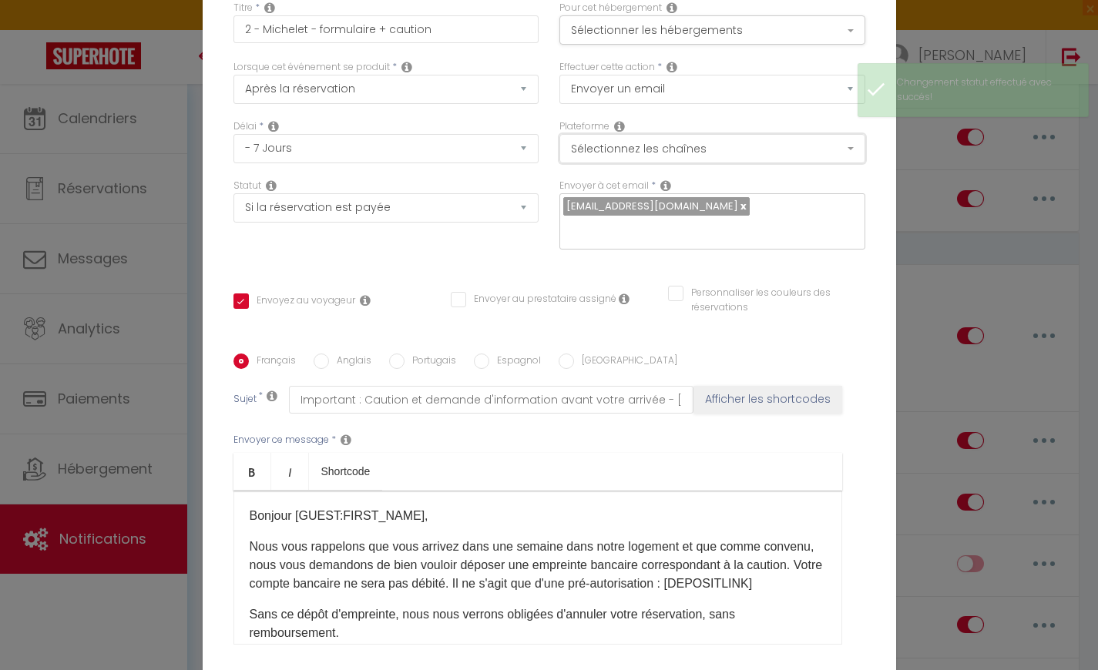
click at [626, 163] on button "Sélectionnez les chaînes" at bounding box center [712, 148] width 306 height 29
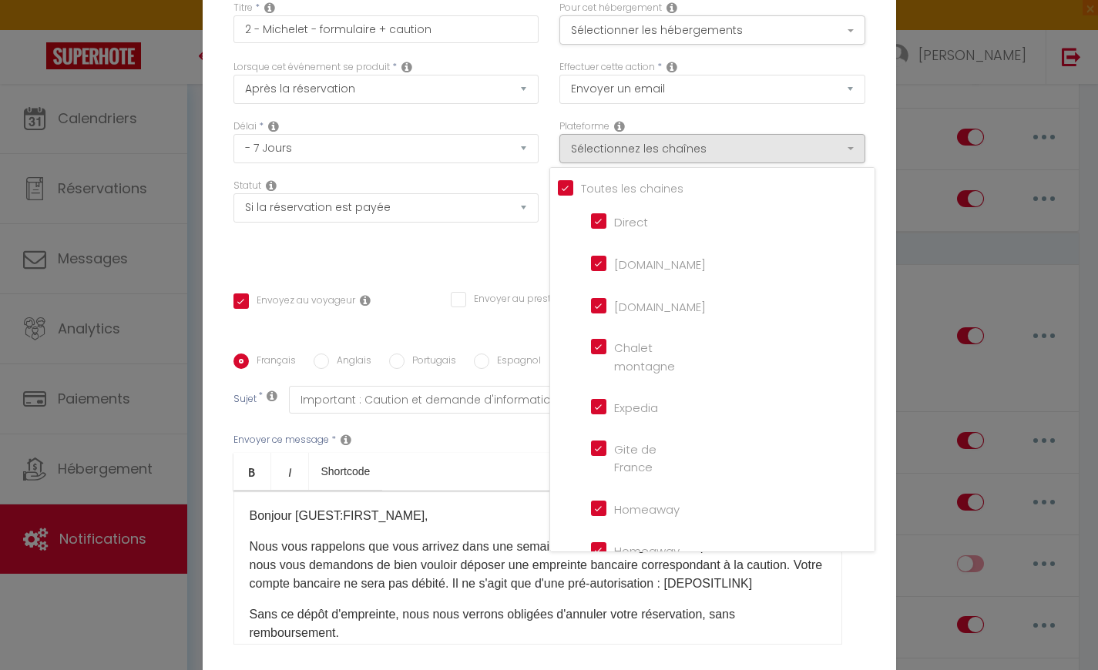
click at [597, 228] on input "Direct" at bounding box center [635, 220] width 88 height 15
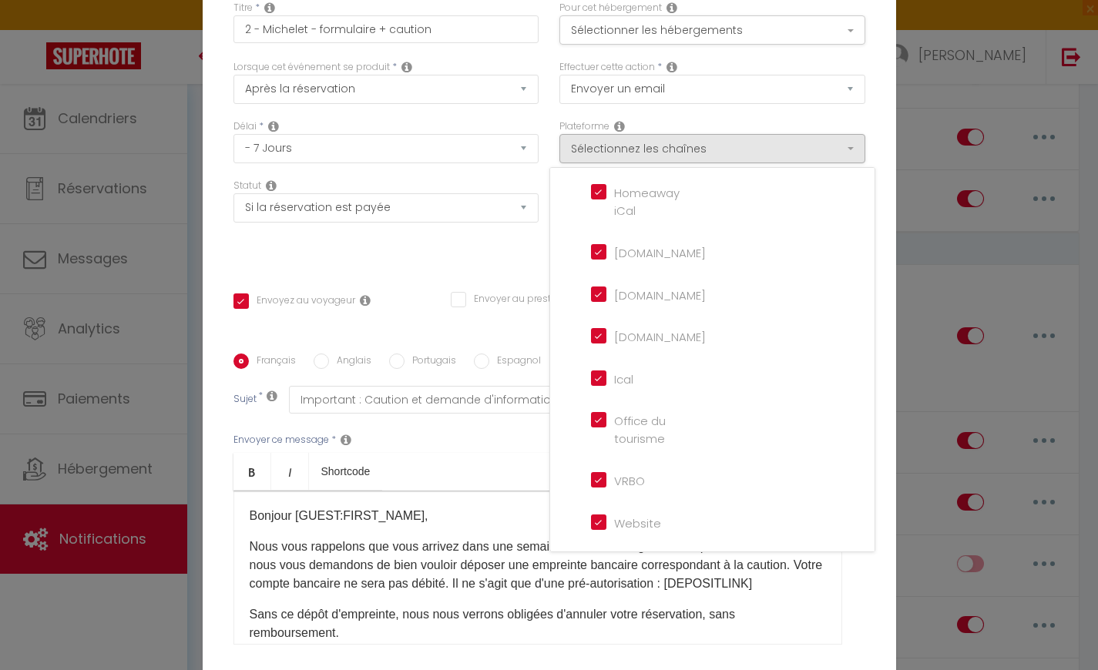
scroll to position [127, 0]
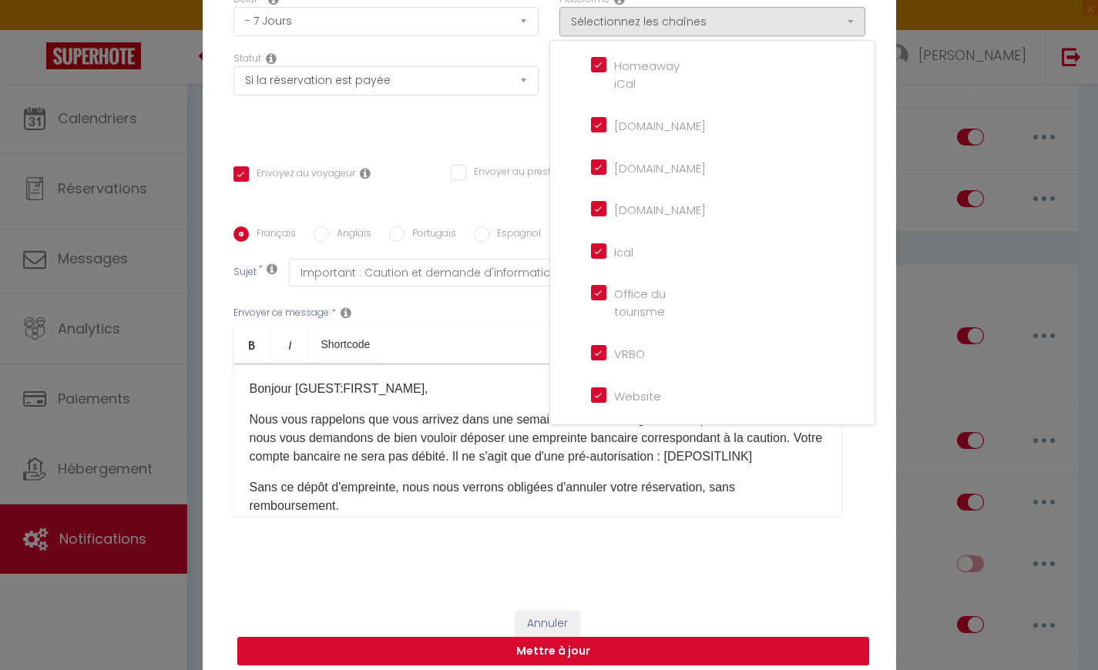
click at [598, 401] on input "Website" at bounding box center [635, 393] width 88 height 15
click at [455, 441] on p "Nous vous rappelons que vous arrivez dans une semaine dans notre logement et qu…" at bounding box center [538, 438] width 576 height 55
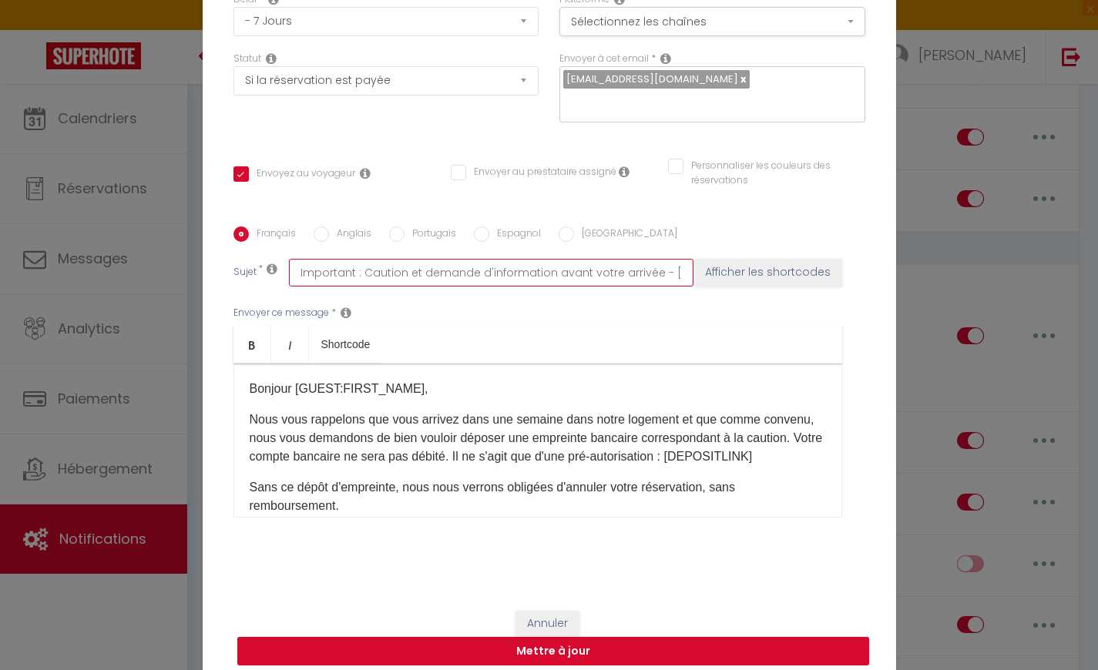
drag, startPoint x: 425, startPoint y: 263, endPoint x: 364, endPoint y: 260, distance: 61.7
click at [364, 260] on input "Important : Caution et demande d'information avant votre arrivée - [RENTAL:NAME]" at bounding box center [491, 273] width 405 height 28
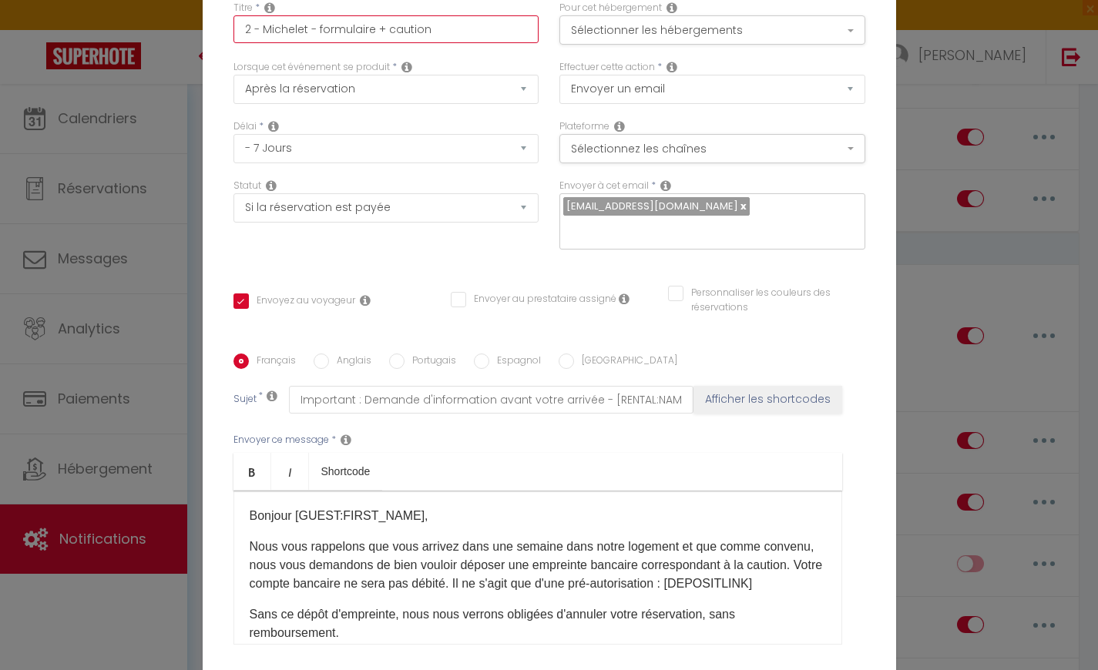
click at [440, 41] on input "2 - Michelet - formulaire + caution" at bounding box center [386, 29] width 306 height 28
click at [334, 354] on label "Anglais" at bounding box center [350, 362] width 42 height 17
click at [329, 354] on input "Anglais" at bounding box center [321, 361] width 15 height 15
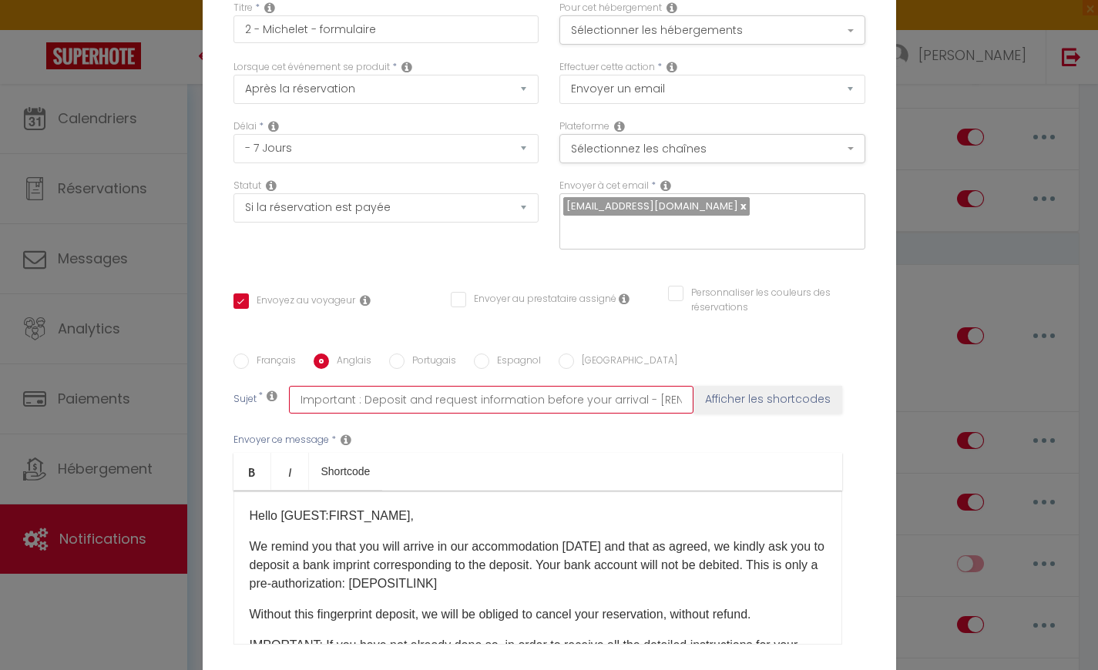
click at [431, 389] on input "Important : Deposit and request information before your arrival - [RENTAL:NAME]" at bounding box center [491, 400] width 405 height 28
click at [270, 354] on label "Français" at bounding box center [272, 362] width 47 height 17
click at [249, 354] on input "Français" at bounding box center [240, 361] width 15 height 15
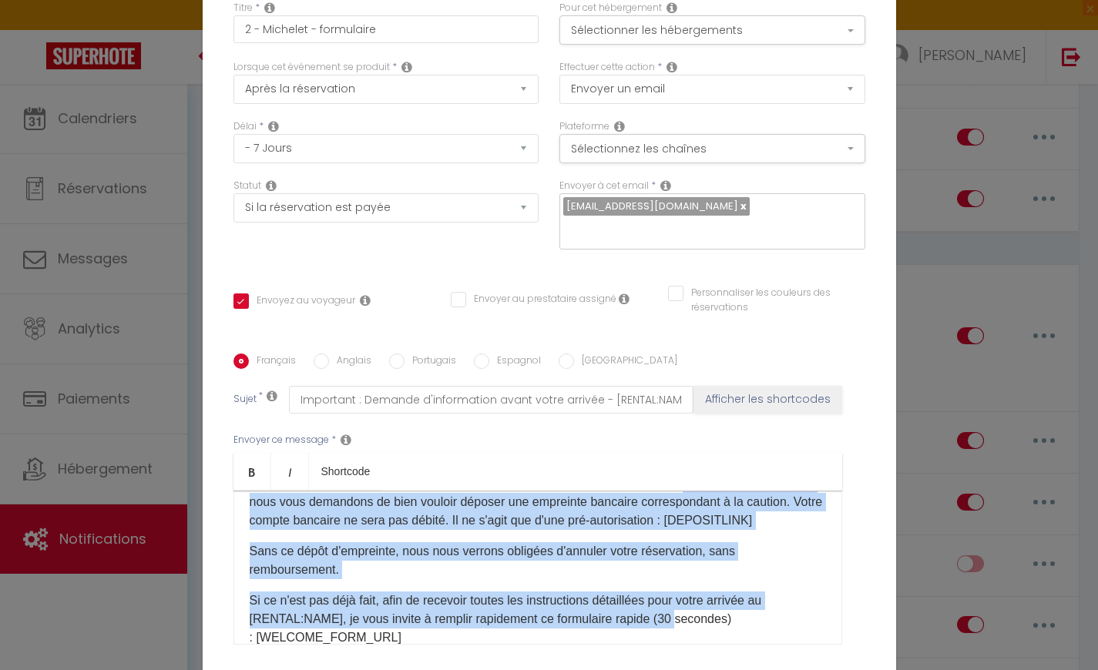
scroll to position [68, 0]
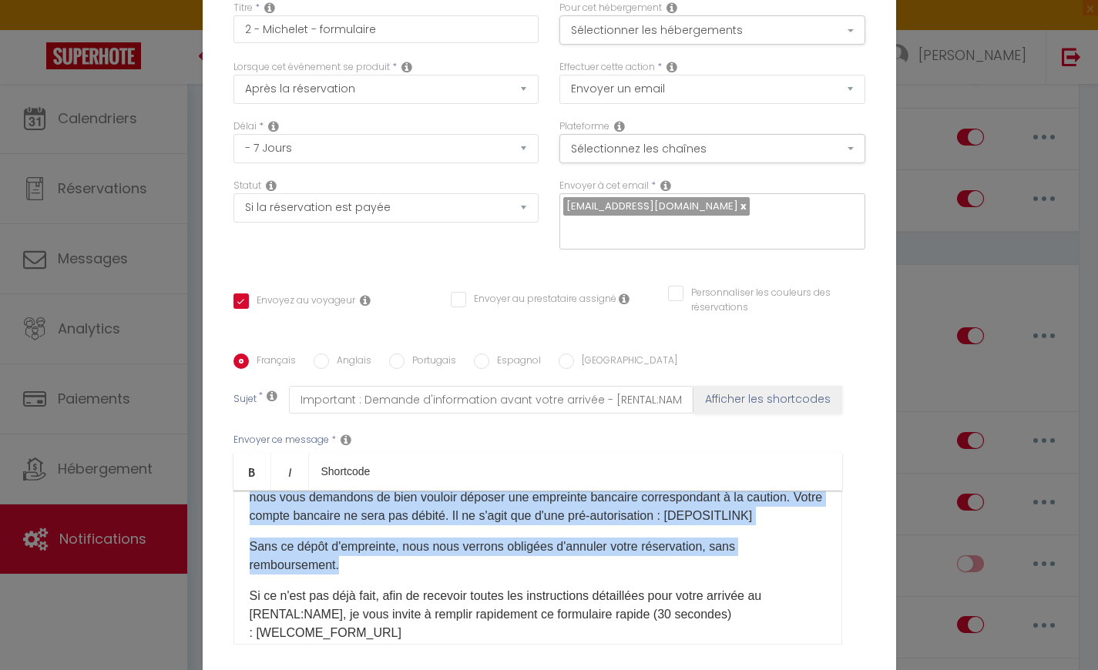
drag, startPoint x: 679, startPoint y: 535, endPoint x: 675, endPoint y: 558, distance: 23.4
click at [675, 558] on div "Bonjour [GUEST:FIRST_NAME], Nous vous rappelons que vous arrivez dans une semai…" at bounding box center [537, 568] width 609 height 154
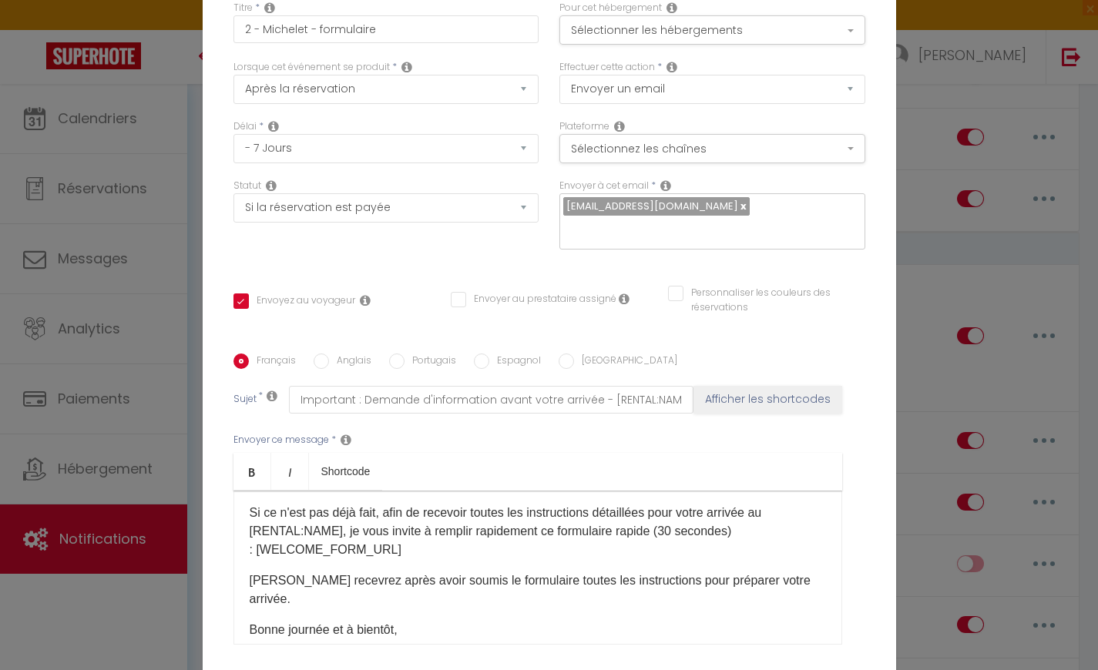
scroll to position [0, 0]
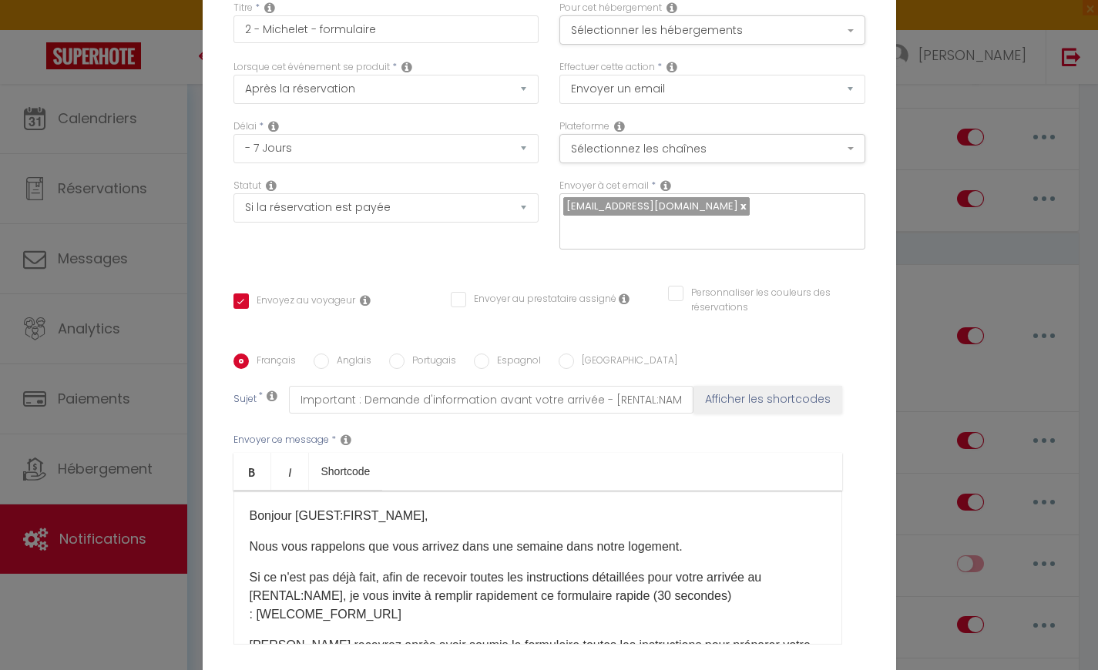
click at [340, 354] on label "Anglais" at bounding box center [350, 362] width 42 height 17
click at [329, 354] on input "Anglais" at bounding box center [321, 361] width 15 height 15
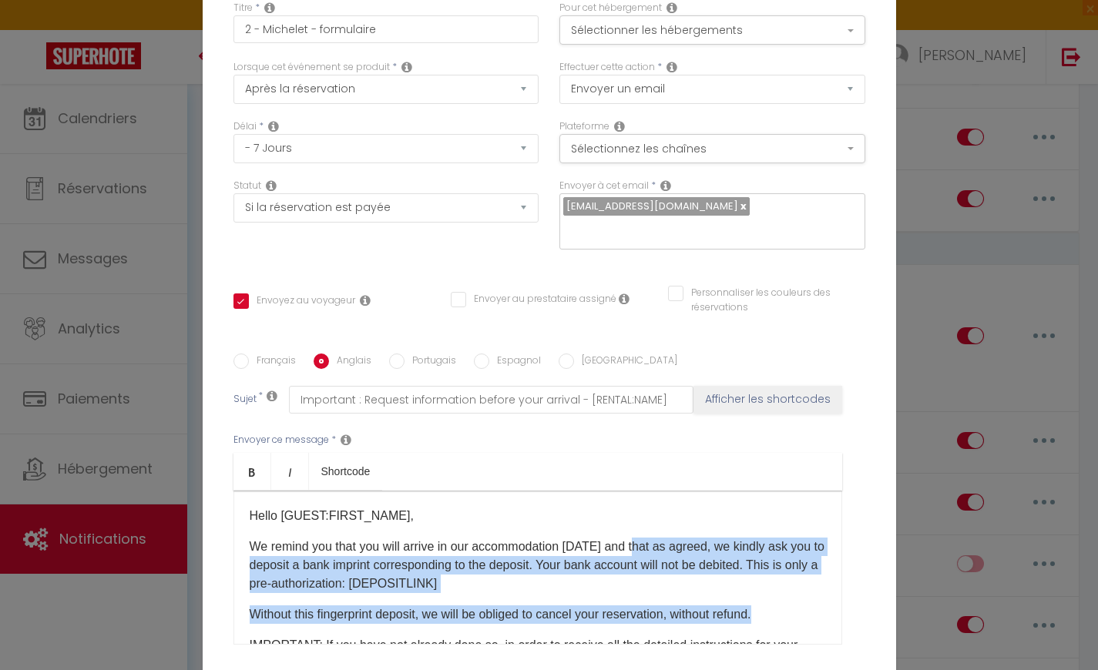
drag, startPoint x: 642, startPoint y: 535, endPoint x: 800, endPoint y: 600, distance: 171.0
click at [800, 600] on div "Hello [GUEST:FIRST_NAME], We remind you that you will arrive in our accommodati…" at bounding box center [537, 568] width 609 height 154
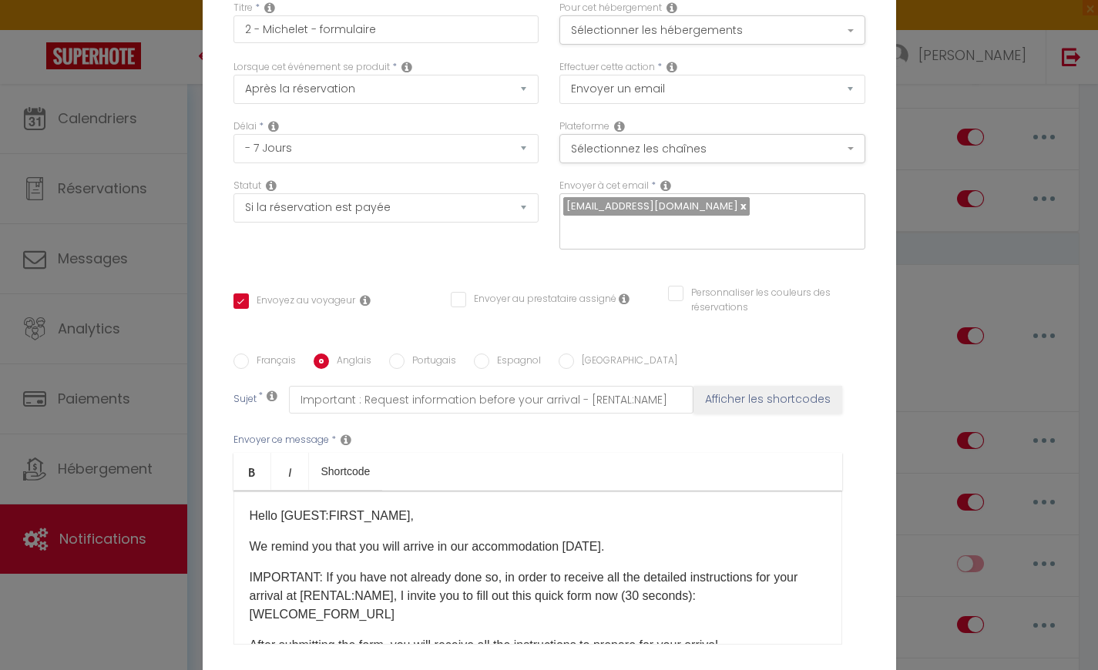
click at [478, 354] on input "Espagnol" at bounding box center [481, 361] width 15 height 15
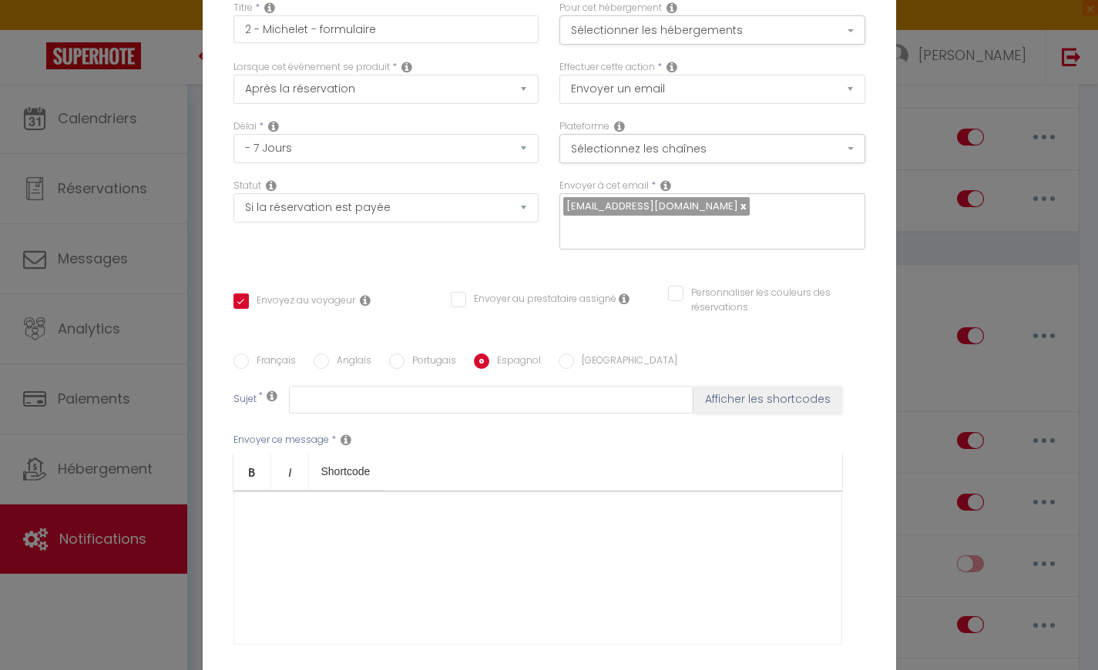
click at [567, 354] on input "[GEOGRAPHIC_DATA]" at bounding box center [566, 361] width 15 height 15
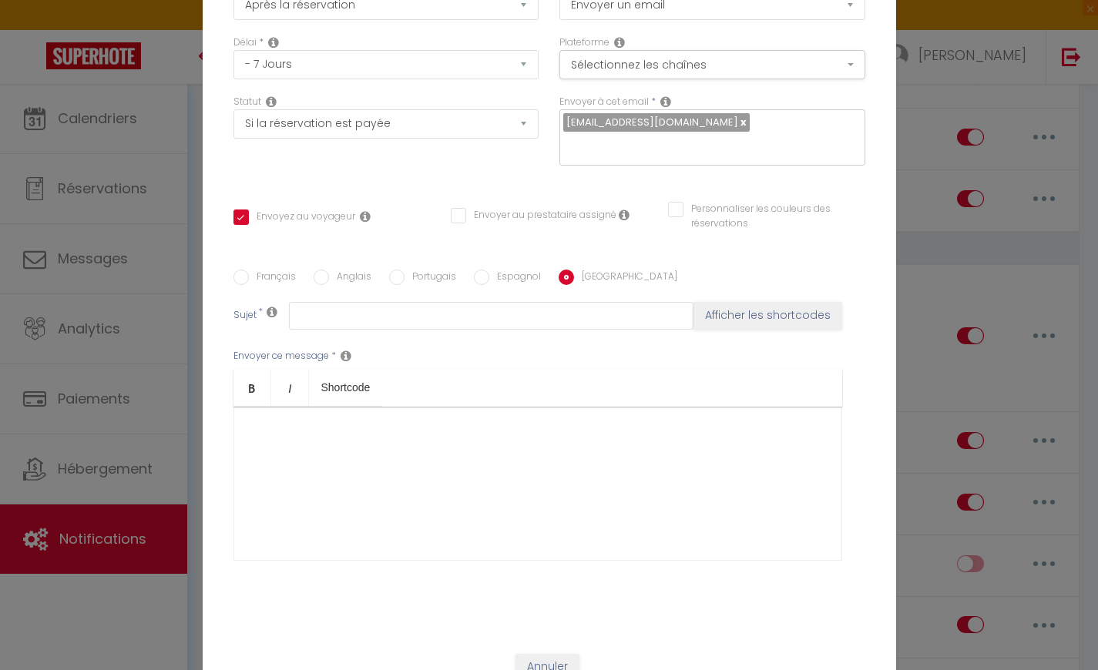
scroll to position [127, 0]
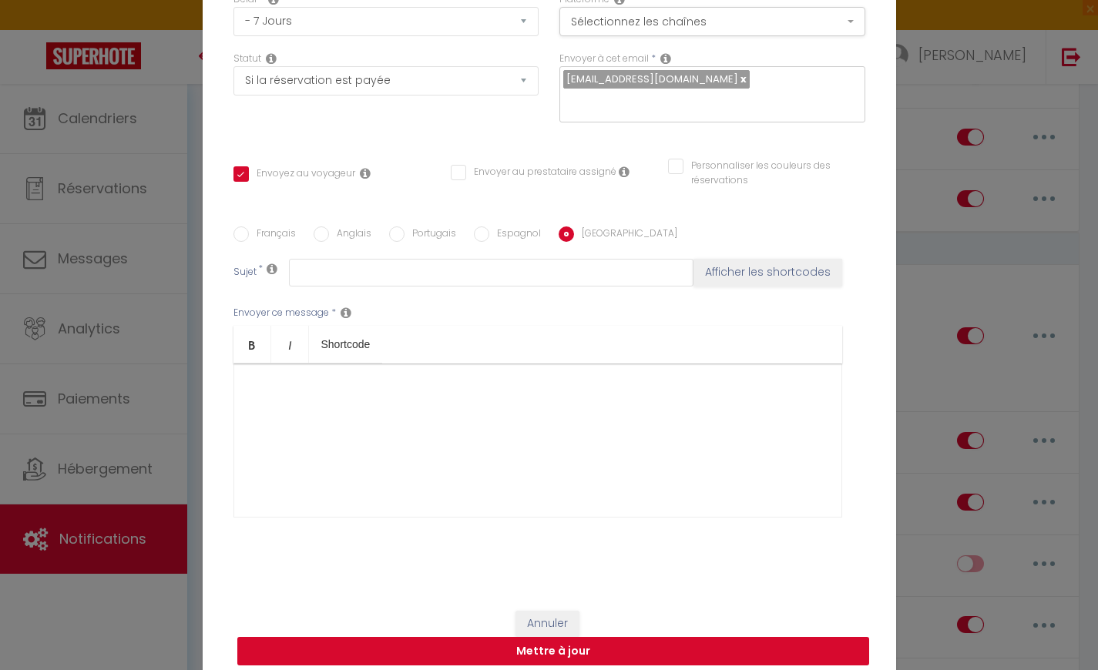
click at [518, 643] on button "Mettre à jour" at bounding box center [553, 651] width 632 height 29
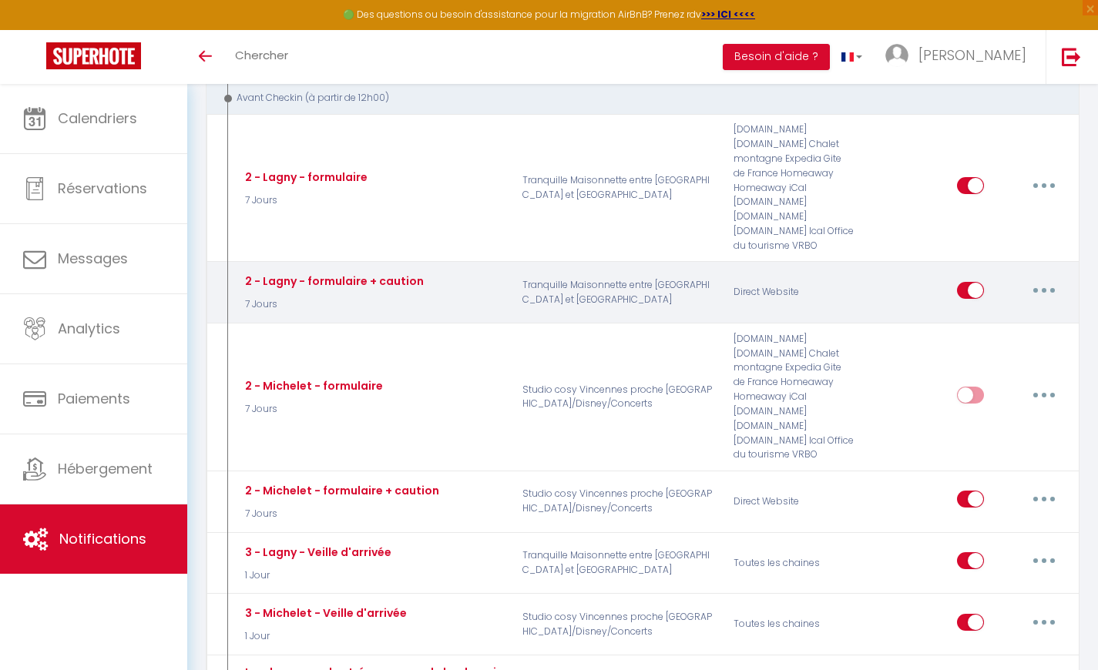
scroll to position [530, 0]
